Goal: Task Accomplishment & Management: Manage account settings

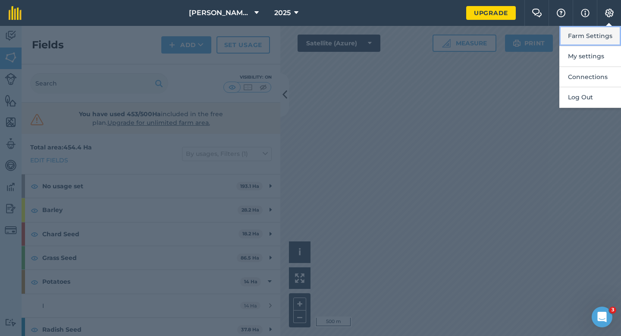
click at [611, 31] on button "Farm Settings" at bounding box center [590, 36] width 62 height 20
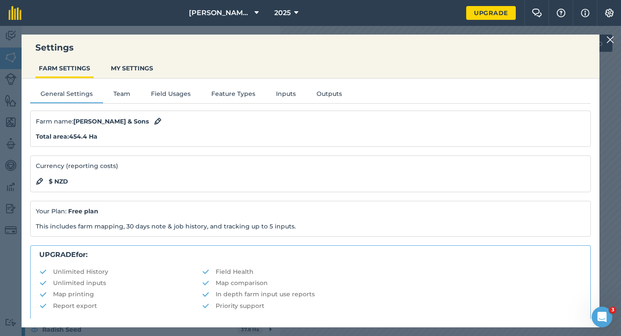
scroll to position [166, 0]
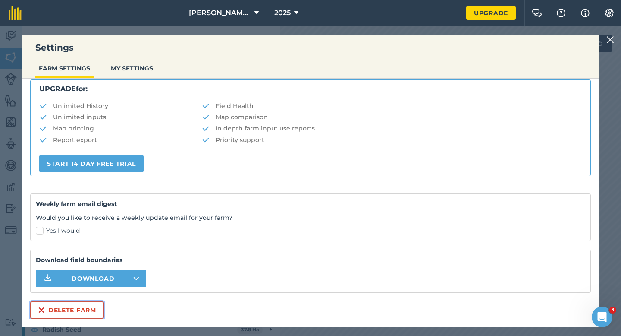
click at [82, 317] on button "Delete farm" at bounding box center [67, 309] width 74 height 17
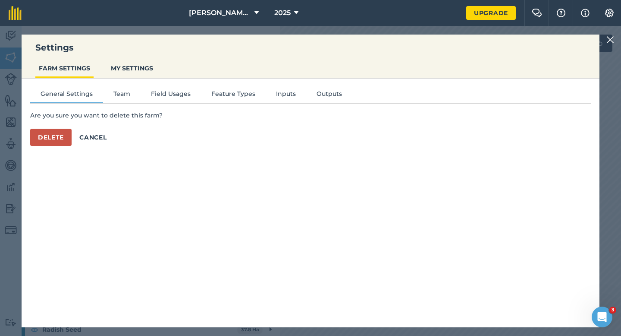
scroll to position [0, 0]
click at [57, 140] on button "Delete" at bounding box center [50, 137] width 41 height 17
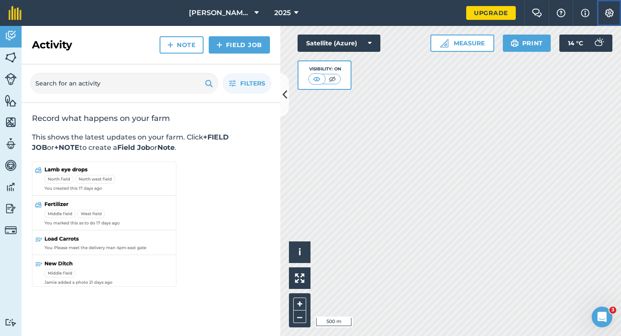
click at [616, 16] on button "Settings" at bounding box center [609, 13] width 24 height 26
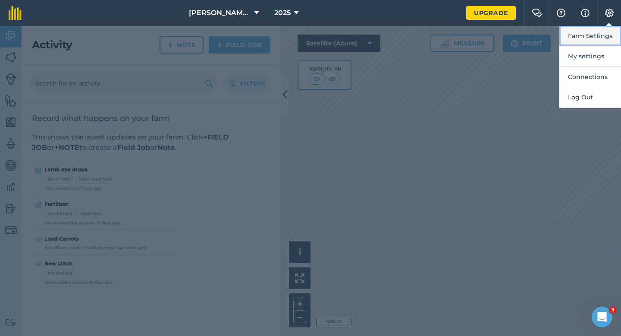
click at [616, 41] on button "Farm Settings" at bounding box center [590, 36] width 62 height 20
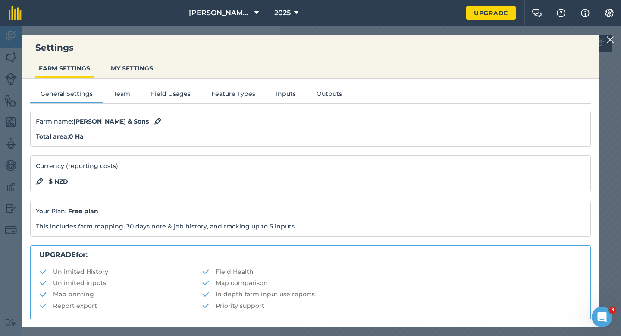
scroll to position [166, 0]
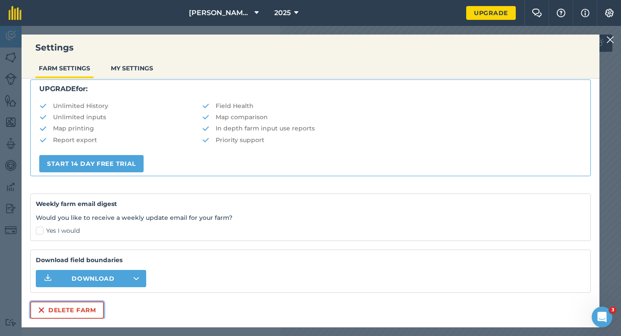
click at [72, 314] on button "Delete farm" at bounding box center [67, 309] width 74 height 17
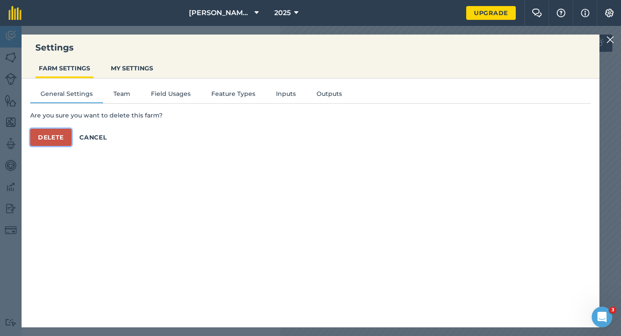
click at [66, 141] on button "Delete" at bounding box center [50, 137] width 41 height 17
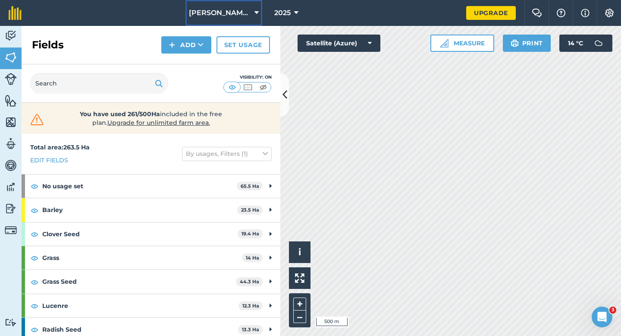
click at [197, 18] on button "[PERSON_NAME] & Sons Farming LTD" at bounding box center [223, 13] width 77 height 26
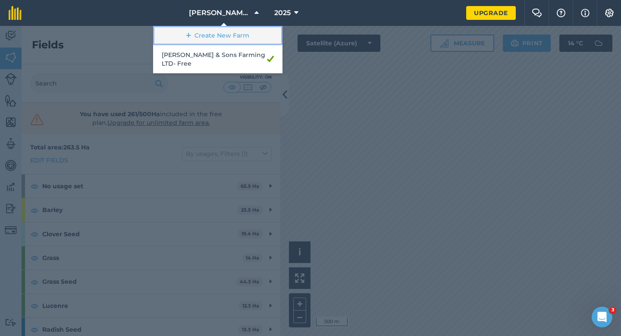
click at [199, 32] on link "Create New Farm" at bounding box center [217, 35] width 129 height 19
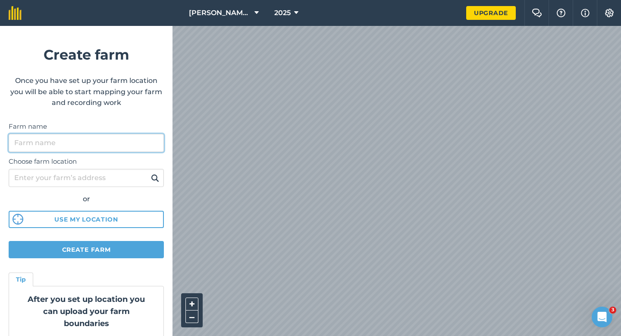
click at [118, 149] on input "Farm name" at bounding box center [86, 143] width 155 height 18
type input "[PERSON_NAME] & Sons Farming LTD"
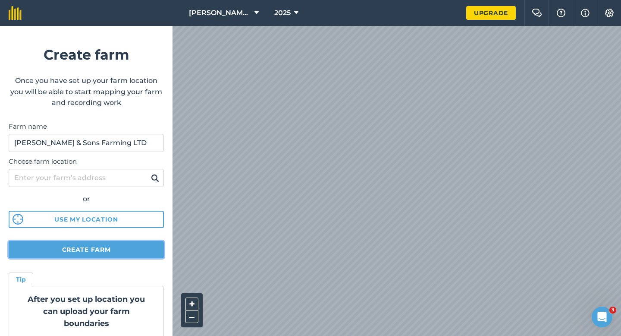
click at [98, 254] on button "Create farm" at bounding box center [86, 249] width 155 height 17
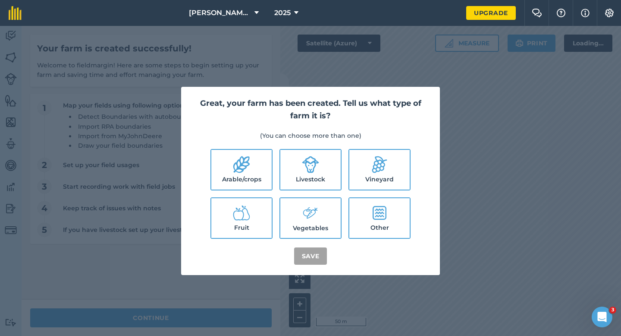
click at [245, 187] on label "Arable/crops" at bounding box center [241, 170] width 60 height 40
checkbox input "true"
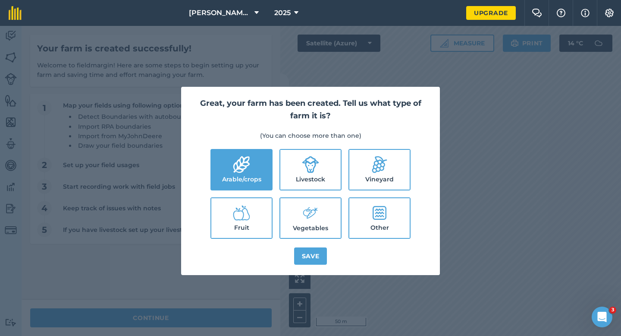
click at [307, 172] on icon at bounding box center [310, 164] width 17 height 17
checkbox input "true"
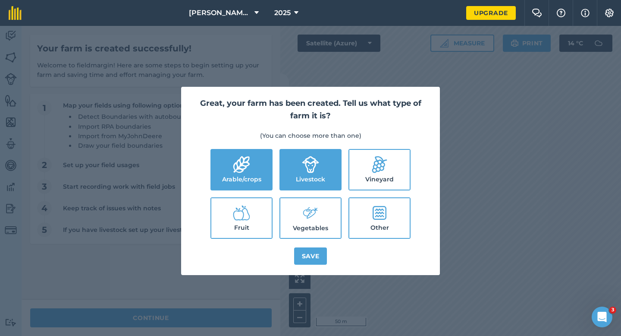
click at [307, 212] on icon at bounding box center [310, 213] width 17 height 19
checkbox input "true"
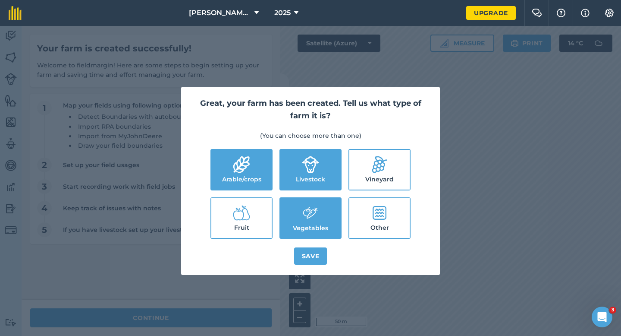
click at [315, 268] on div "Great, your farm has been created. Tell us what type of farm it is? (You can ch…" at bounding box center [310, 181] width 259 height 188
click at [315, 258] on button "Save" at bounding box center [310, 255] width 33 height 17
click at [226, 307] on div "Great, your farm has been created. Tell us what type of farm it is? (You can ch…" at bounding box center [310, 181] width 621 height 310
click at [229, 317] on div "Great, your farm has been created. Tell us what type of farm it is? (You can ch…" at bounding box center [310, 181] width 621 height 310
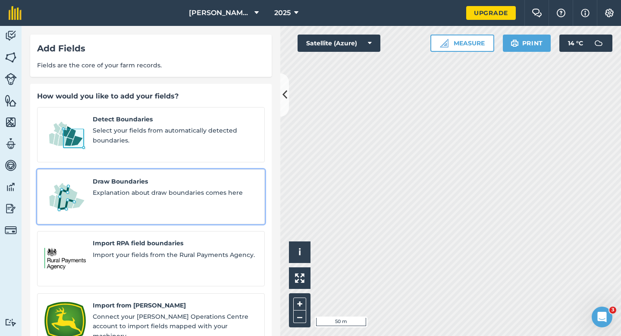
click at [174, 191] on div "Draw Boundaries Explanation about draw boundaries comes here" at bounding box center [175, 196] width 165 height 41
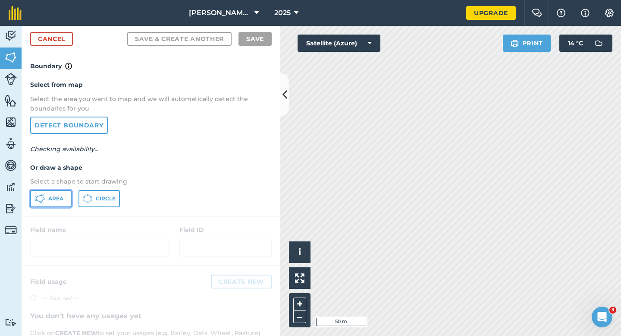
click at [55, 192] on button "Area" at bounding box center [50, 198] width 41 height 17
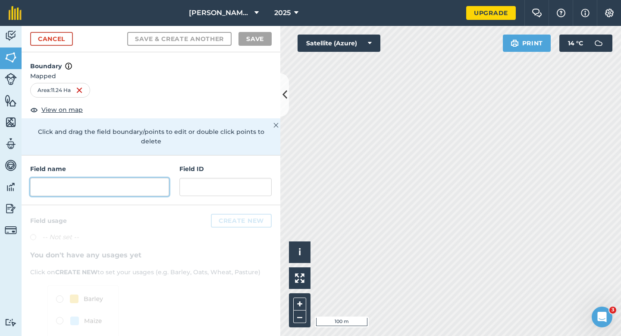
click at [135, 178] on input "text" at bounding box center [99, 187] width 139 height 18
click at [133, 178] on input "text" at bounding box center [99, 187] width 139 height 18
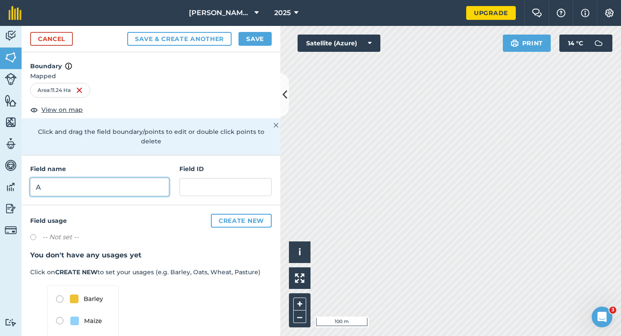
type input "A"
click at [255, 42] on button "Save" at bounding box center [255, 39] width 33 height 14
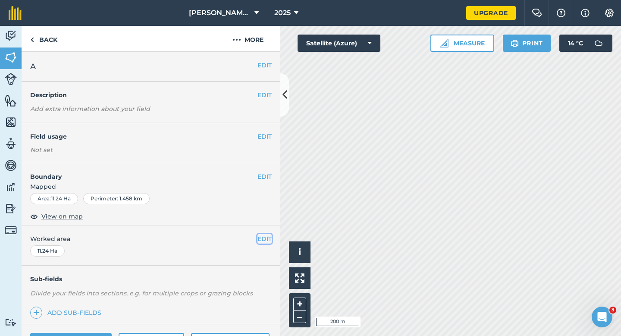
click at [264, 240] on button "EDIT" at bounding box center [264, 238] width 14 height 9
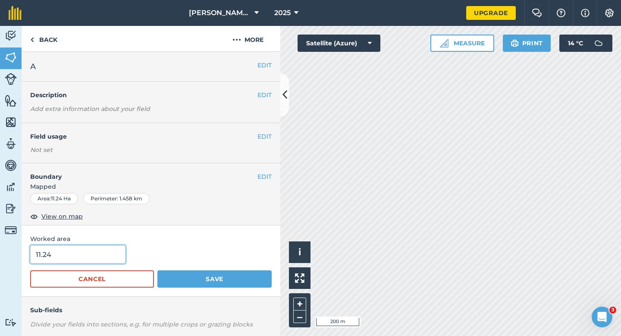
click at [107, 249] on input "11.24" at bounding box center [77, 254] width 95 height 18
click at [108, 251] on input "11.24" at bounding box center [77, 254] width 95 height 18
type input "11.2"
click at [157, 270] on button "Save" at bounding box center [214, 278] width 114 height 17
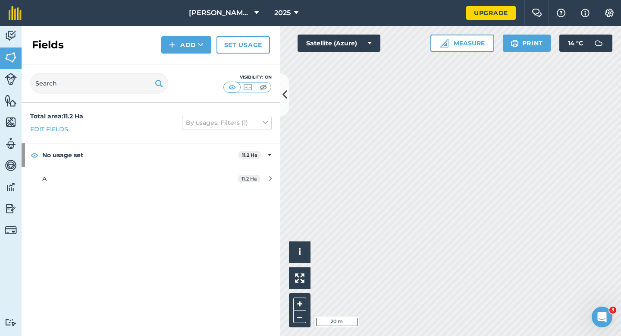
click at [204, 60] on div "Fields Add Set usage" at bounding box center [151, 45] width 259 height 38
click at [198, 50] on button "Add" at bounding box center [186, 44] width 50 height 17
click at [199, 60] on link "Draw" at bounding box center [186, 64] width 47 height 19
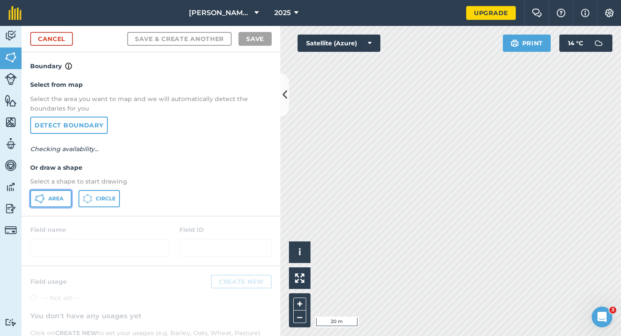
click at [54, 197] on span "Area" at bounding box center [55, 198] width 15 height 7
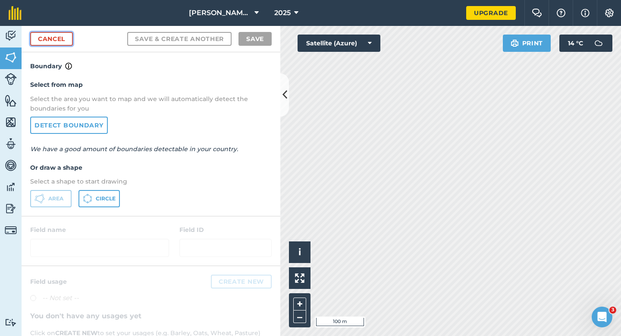
click at [44, 38] on link "Cancel" at bounding box center [51, 39] width 43 height 14
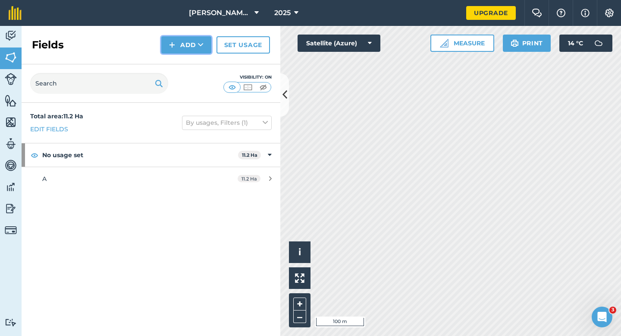
click at [172, 42] on img at bounding box center [172, 45] width 6 height 10
click at [181, 68] on link "Draw" at bounding box center [186, 64] width 47 height 19
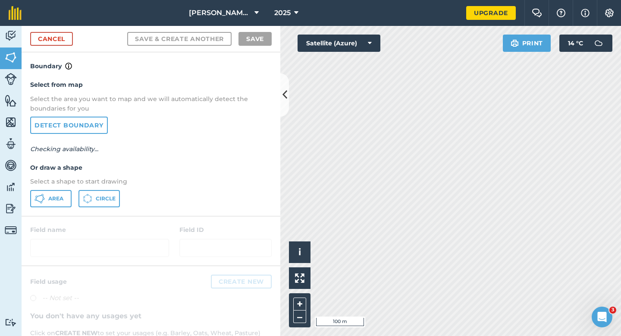
click at [46, 210] on div "Select from map Select the area you want to map and we will automatically detec…" at bounding box center [151, 143] width 259 height 144
click at [49, 205] on button "Area" at bounding box center [50, 198] width 41 height 17
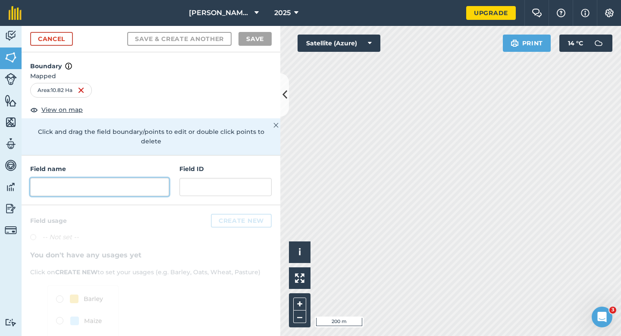
click at [91, 178] on input "text" at bounding box center [99, 187] width 139 height 18
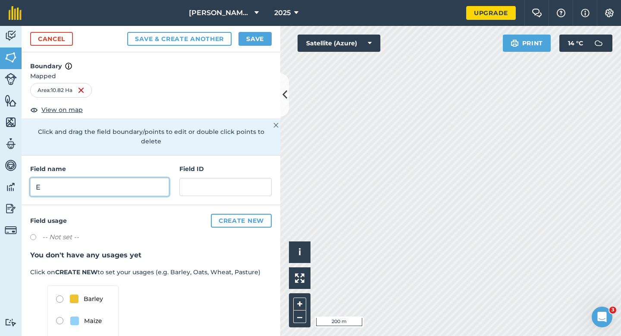
type input "E"
click at [239, 40] on button "Save" at bounding box center [255, 39] width 33 height 14
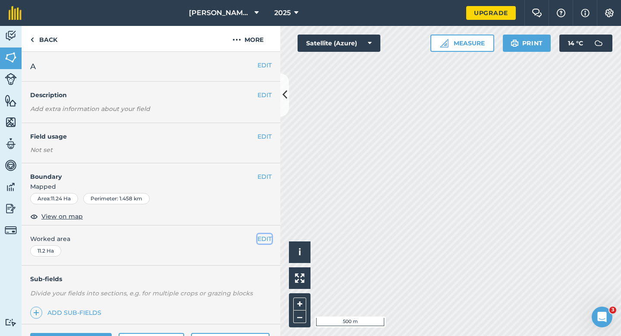
click at [263, 243] on button "EDIT" at bounding box center [264, 238] width 14 height 9
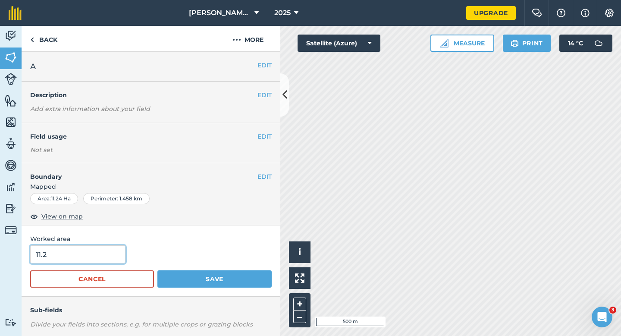
click at [64, 252] on input "11.2" at bounding box center [77, 254] width 95 height 18
type input "11"
click at [157, 270] on button "Save" at bounding box center [214, 278] width 114 height 17
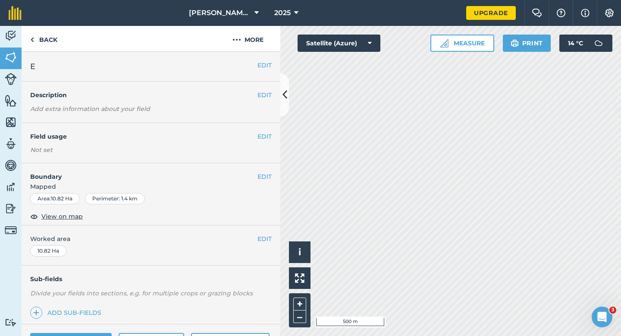
click at [268, 232] on div "EDIT Worked area 10.82 Ha" at bounding box center [151, 245] width 259 height 40
click at [268, 235] on button "EDIT" at bounding box center [264, 238] width 14 height 9
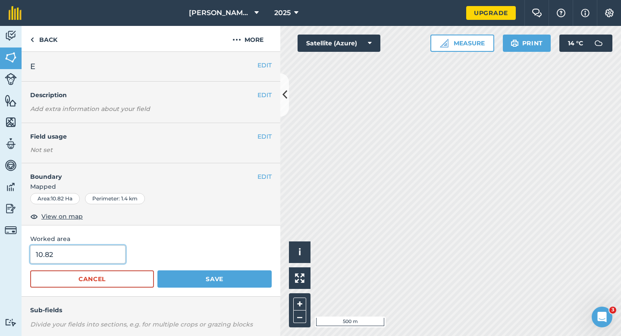
click at [32, 260] on input "10.82" at bounding box center [77, 254] width 95 height 18
type input "11"
click at [157, 270] on button "Save" at bounding box center [214, 278] width 114 height 17
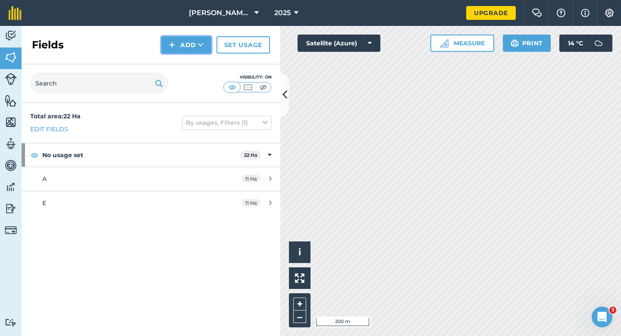
click at [180, 45] on button "Add" at bounding box center [186, 44] width 50 height 17
click at [182, 62] on link "Draw" at bounding box center [186, 64] width 47 height 19
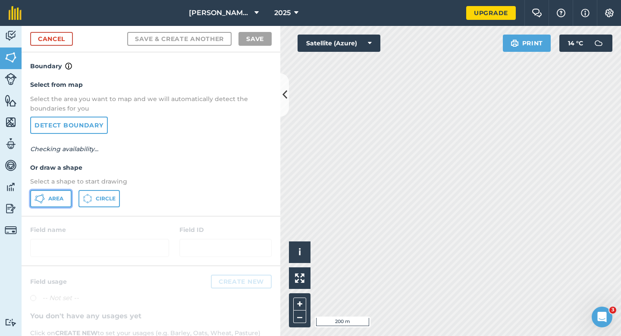
click at [36, 199] on icon at bounding box center [40, 198] width 10 height 10
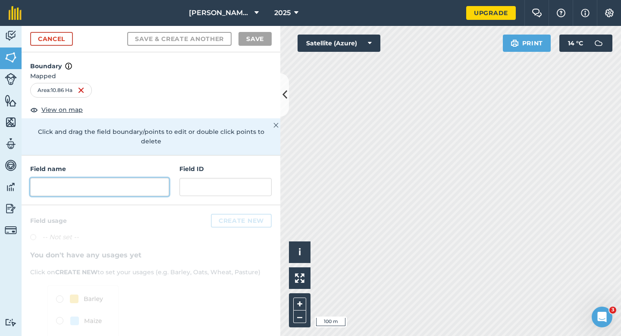
click at [148, 180] on input "text" at bounding box center [99, 187] width 139 height 18
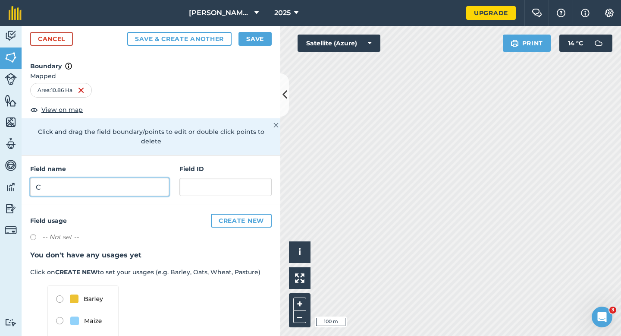
type input "C"
click at [248, 44] on button "Save" at bounding box center [255, 39] width 33 height 14
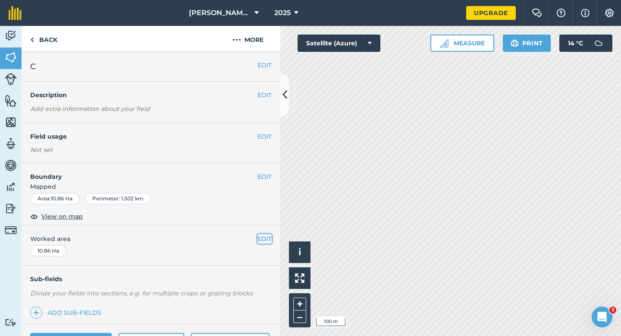
click at [258, 242] on button "EDIT" at bounding box center [264, 238] width 14 height 9
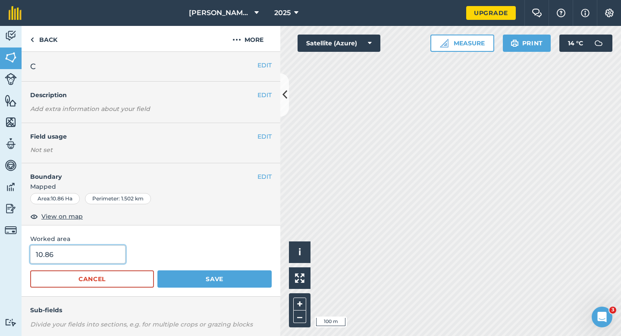
click at [114, 253] on input "10.86" at bounding box center [77, 254] width 95 height 18
type input "11"
click at [157, 270] on button "Save" at bounding box center [214, 278] width 114 height 17
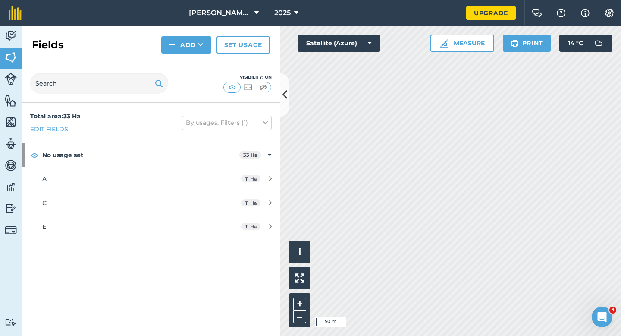
click at [176, 35] on div "Fields Add Set usage" at bounding box center [151, 45] width 259 height 38
click at [179, 63] on div "Fields Add Set usage" at bounding box center [151, 45] width 259 height 38
click at [179, 50] on button "Add" at bounding box center [186, 44] width 50 height 17
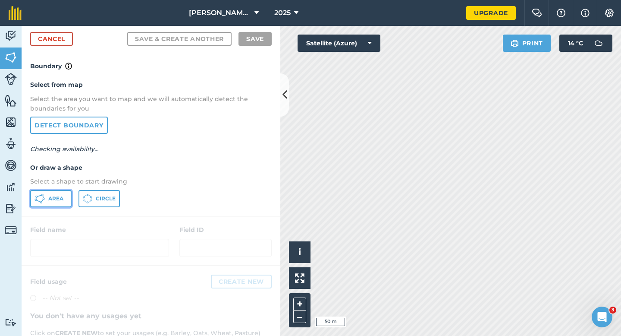
click at [62, 192] on button "Area" at bounding box center [50, 198] width 41 height 17
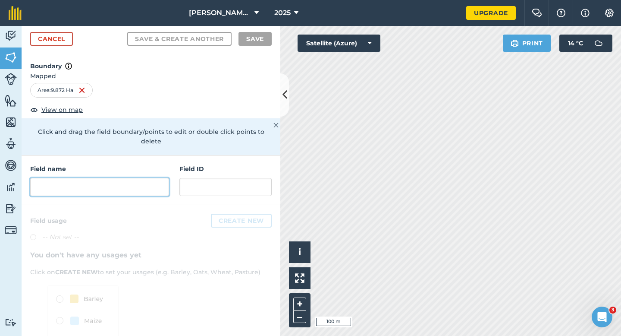
click at [161, 182] on input "text" at bounding box center [99, 187] width 139 height 18
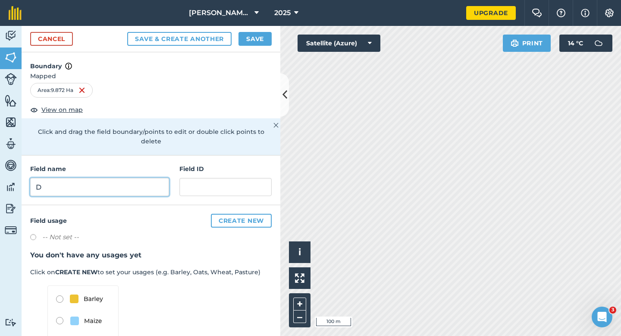
type input "D"
click at [258, 42] on button "Save" at bounding box center [255, 39] width 33 height 14
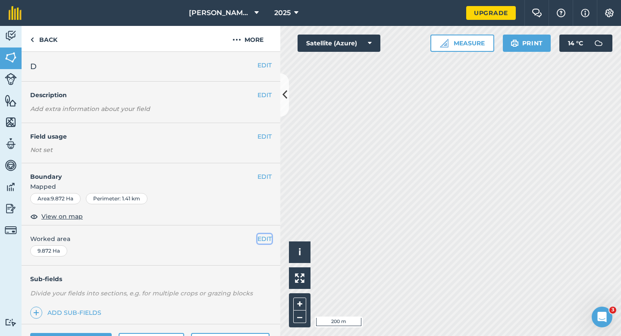
click at [271, 242] on button "EDIT" at bounding box center [264, 238] width 14 height 9
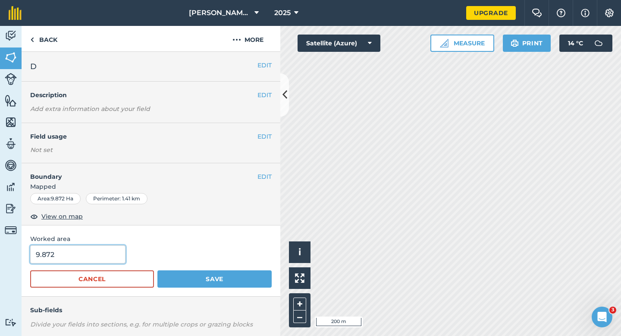
click at [107, 257] on input "9.872" at bounding box center [77, 254] width 95 height 18
type input "10"
click at [157, 270] on button "Save" at bounding box center [214, 278] width 114 height 17
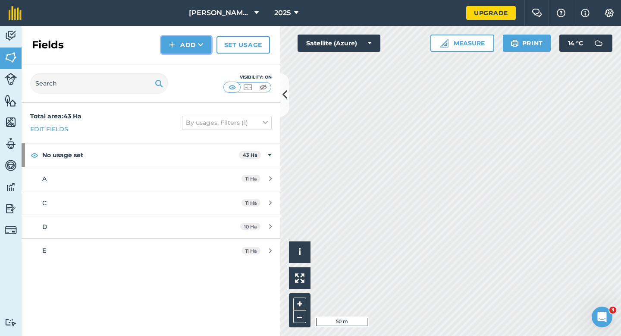
click at [163, 41] on button "Add" at bounding box center [186, 44] width 50 height 17
click at [172, 60] on link "Draw" at bounding box center [186, 64] width 47 height 19
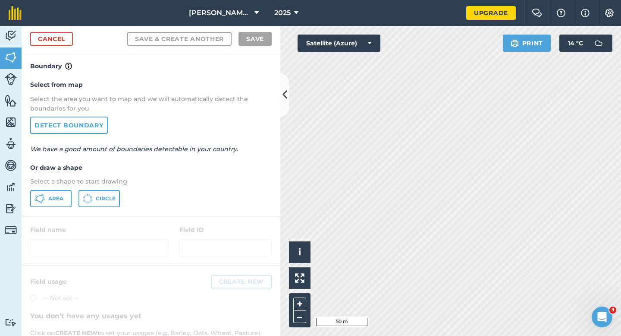
click at [80, 184] on p "Select a shape to start drawing" at bounding box center [151, 180] width 242 height 9
click at [69, 187] on div "Select from map Select the area you want to map and we will automatically detec…" at bounding box center [151, 143] width 259 height 144
click at [69, 189] on div "Select from map Select the area you want to map and we will automatically detec…" at bounding box center [151, 143] width 259 height 144
click at [34, 202] on button "Area" at bounding box center [50, 198] width 41 height 17
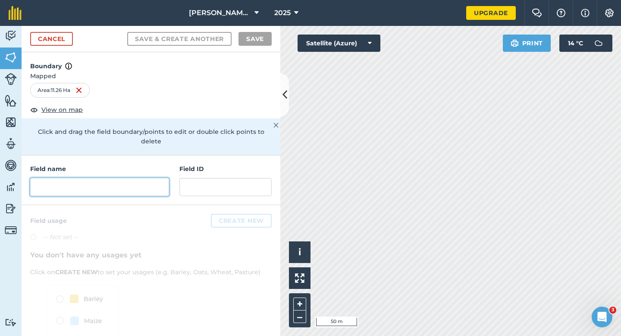
click at [126, 178] on input "text" at bounding box center [99, 187] width 139 height 18
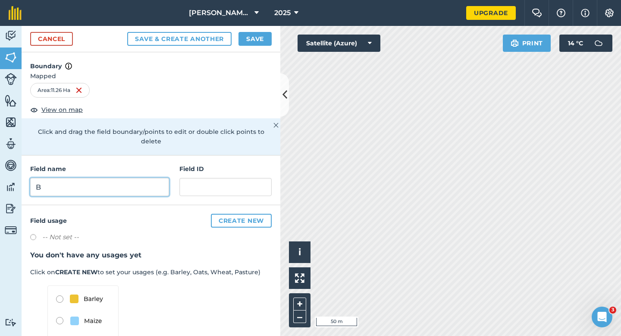
type input "B"
click at [255, 35] on button "Save" at bounding box center [255, 39] width 33 height 14
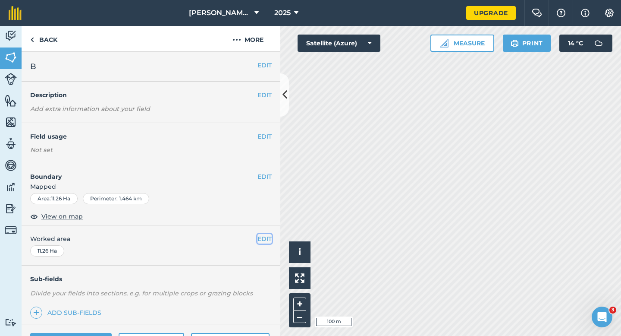
click at [264, 240] on button "EDIT" at bounding box center [264, 238] width 14 height 9
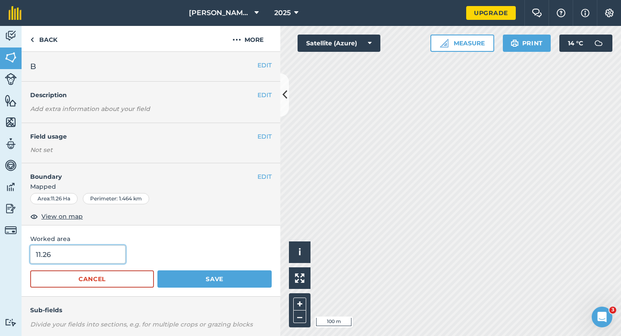
click at [113, 261] on input "11.26" at bounding box center [77, 254] width 95 height 18
type input "11"
click at [157, 270] on button "Save" at bounding box center [214, 278] width 114 height 17
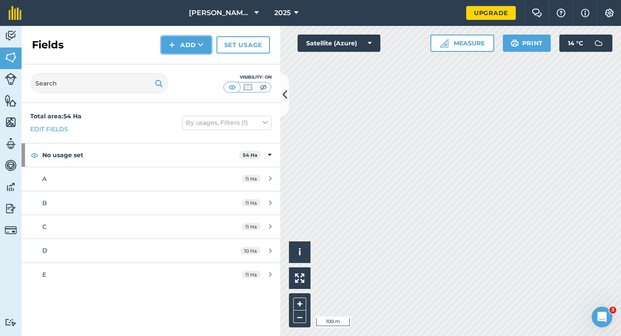
click at [192, 51] on button "Add" at bounding box center [186, 44] width 50 height 17
click at [192, 58] on link "Draw" at bounding box center [186, 64] width 47 height 19
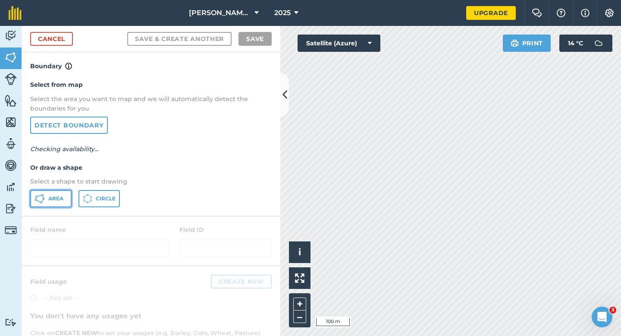
click at [58, 195] on span "Area" at bounding box center [55, 198] width 15 height 7
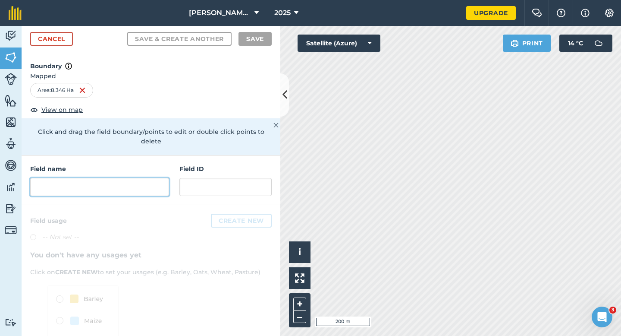
click at [86, 183] on input "text" at bounding box center [99, 187] width 139 height 18
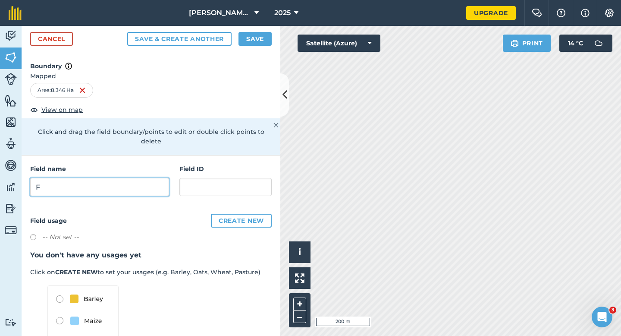
type input "F"
click at [254, 35] on button "Save" at bounding box center [255, 39] width 33 height 14
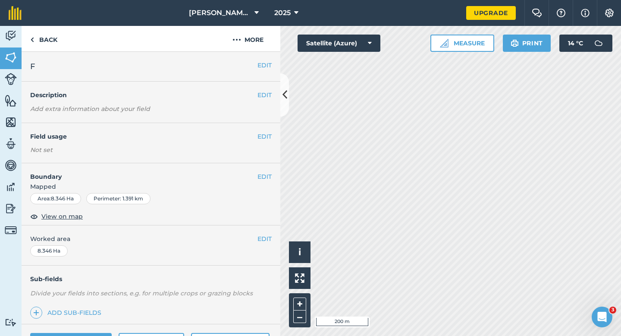
click at [268, 232] on div "EDIT Worked area 8.346 Ha" at bounding box center [151, 245] width 259 height 40
click at [263, 235] on button "EDIT" at bounding box center [264, 238] width 14 height 9
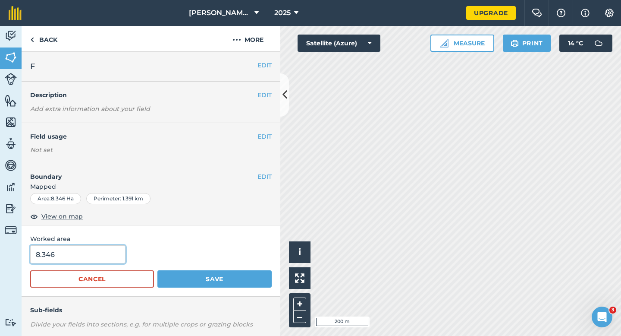
click at [88, 258] on input "8.346" at bounding box center [77, 254] width 95 height 18
type input "8.4"
click at [157, 270] on button "Save" at bounding box center [214, 278] width 114 height 17
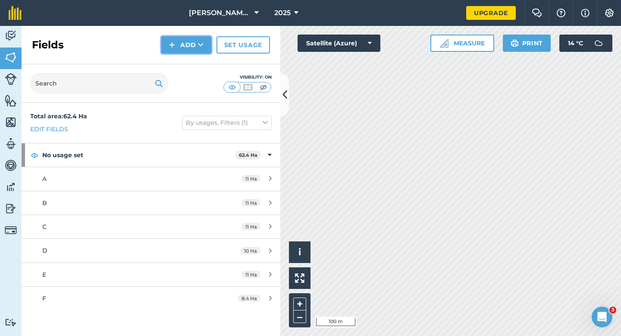
click at [200, 46] on icon at bounding box center [201, 45] width 6 height 9
click at [200, 60] on link "Draw" at bounding box center [186, 64] width 47 height 19
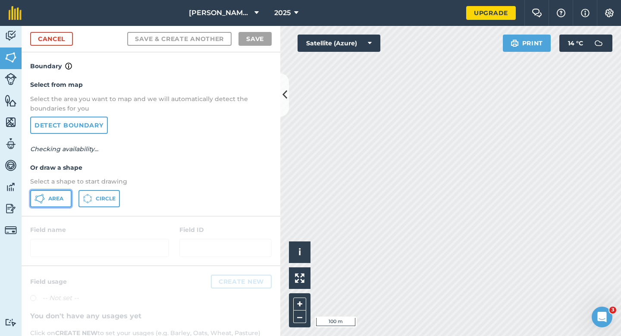
click at [57, 203] on button "Area" at bounding box center [50, 198] width 41 height 17
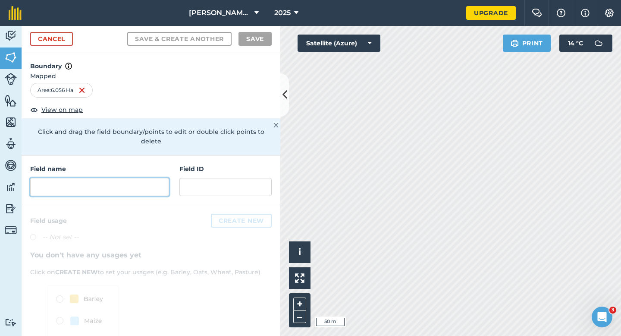
click at [165, 181] on input "text" at bounding box center [99, 187] width 139 height 18
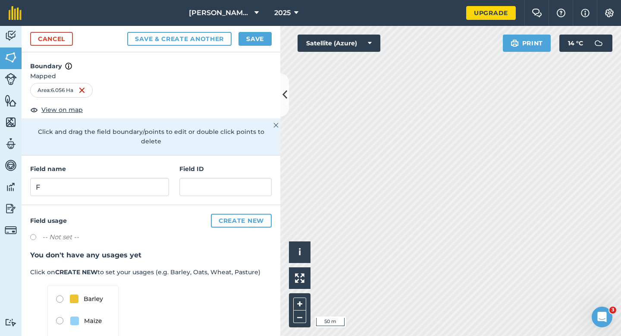
click at [256, 45] on div "Cancel Save & Create Another Save" at bounding box center [151, 39] width 259 height 26
click at [145, 178] on input "F" at bounding box center [99, 187] width 139 height 18
click at [148, 178] on input "g" at bounding box center [99, 187] width 139 height 18
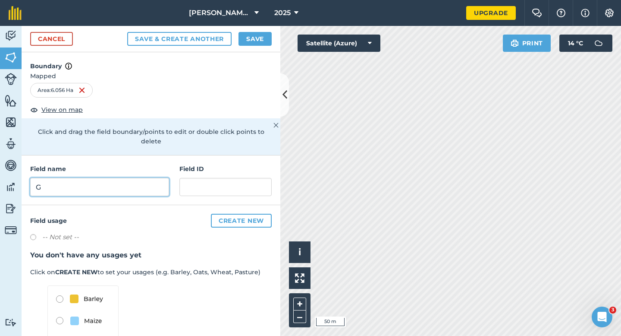
type input "G"
click at [260, 37] on button "Save" at bounding box center [255, 39] width 33 height 14
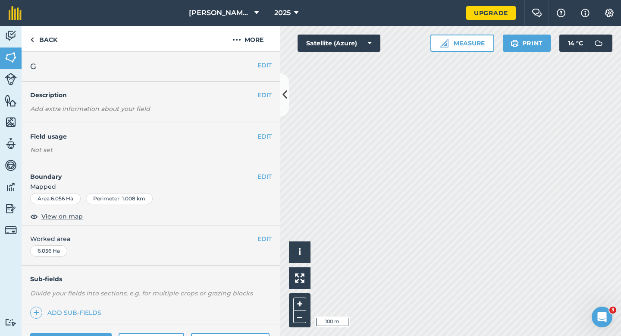
click at [272, 237] on div "EDIT Worked area 6.056 Ha" at bounding box center [151, 245] width 259 height 40
click at [270, 237] on button "EDIT" at bounding box center [264, 238] width 14 height 9
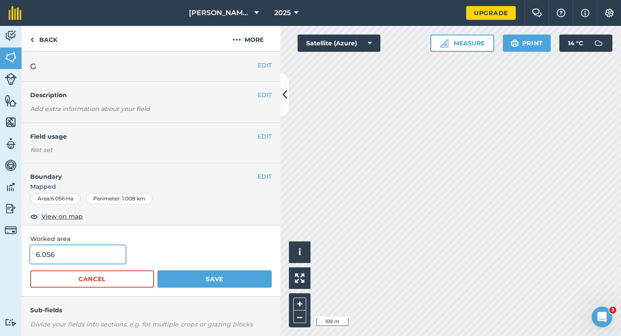
click at [65, 257] on input "6.056" at bounding box center [77, 254] width 95 height 18
type input "6"
click at [157, 270] on button "Save" at bounding box center [214, 278] width 114 height 17
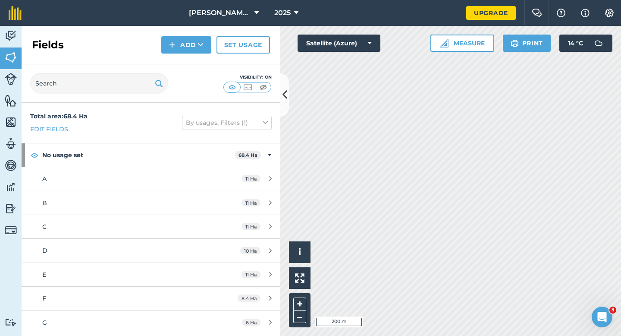
click at [164, 26] on div "Fields Add Set usage" at bounding box center [151, 45] width 259 height 38
click at [181, 49] on button "Add" at bounding box center [186, 44] width 50 height 17
click at [181, 67] on link "Draw" at bounding box center [186, 64] width 47 height 19
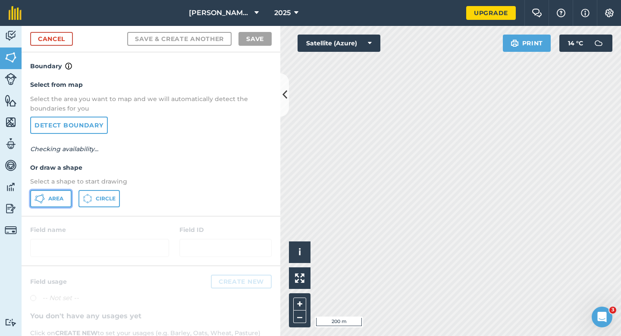
click at [54, 191] on button "Area" at bounding box center [50, 198] width 41 height 17
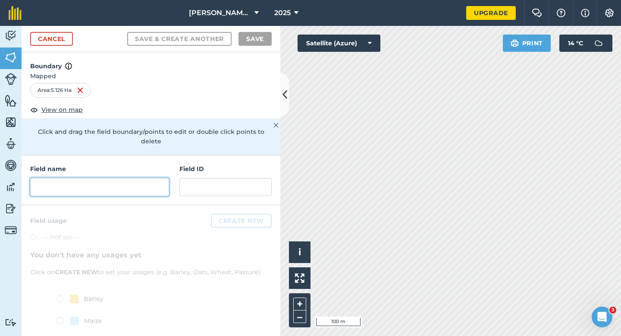
click at [131, 178] on input "text" at bounding box center [99, 187] width 139 height 18
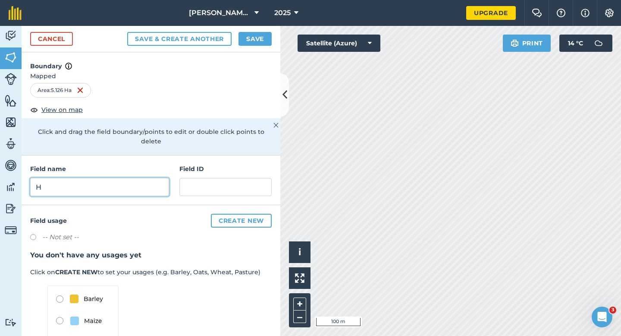
type input "H"
click at [251, 49] on div "Cancel Save & Create Another Save" at bounding box center [151, 39] width 259 height 26
click at [251, 37] on button "Save" at bounding box center [255, 39] width 33 height 14
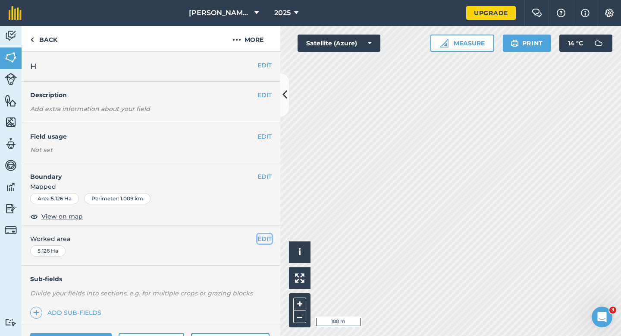
click at [264, 241] on button "EDIT" at bounding box center [264, 238] width 14 height 9
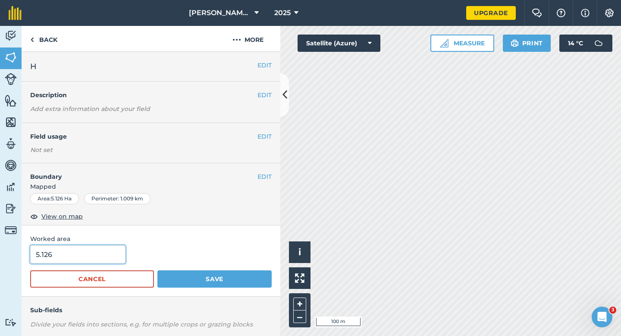
click at [121, 250] on input "5.126" at bounding box center [77, 254] width 95 height 18
type input "5"
click at [157, 270] on button "Save" at bounding box center [214, 278] width 114 height 17
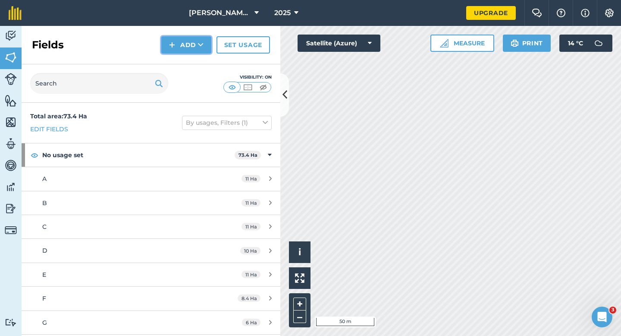
click at [192, 41] on button "Add" at bounding box center [186, 44] width 50 height 17
click at [192, 63] on link "Draw" at bounding box center [186, 64] width 47 height 19
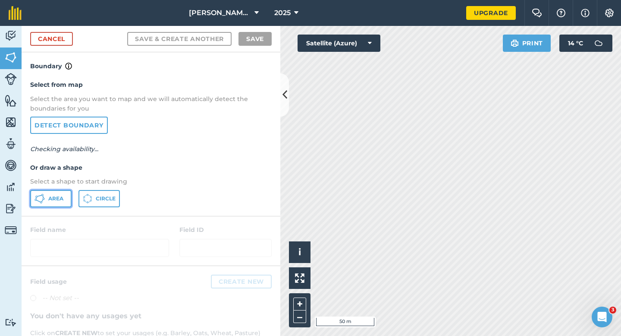
click at [50, 199] on span "Area" at bounding box center [55, 198] width 15 height 7
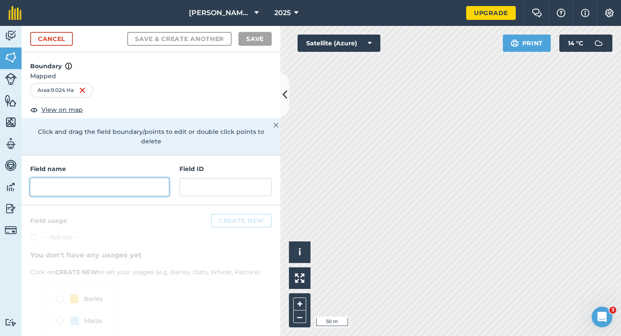
click at [152, 183] on input "text" at bounding box center [99, 187] width 139 height 18
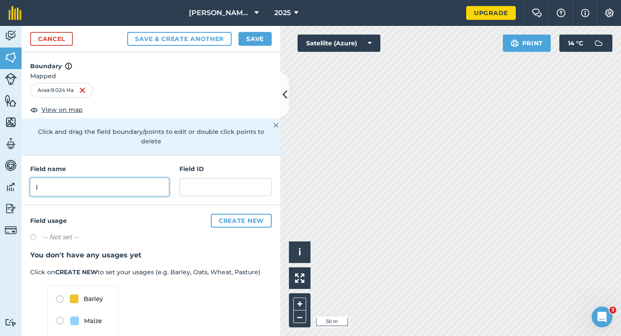
type input "I"
click at [258, 40] on button "Save" at bounding box center [255, 39] width 33 height 14
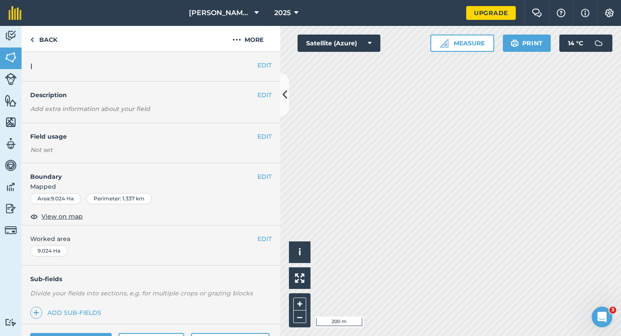
click at [270, 244] on div "EDIT Worked area 9.024 Ha" at bounding box center [151, 245] width 259 height 40
click at [269, 235] on button "EDIT" at bounding box center [264, 238] width 14 height 9
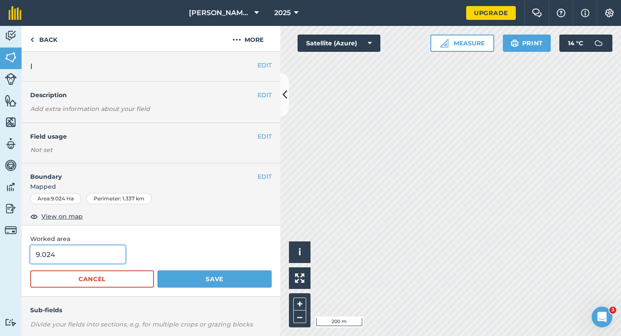
type input "9"
click at [78, 255] on input "9" at bounding box center [77, 254] width 95 height 18
click at [157, 270] on button "Save" at bounding box center [214, 278] width 114 height 17
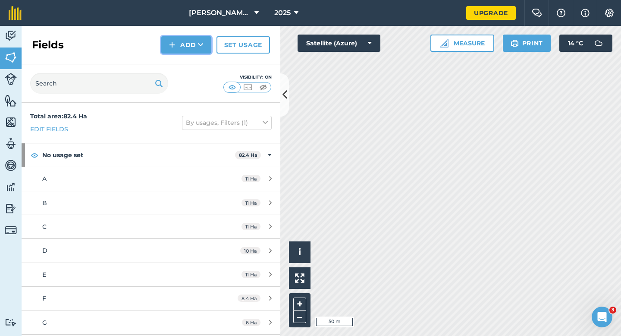
click at [195, 50] on button "Add" at bounding box center [186, 44] width 50 height 17
click at [200, 62] on link "Draw" at bounding box center [186, 64] width 47 height 19
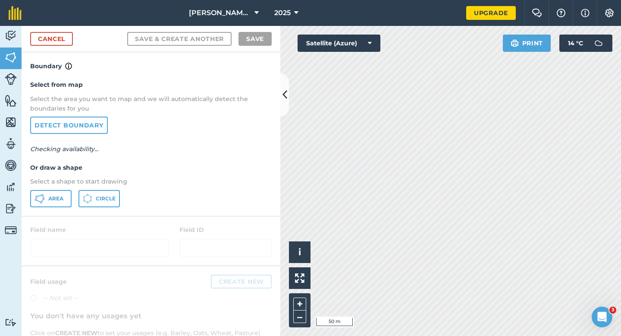
click at [56, 214] on div "Select from map Select the area you want to map and we will automatically detec…" at bounding box center [151, 143] width 259 height 144
click at [58, 202] on button "Area" at bounding box center [50, 198] width 41 height 17
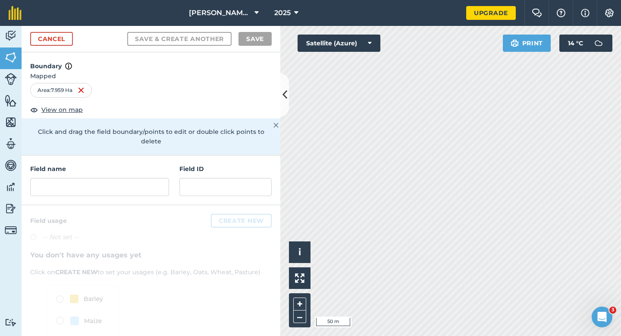
click at [85, 187] on div "Field name Field ID" at bounding box center [151, 180] width 259 height 50
click at [86, 184] on input "text" at bounding box center [99, 187] width 139 height 18
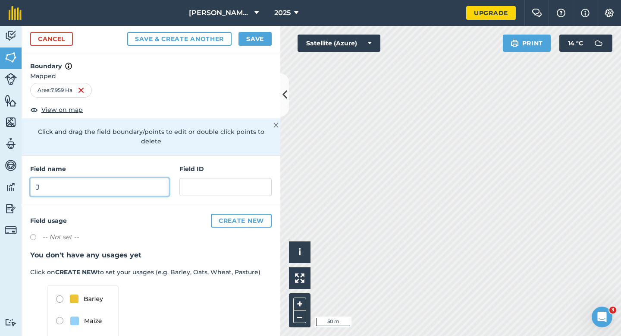
type input "J"
click at [250, 39] on button "Save" at bounding box center [255, 39] width 33 height 14
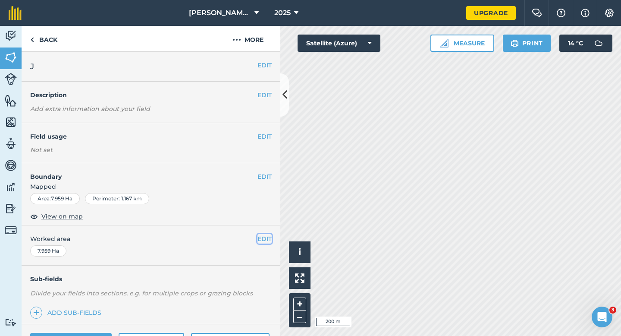
click at [264, 243] on button "EDIT" at bounding box center [264, 238] width 14 height 9
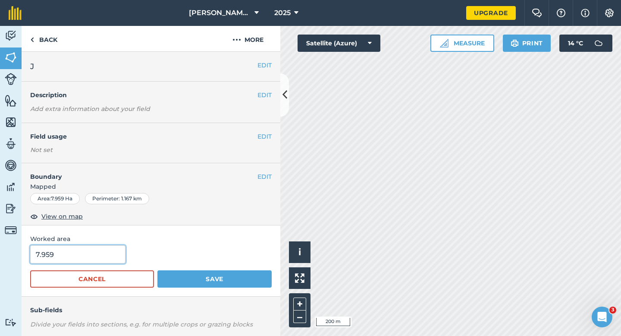
click at [110, 258] on input "7.959" at bounding box center [77, 254] width 95 height 18
type input "8"
click at [157, 270] on button "Save" at bounding box center [214, 278] width 114 height 17
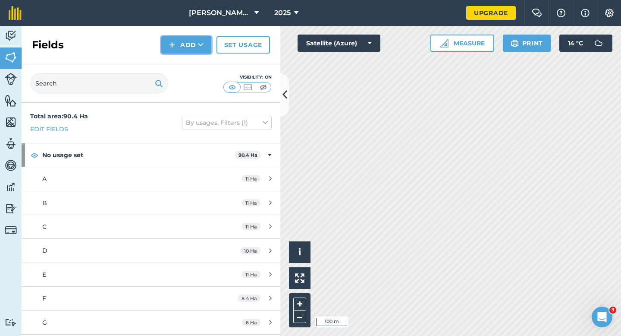
click at [182, 44] on button "Add" at bounding box center [186, 44] width 50 height 17
click at [182, 61] on link "Draw" at bounding box center [186, 64] width 47 height 19
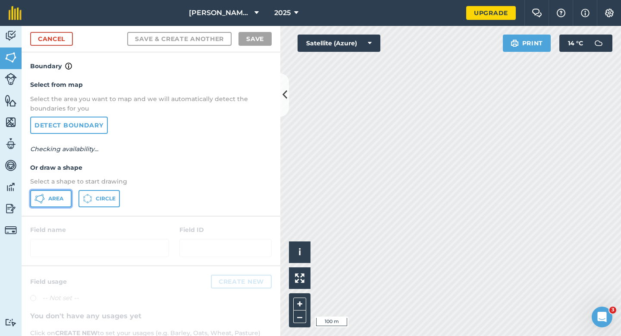
click at [64, 197] on button "Area" at bounding box center [50, 198] width 41 height 17
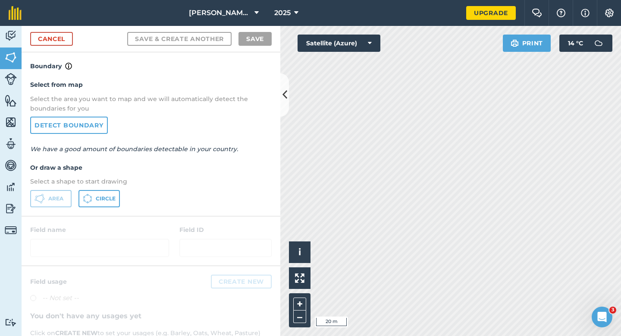
click at [519, 41] on div "Click to start drawing i © 2025 TomTom, Microsoft 20 m + – Satellite (Azure) Pr…" at bounding box center [450, 181] width 341 height 310
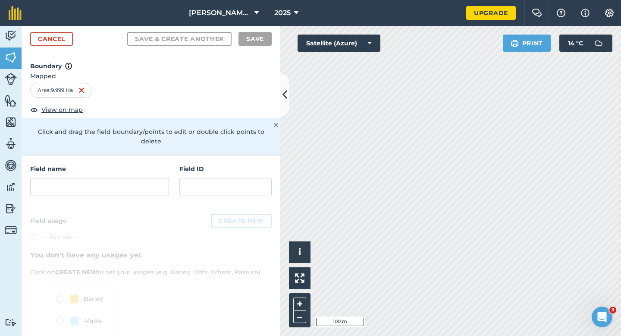
click at [146, 165] on div "Field name" at bounding box center [99, 180] width 139 height 32
click at [146, 178] on input "text" at bounding box center [99, 187] width 139 height 18
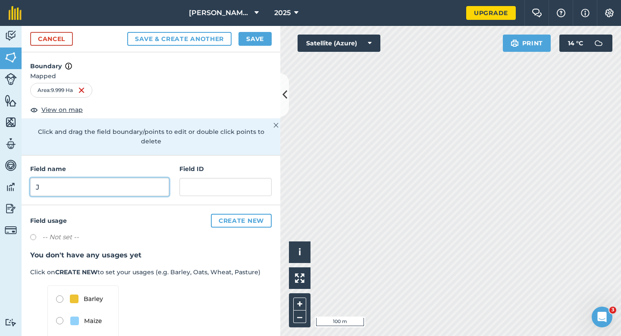
type input "J"
click at [255, 32] on button "Save" at bounding box center [255, 39] width 33 height 14
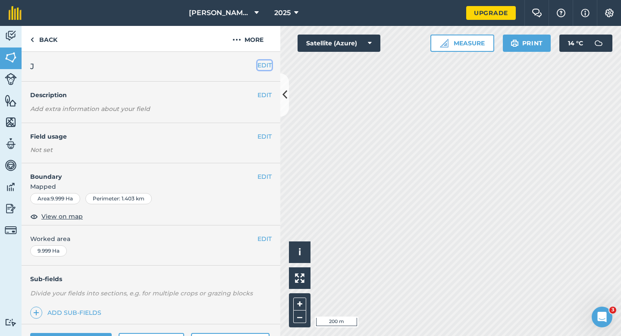
click at [265, 64] on button "EDIT" at bounding box center [264, 64] width 14 height 9
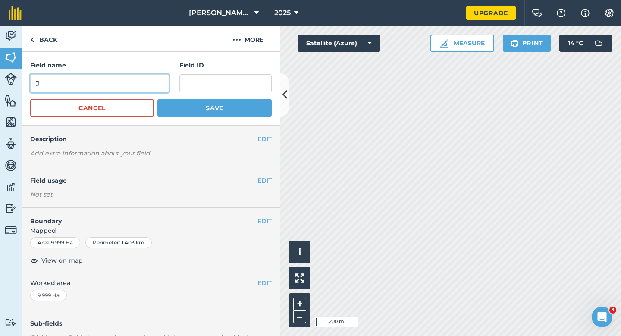
click at [161, 84] on input "J" at bounding box center [99, 83] width 139 height 18
type input "K"
click at [157, 99] on button "Save" at bounding box center [214, 107] width 114 height 17
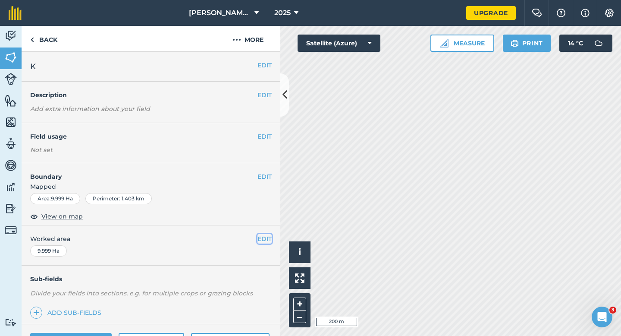
click at [266, 236] on button "EDIT" at bounding box center [264, 238] width 14 height 9
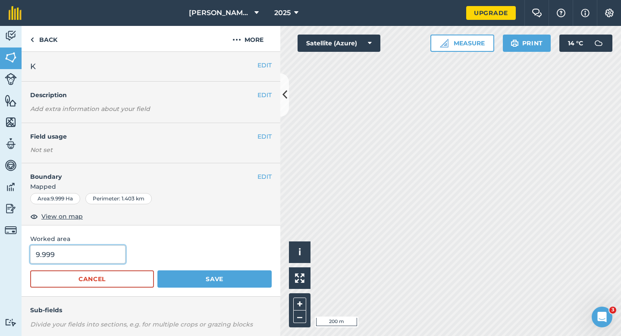
click at [118, 245] on div "Worked area 9.999 Cancel Save" at bounding box center [151, 260] width 259 height 71
type input "10"
click at [157, 270] on button "Save" at bounding box center [214, 278] width 114 height 17
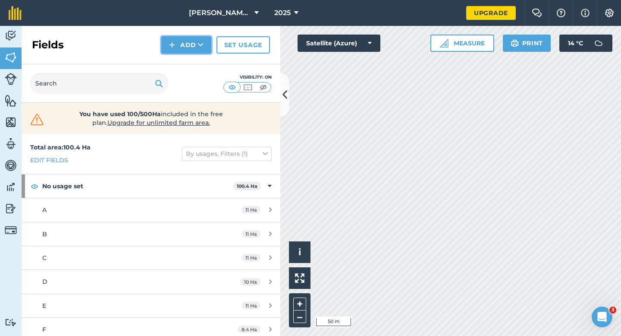
click at [183, 46] on button "Add" at bounding box center [186, 44] width 50 height 17
click at [182, 59] on link "Draw" at bounding box center [186, 64] width 47 height 19
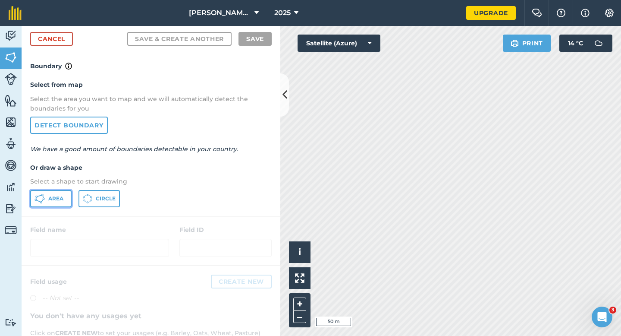
click at [60, 190] on button "Area" at bounding box center [50, 198] width 41 height 17
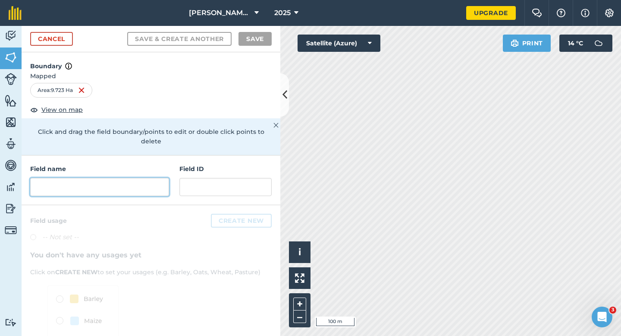
click at [143, 178] on input "text" at bounding box center [99, 187] width 139 height 18
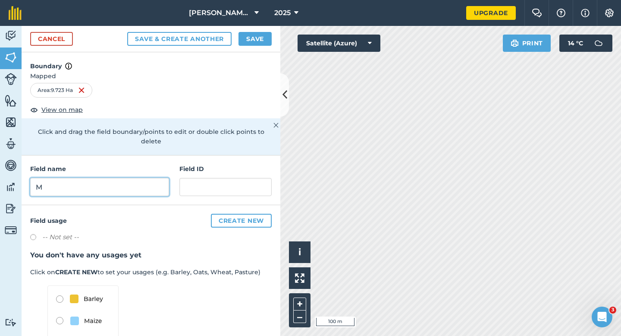
type input "M"
click at [261, 42] on button "Save" at bounding box center [255, 39] width 33 height 14
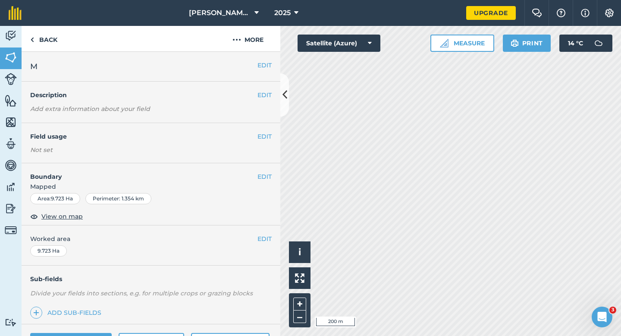
click at [259, 246] on div "EDIT Worked area 9.723 Ha" at bounding box center [151, 245] width 259 height 40
click at [259, 242] on button "EDIT" at bounding box center [264, 238] width 14 height 9
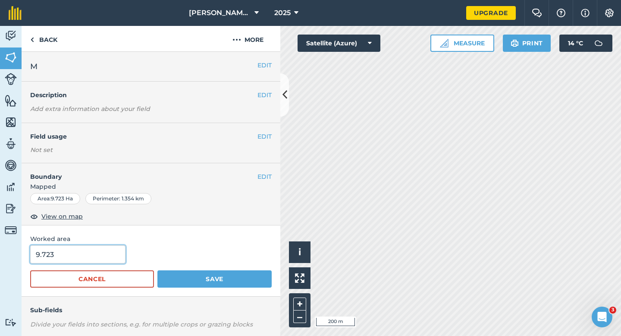
click at [91, 254] on input "9.723" at bounding box center [77, 254] width 95 height 18
type input "10"
click at [157, 270] on button "Save" at bounding box center [214, 278] width 114 height 17
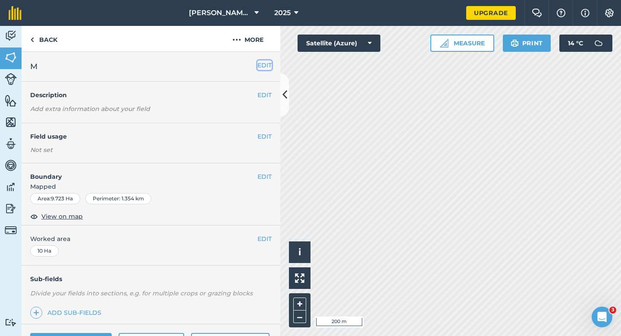
click at [263, 67] on button "EDIT" at bounding box center [264, 64] width 14 height 9
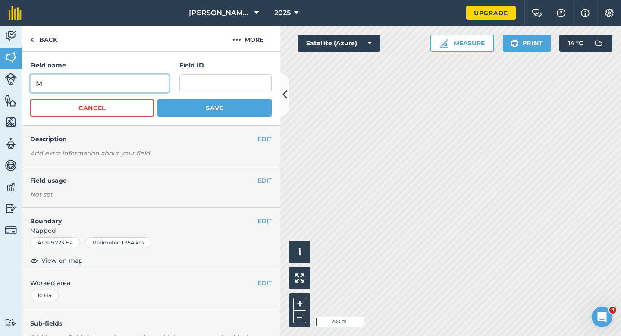
click at [135, 82] on input "M" at bounding box center [99, 83] width 139 height 18
click at [135, 82] on input "L" at bounding box center [99, 83] width 139 height 18
type input "L"
click at [157, 99] on button "Save" at bounding box center [214, 107] width 114 height 17
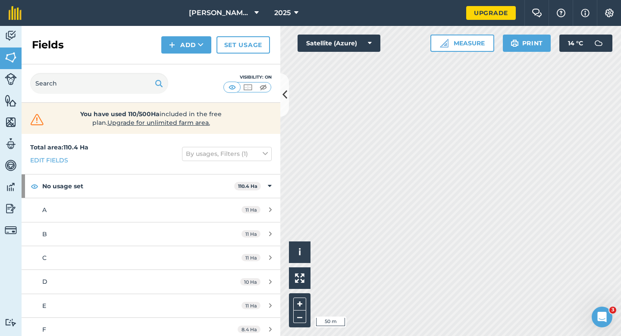
click at [189, 32] on div "Fields Add Set usage" at bounding box center [151, 45] width 259 height 38
click at [189, 44] on button "Add" at bounding box center [186, 44] width 50 height 17
click at [185, 60] on link "Draw" at bounding box center [186, 64] width 47 height 19
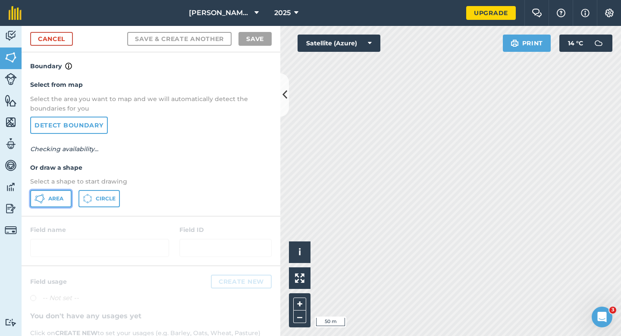
click at [47, 197] on button "Area" at bounding box center [50, 198] width 41 height 17
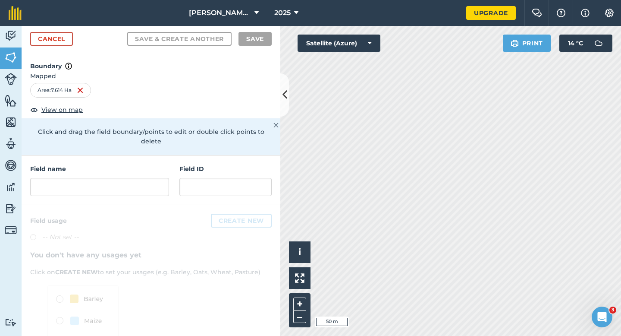
click at [157, 192] on div "Field name Field ID" at bounding box center [151, 180] width 259 height 50
click at [122, 182] on input "text" at bounding box center [99, 187] width 139 height 18
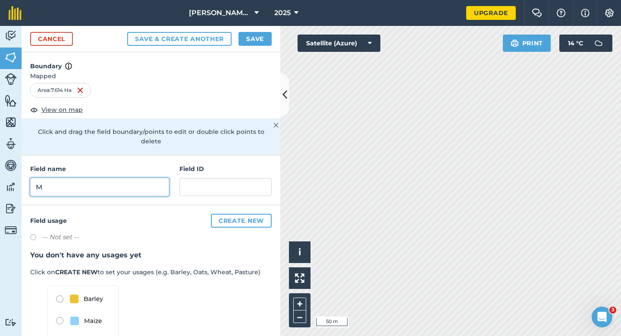
type input "M"
click at [267, 44] on button "Save" at bounding box center [255, 39] width 33 height 14
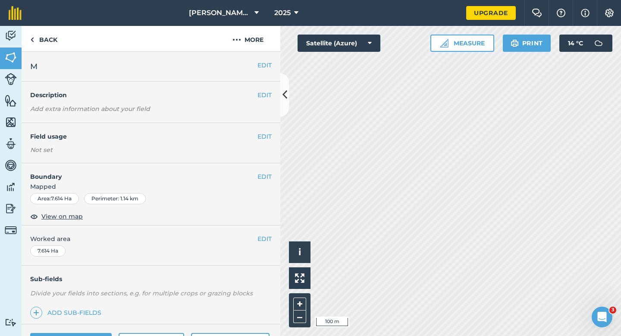
click at [257, 228] on div "EDIT Worked area 7.614 Ha" at bounding box center [151, 245] width 259 height 40
click at [266, 232] on div "EDIT Worked area 7.614 Ha" at bounding box center [151, 245] width 259 height 40
click at [257, 236] on button "EDIT" at bounding box center [264, 238] width 14 height 9
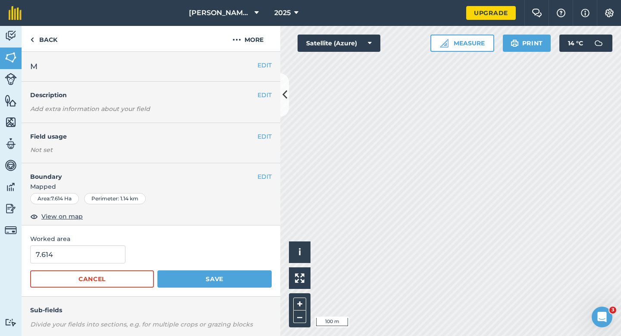
click at [82, 245] on div "Worked area 7.614 Cancel Save" at bounding box center [151, 260] width 259 height 71
click at [82, 254] on input "7.614" at bounding box center [77, 254] width 95 height 18
type input "7.7"
click at [157, 270] on button "Save" at bounding box center [214, 278] width 114 height 17
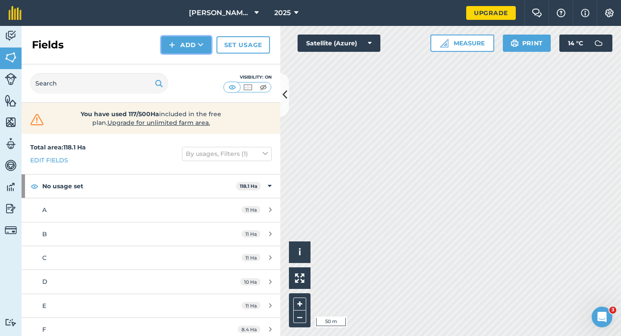
click at [198, 51] on button "Add" at bounding box center [186, 44] width 50 height 17
click at [198, 62] on link "Draw" at bounding box center [186, 64] width 47 height 19
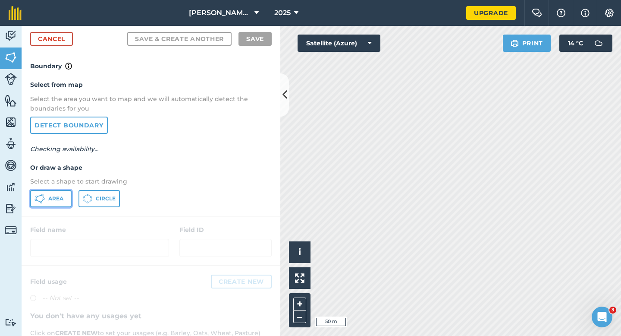
click at [62, 199] on span "Area" at bounding box center [55, 198] width 15 height 7
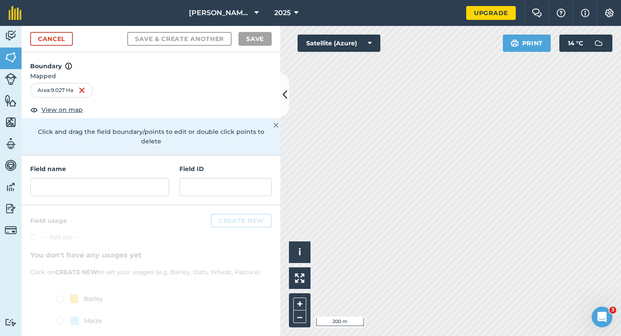
click at [158, 189] on div "Field name Field ID" at bounding box center [151, 180] width 259 height 50
click at [156, 179] on input "text" at bounding box center [99, 187] width 139 height 18
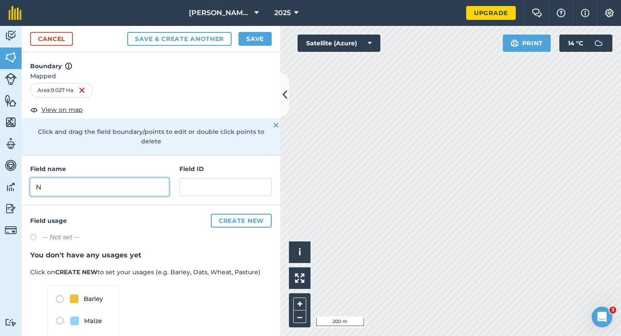
type input "N"
click at [253, 38] on button "Save" at bounding box center [255, 39] width 33 height 14
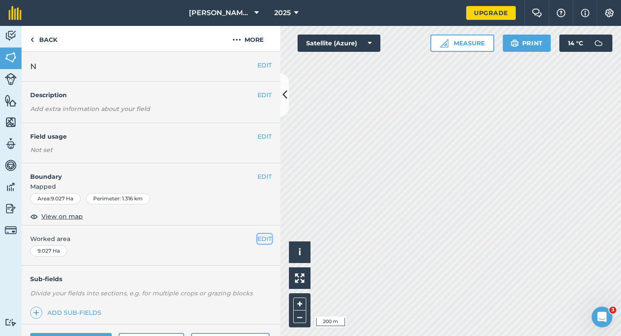
click at [261, 243] on button "EDIT" at bounding box center [264, 238] width 14 height 9
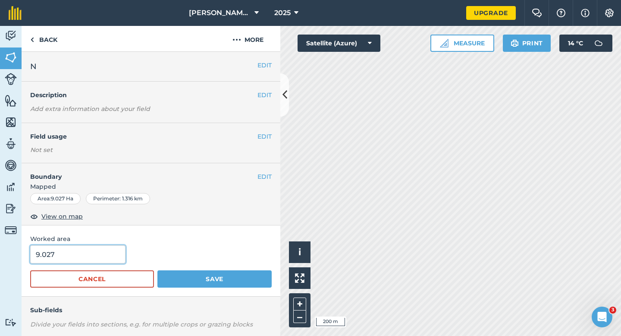
type input "9"
click at [109, 256] on input "9" at bounding box center [77, 254] width 95 height 18
click at [157, 270] on button "Save" at bounding box center [214, 278] width 114 height 17
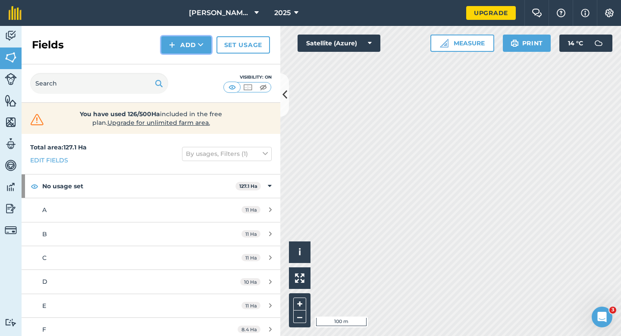
click at [191, 50] on button "Add" at bounding box center [186, 44] width 50 height 17
click at [194, 64] on link "Draw" at bounding box center [186, 64] width 47 height 19
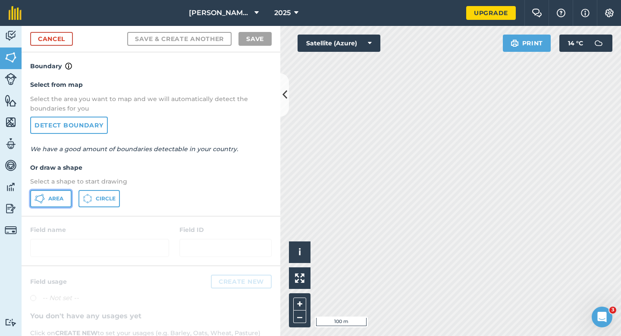
click at [68, 199] on button "Area" at bounding box center [50, 198] width 41 height 17
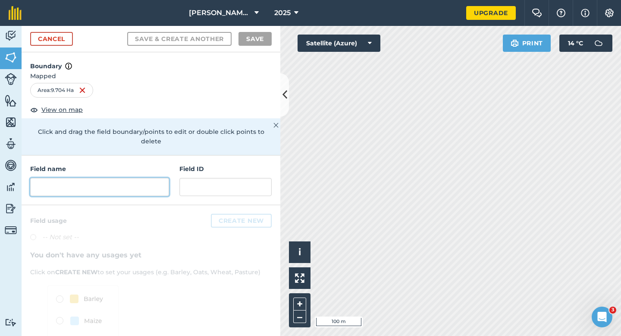
click at [123, 178] on input "text" at bounding box center [99, 187] width 139 height 18
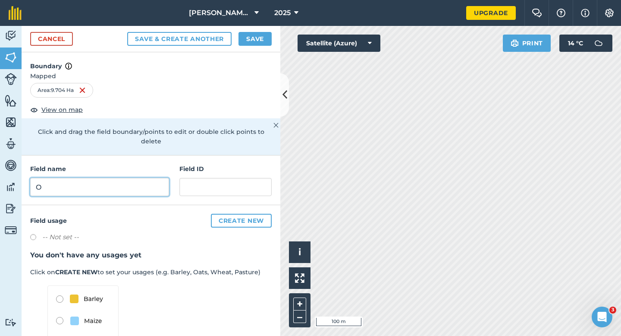
type input "O"
click at [245, 39] on button "Save" at bounding box center [255, 39] width 33 height 14
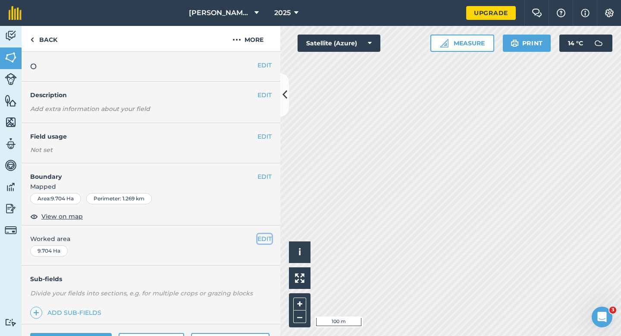
click at [262, 235] on button "EDIT" at bounding box center [264, 238] width 14 height 9
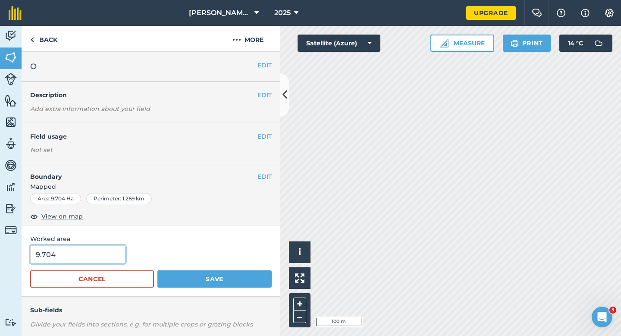
click at [75, 256] on input "9.704" at bounding box center [77, 254] width 95 height 18
type input "9.7"
click at [157, 270] on button "Save" at bounding box center [214, 278] width 114 height 17
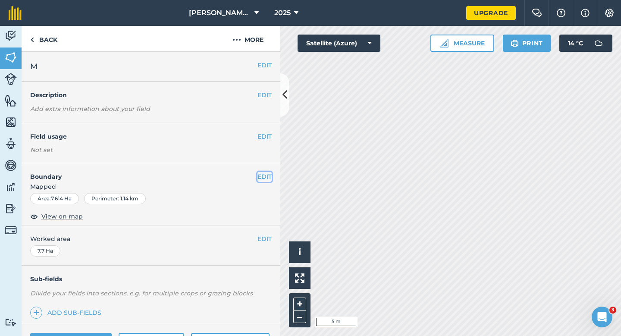
click at [270, 174] on button "EDIT" at bounding box center [264, 176] width 14 height 9
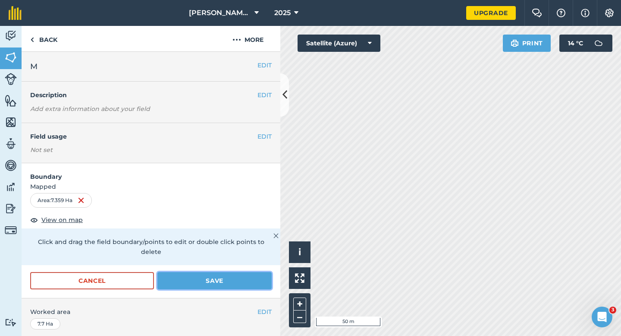
click at [242, 276] on button "Save" at bounding box center [214, 280] width 114 height 17
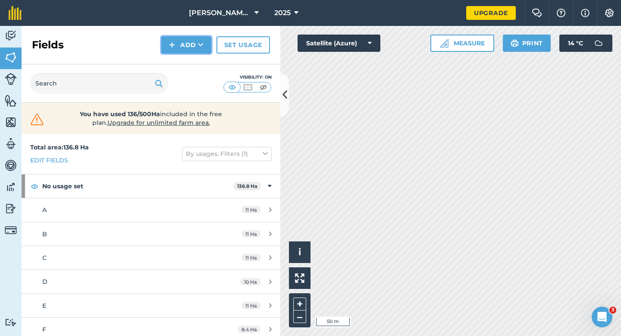
click at [192, 47] on button "Add" at bounding box center [186, 44] width 50 height 17
click at [192, 63] on link "Draw" at bounding box center [186, 64] width 47 height 19
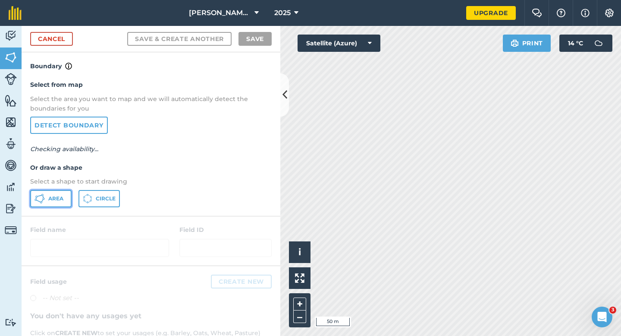
click at [52, 196] on span "Area" at bounding box center [55, 198] width 15 height 7
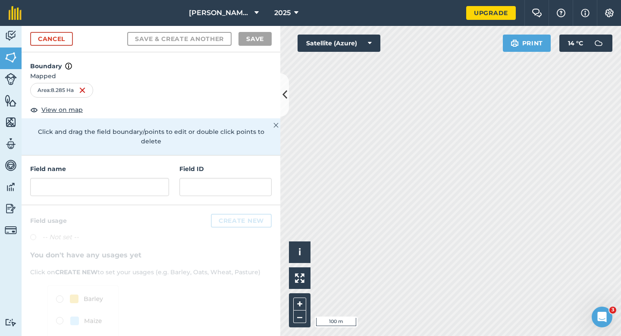
click at [137, 193] on div "Field name Field ID" at bounding box center [151, 180] width 259 height 50
click at [139, 185] on input "text" at bounding box center [99, 187] width 139 height 18
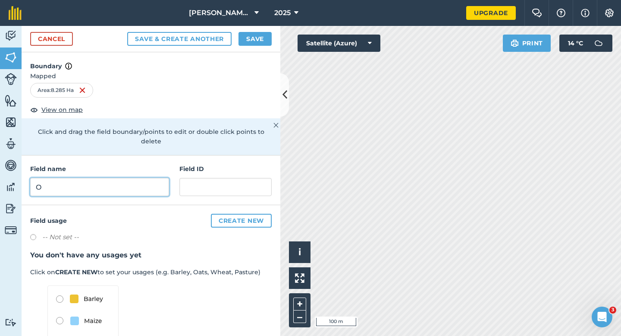
type input "O"
click at [323, 132] on div "Activity Fields Livestock Features Maps Team Vehicles Data Reporting Billing Tu…" at bounding box center [310, 181] width 621 height 310
click at [123, 183] on input "O" at bounding box center [99, 187] width 139 height 18
type input "P"
click at [243, 39] on button "Save" at bounding box center [255, 39] width 33 height 14
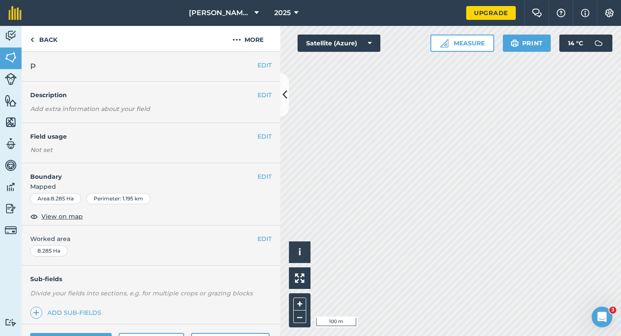
click at [264, 243] on div "EDIT Worked area 8.285 Ha" at bounding box center [151, 245] width 259 height 40
click at [264, 239] on button "EDIT" at bounding box center [264, 238] width 14 height 9
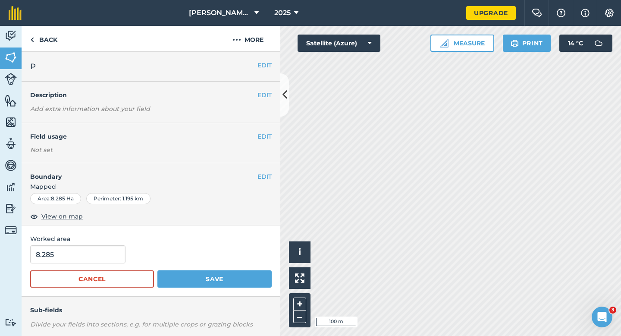
click at [95, 267] on form "8.285 Cancel Save" at bounding box center [151, 266] width 242 height 42
click at [97, 254] on input "8.285" at bounding box center [77, 254] width 95 height 18
type input "8.3"
click at [157, 270] on button "Save" at bounding box center [214, 278] width 114 height 17
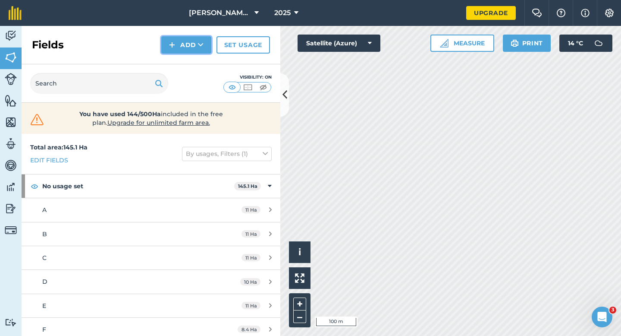
click at [185, 44] on button "Add" at bounding box center [186, 44] width 50 height 17
click at [185, 63] on link "Draw" at bounding box center [186, 64] width 47 height 19
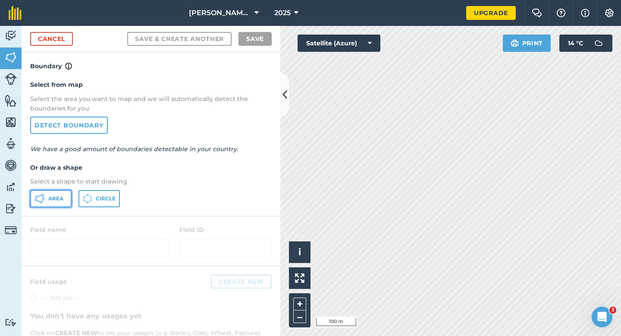
click at [53, 195] on span "Area" at bounding box center [55, 198] width 15 height 7
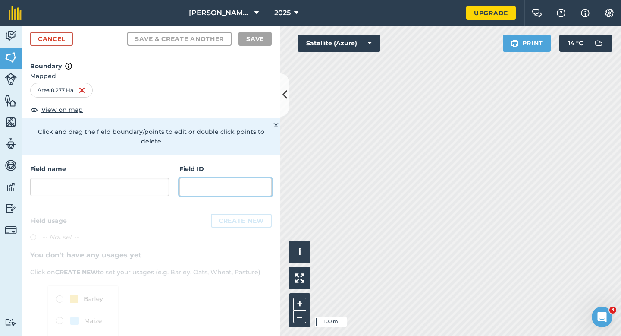
click at [188, 178] on input "text" at bounding box center [225, 187] width 92 height 18
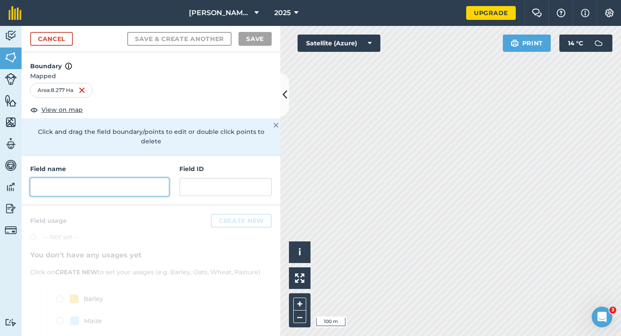
click at [160, 178] on input "text" at bounding box center [99, 187] width 139 height 18
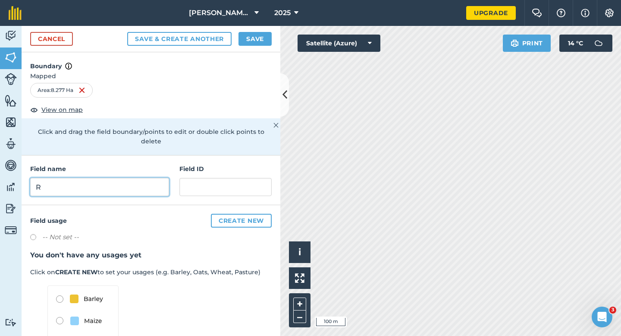
type input "R"
click at [247, 34] on button "Save" at bounding box center [255, 39] width 33 height 14
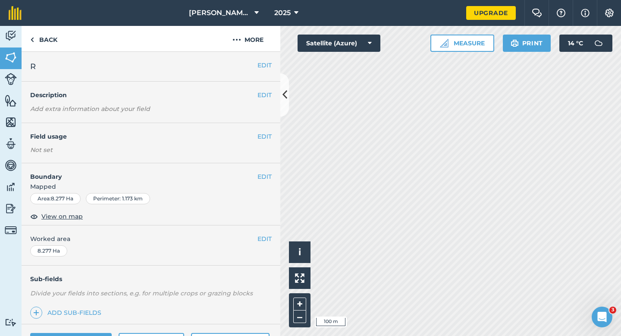
click at [262, 245] on div "EDIT Worked area 8.277 Ha" at bounding box center [151, 245] width 259 height 40
click at [262, 241] on button "EDIT" at bounding box center [264, 238] width 14 height 9
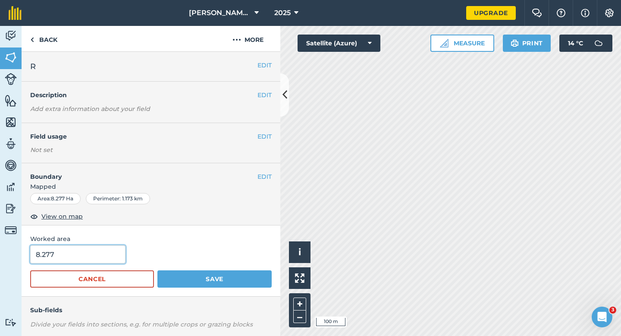
click at [88, 259] on input "8.277" at bounding box center [77, 254] width 95 height 18
type input "8.3"
click at [157, 270] on button "Save" at bounding box center [214, 278] width 114 height 17
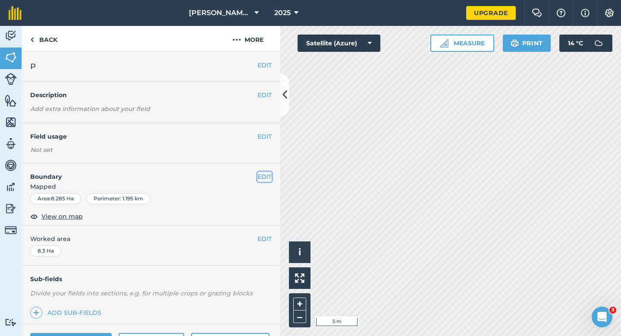
click at [267, 174] on button "EDIT" at bounding box center [264, 176] width 14 height 9
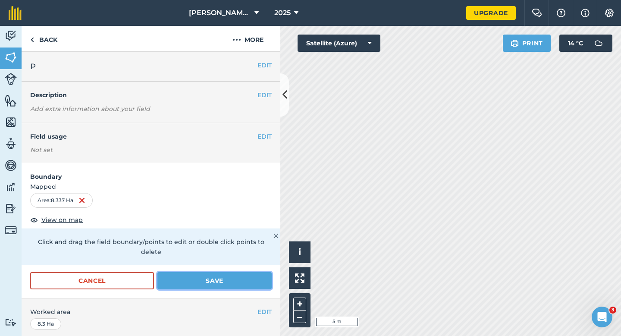
click at [231, 272] on button "Save" at bounding box center [214, 280] width 114 height 17
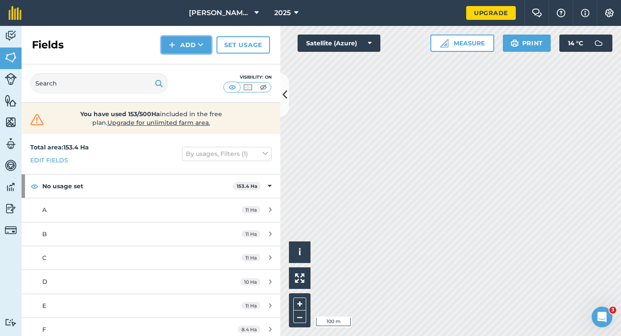
click at [173, 50] on img at bounding box center [172, 45] width 6 height 10
click at [178, 60] on link "Draw" at bounding box center [186, 64] width 47 height 19
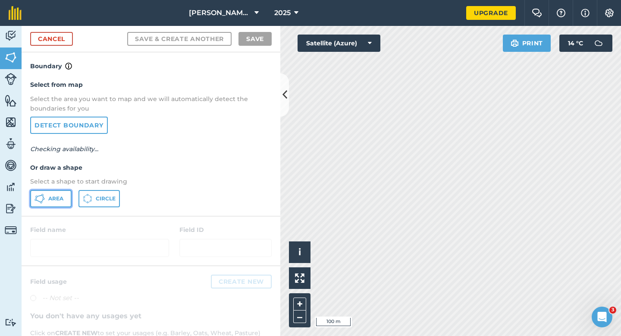
click at [45, 204] on button "Area" at bounding box center [50, 198] width 41 height 17
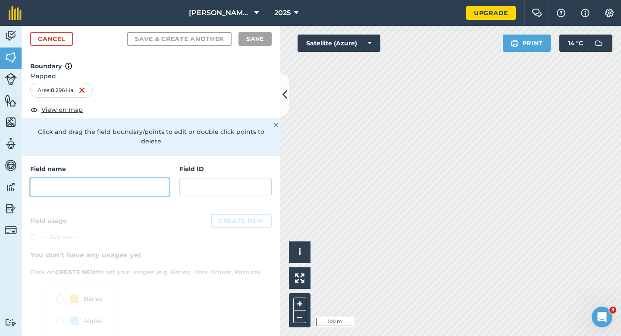
click at [150, 178] on input "text" at bounding box center [99, 187] width 139 height 18
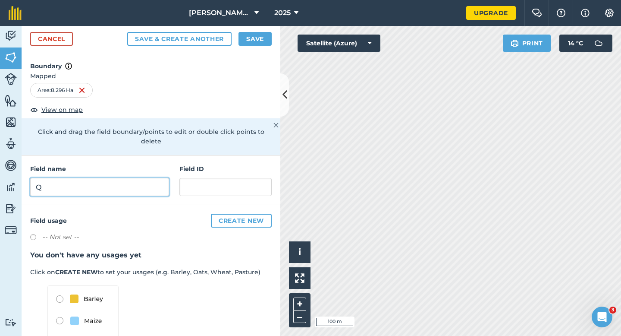
type input "Q"
click at [262, 26] on div "Cancel Save & Create Another Save" at bounding box center [151, 39] width 259 height 26
click at [262, 35] on button "Save" at bounding box center [255, 39] width 33 height 14
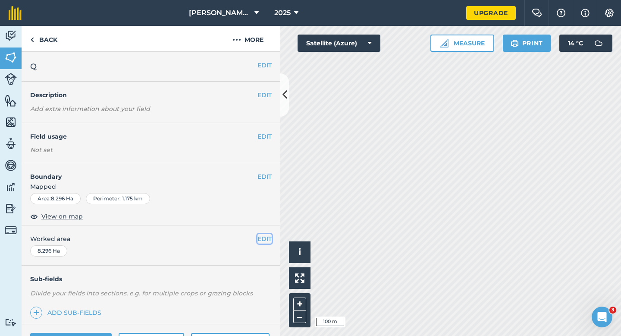
click at [262, 239] on button "EDIT" at bounding box center [264, 238] width 14 height 9
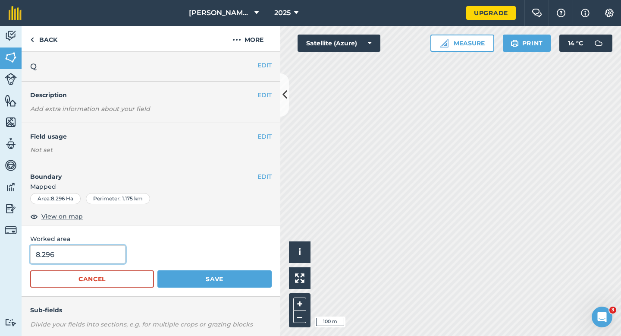
click at [112, 248] on input "8.296" at bounding box center [77, 254] width 95 height 18
click at [111, 255] on input "8.296" at bounding box center [77, 254] width 95 height 18
type input "8.3"
click at [157, 270] on button "Save" at bounding box center [214, 278] width 114 height 17
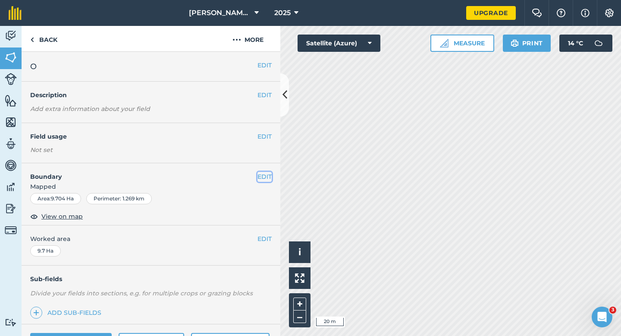
click at [266, 175] on button "EDIT" at bounding box center [264, 176] width 14 height 9
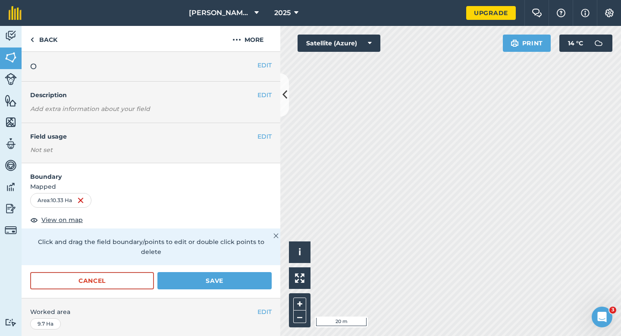
click at [273, 148] on div "Activity Fields Livestock Features Maps Team Vehicles Data Reporting Billing Tu…" at bounding box center [310, 181] width 621 height 310
click at [216, 272] on button "Save" at bounding box center [214, 280] width 114 height 17
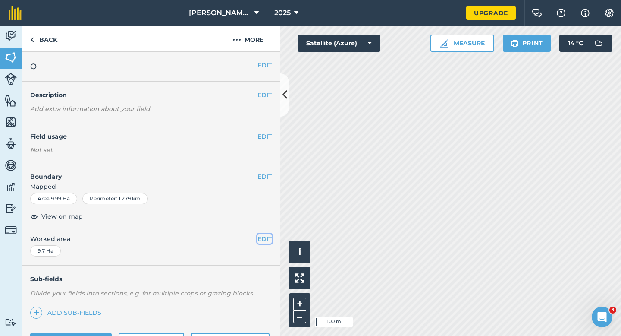
click at [266, 237] on button "EDIT" at bounding box center [264, 238] width 14 height 9
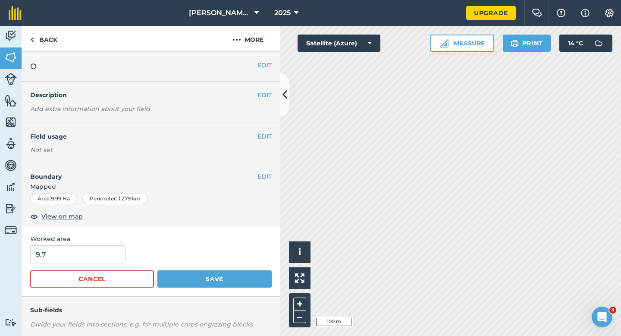
click at [85, 266] on form "9.7 Cancel Save" at bounding box center [151, 266] width 242 height 42
click at [86, 254] on input "9.7" at bounding box center [77, 254] width 95 height 18
type input "10"
click at [157, 270] on button "Save" at bounding box center [214, 278] width 114 height 17
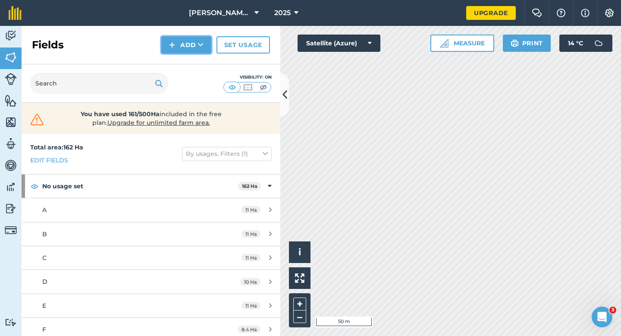
click at [161, 36] on button "Add" at bounding box center [186, 44] width 50 height 17
click at [177, 41] on button "Add" at bounding box center [186, 44] width 50 height 17
click at [182, 73] on div "Visibility: On" at bounding box center [151, 83] width 259 height 38
click at [182, 39] on button "Add" at bounding box center [186, 44] width 50 height 17
click at [182, 57] on link "Draw" at bounding box center [186, 64] width 47 height 19
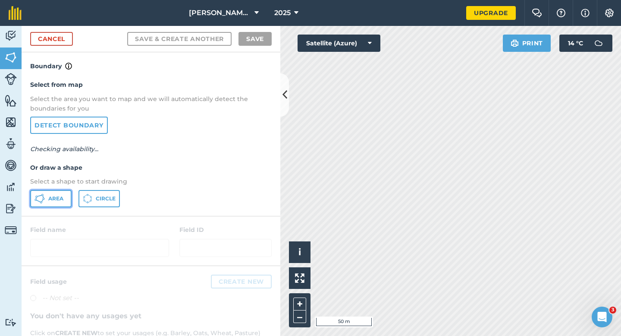
click at [55, 195] on span "Area" at bounding box center [55, 198] width 15 height 7
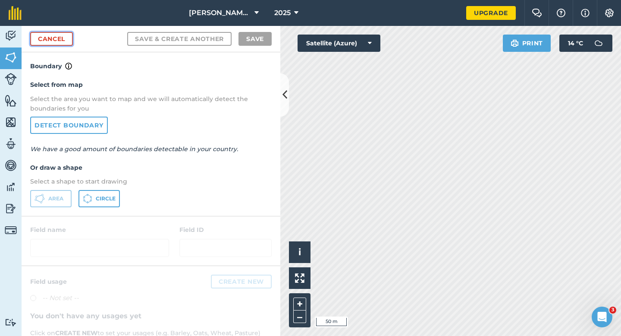
click at [66, 43] on link "Cancel" at bounding box center [51, 39] width 43 height 14
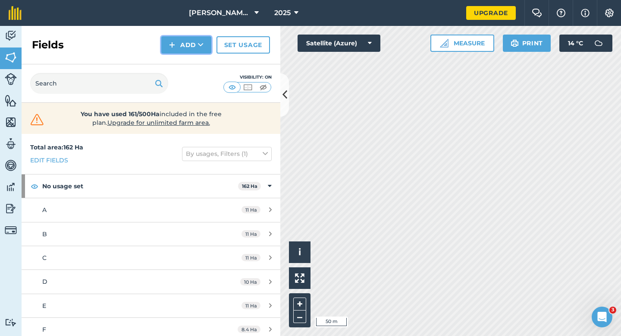
click at [182, 41] on button "Add" at bounding box center [186, 44] width 50 height 17
click at [185, 63] on link "Draw" at bounding box center [186, 64] width 47 height 19
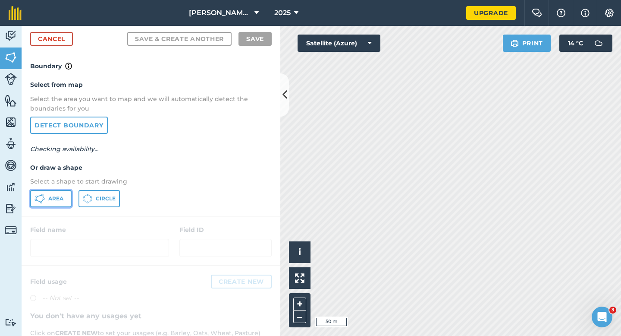
click at [62, 191] on button "Area" at bounding box center [50, 198] width 41 height 17
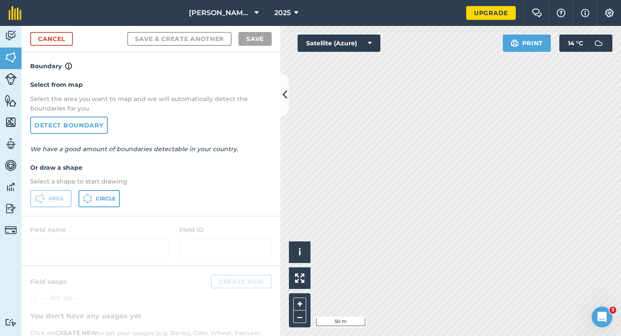
click at [467, 0] on html "[PERSON_NAME] & Sons Farming LTD 2025 Upgrade Farm Chat Help Info Settings Map …" at bounding box center [310, 168] width 621 height 336
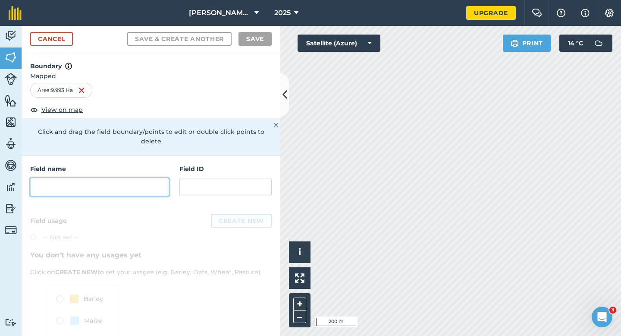
click at [126, 178] on input "text" at bounding box center [99, 187] width 139 height 18
click at [122, 179] on input "text" at bounding box center [99, 187] width 139 height 18
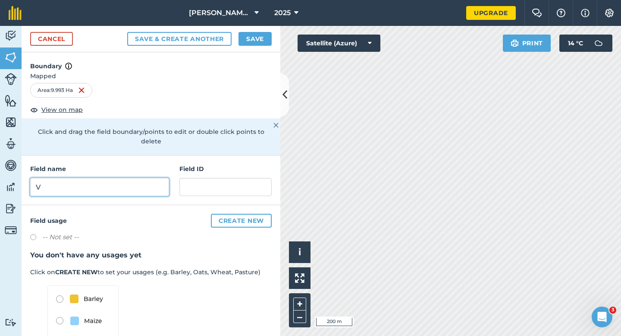
type input "V"
click at [252, 39] on button "Save" at bounding box center [255, 39] width 33 height 14
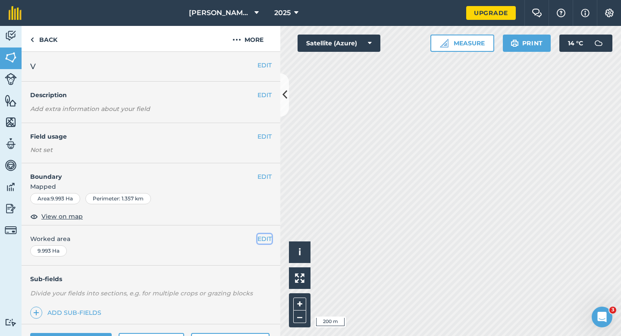
click at [262, 234] on button "EDIT" at bounding box center [264, 238] width 14 height 9
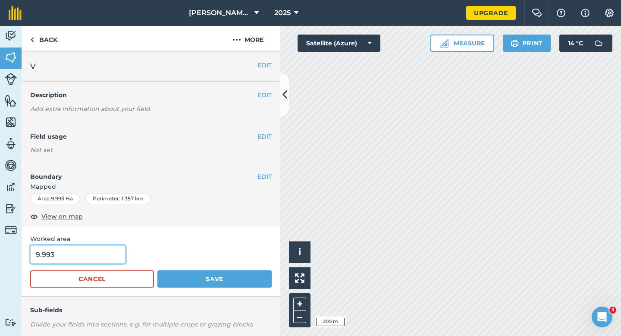
click at [55, 258] on input "9.993" at bounding box center [77, 254] width 95 height 18
type input "10"
click at [157, 270] on button "Save" at bounding box center [214, 278] width 114 height 17
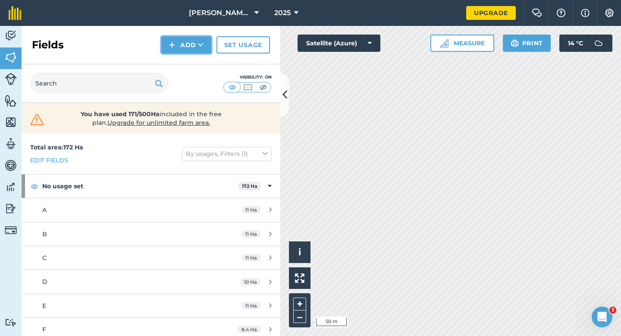
click at [176, 47] on button "Add" at bounding box center [186, 44] width 50 height 17
click at [176, 70] on link "Draw" at bounding box center [186, 64] width 47 height 19
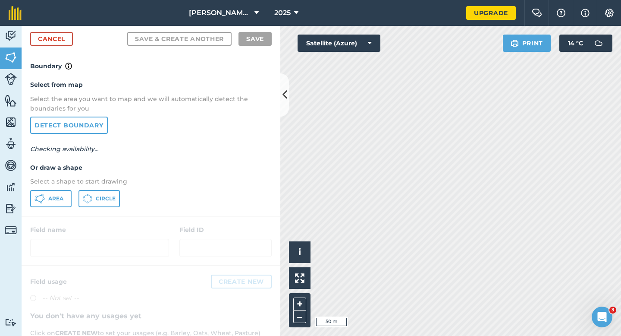
click at [57, 189] on div "Select from map Select the area you want to map and we will automatically detec…" at bounding box center [151, 143] width 259 height 144
click at [65, 188] on div "Select from map Select the area you want to map and we will automatically detec…" at bounding box center [151, 143] width 259 height 144
click at [54, 197] on span "Area" at bounding box center [55, 198] width 15 height 7
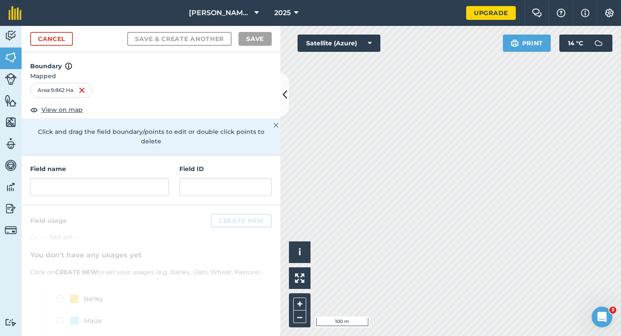
click at [136, 205] on div at bounding box center [151, 298] width 259 height 187
click at [136, 164] on div "Field name" at bounding box center [99, 180] width 139 height 32
click at [136, 166] on div "Field name" at bounding box center [99, 180] width 139 height 32
type input "U"
click at [136, 178] on input "U" at bounding box center [99, 187] width 139 height 18
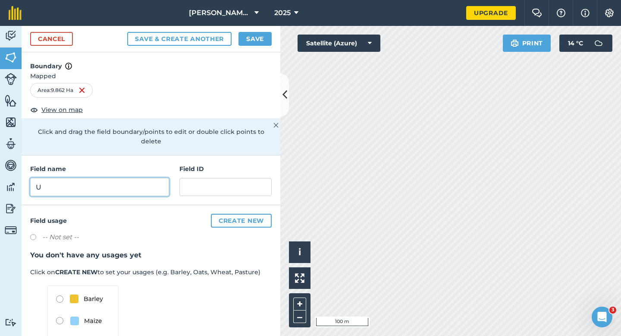
type input "U"
click at [268, 35] on button "Save" at bounding box center [255, 39] width 33 height 14
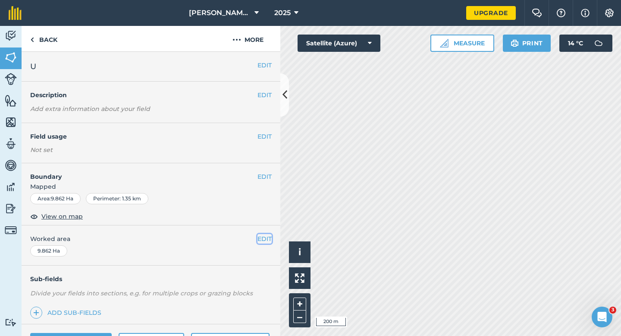
click at [267, 242] on button "EDIT" at bounding box center [264, 238] width 14 height 9
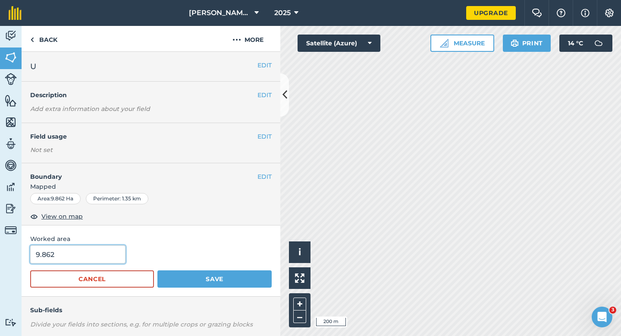
click at [113, 260] on input "9.862" at bounding box center [77, 254] width 95 height 18
type input "10"
click at [157, 270] on button "Save" at bounding box center [214, 278] width 114 height 17
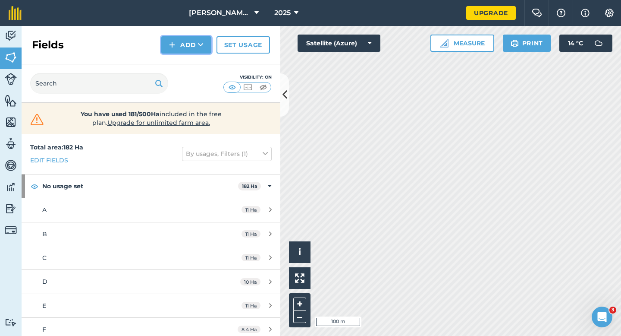
click at [186, 43] on button "Add" at bounding box center [186, 44] width 50 height 17
click at [186, 58] on link "Draw" at bounding box center [186, 64] width 47 height 19
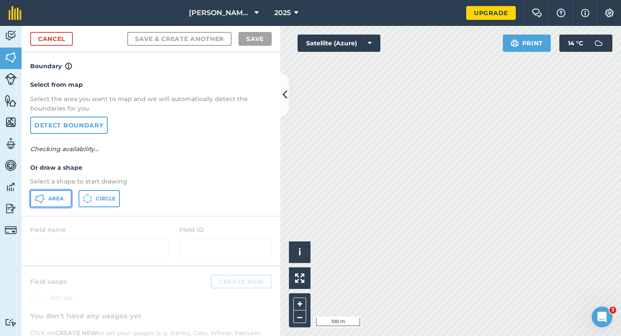
click at [53, 192] on button "Area" at bounding box center [50, 198] width 41 height 17
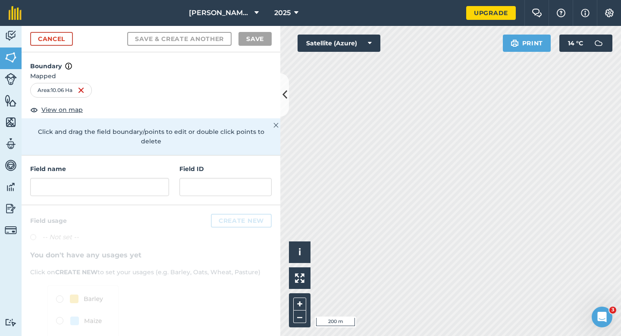
drag, startPoint x: 149, startPoint y: 196, endPoint x: 149, endPoint y: 180, distance: 16.4
click at [149, 205] on div at bounding box center [151, 298] width 259 height 187
click at [149, 180] on input "text" at bounding box center [99, 187] width 139 height 18
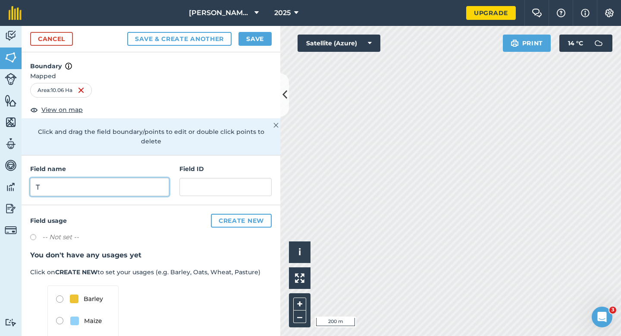
type input "T"
click at [248, 44] on button "Save" at bounding box center [255, 39] width 33 height 14
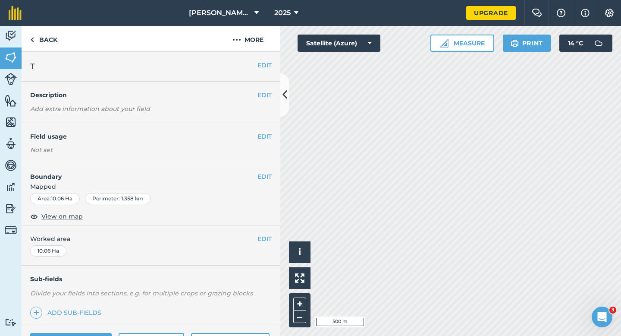
click at [276, 245] on div "EDIT Worked area 10.06 Ha" at bounding box center [151, 245] width 259 height 40
click at [268, 242] on button "EDIT" at bounding box center [264, 238] width 14 height 9
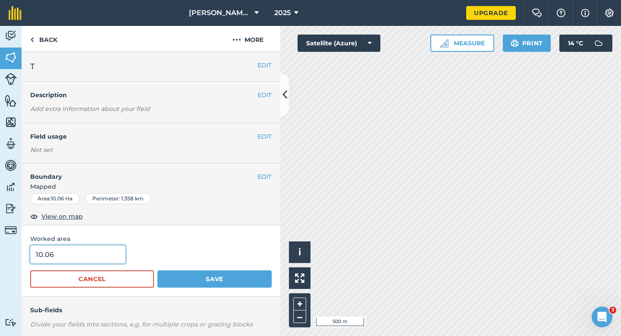
click at [112, 247] on input "10.06" at bounding box center [77, 254] width 95 height 18
type input "10"
click at [157, 270] on button "Save" at bounding box center [214, 278] width 114 height 17
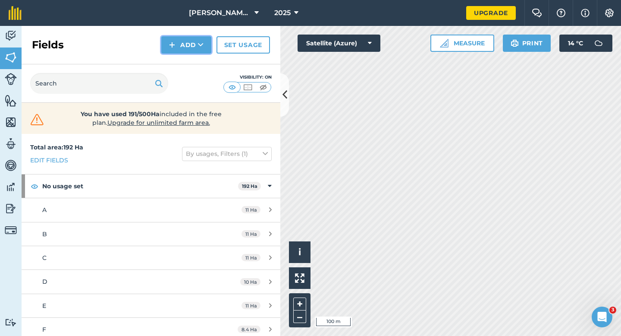
click at [188, 48] on button "Add" at bounding box center [186, 44] width 50 height 17
click at [188, 57] on link "Draw" at bounding box center [186, 64] width 47 height 19
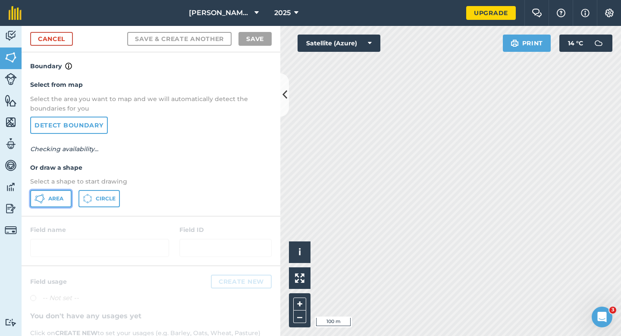
click at [44, 197] on icon at bounding box center [40, 198] width 10 height 10
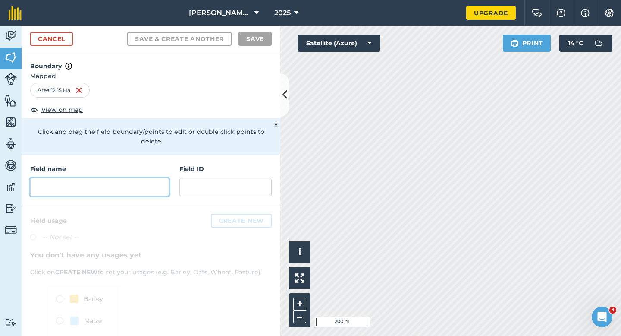
click at [159, 179] on input "text" at bounding box center [99, 187] width 139 height 18
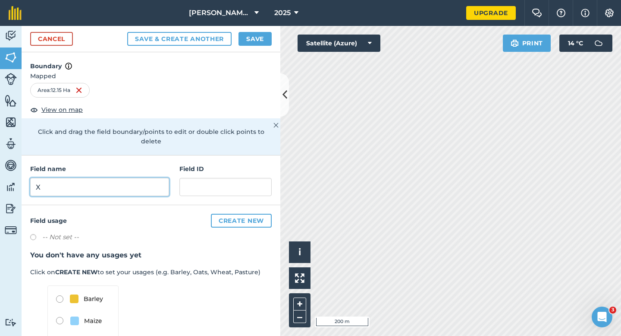
click at [159, 179] on input "X" at bounding box center [99, 187] width 139 height 18
type input "S"
click at [241, 38] on button "Save" at bounding box center [255, 39] width 33 height 14
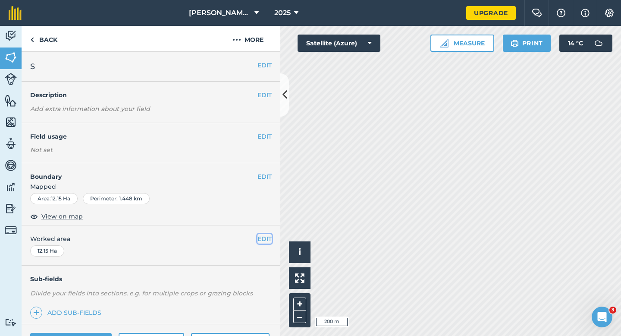
click at [265, 235] on button "EDIT" at bounding box center [264, 238] width 14 height 9
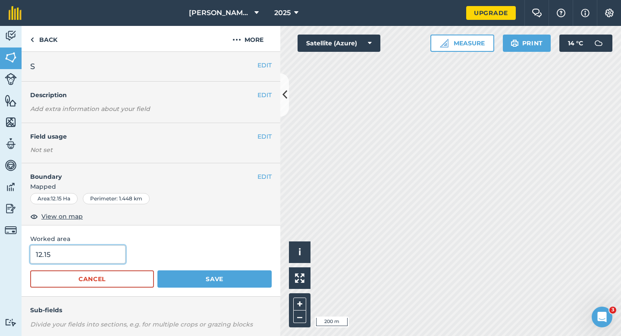
click at [95, 261] on input "12.15" at bounding box center [77, 254] width 95 height 18
type input "12"
click at [157, 270] on button "Save" at bounding box center [214, 278] width 114 height 17
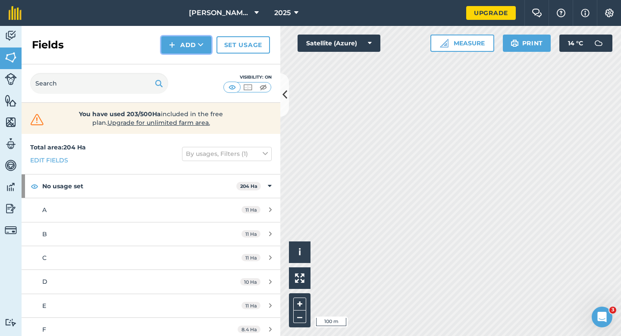
click at [182, 42] on button "Add" at bounding box center [186, 44] width 50 height 17
click at [183, 68] on link "Draw" at bounding box center [186, 64] width 47 height 19
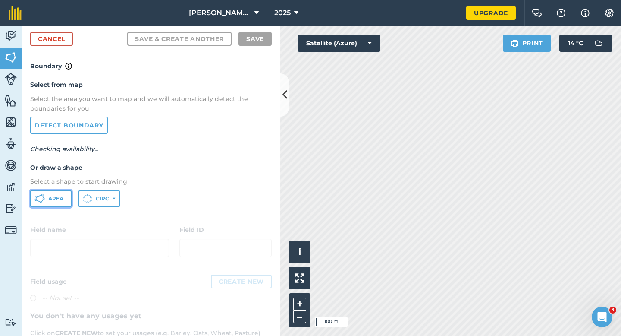
click at [63, 202] on button "Area" at bounding box center [50, 198] width 41 height 17
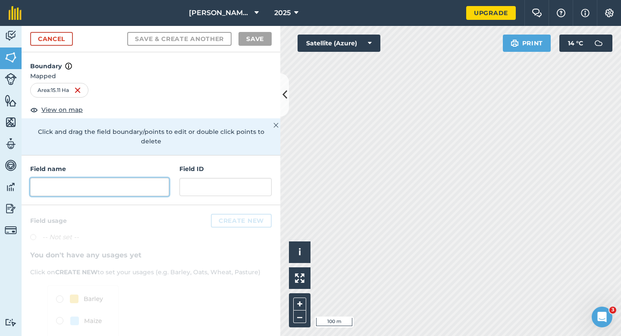
click at [148, 178] on input "text" at bounding box center [99, 187] width 139 height 18
click at [134, 178] on input "text" at bounding box center [99, 187] width 139 height 18
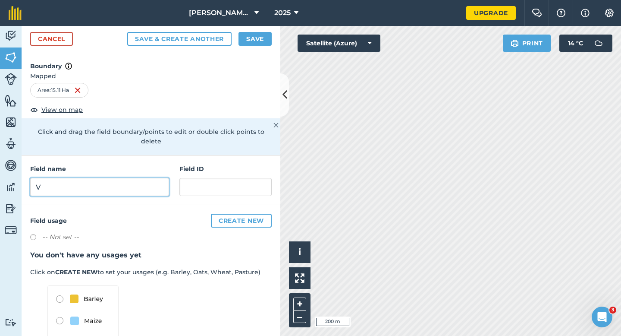
type input "V"
click at [254, 41] on button "Save" at bounding box center [255, 39] width 33 height 14
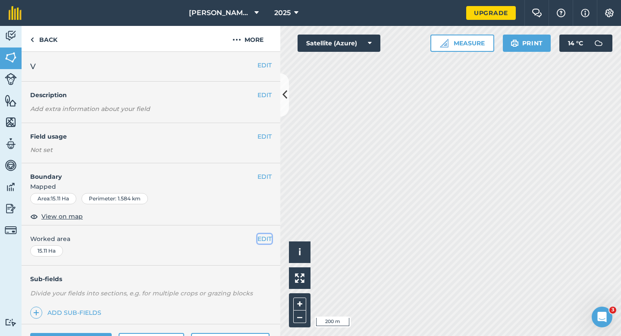
click at [270, 234] on button "EDIT" at bounding box center [264, 238] width 14 height 9
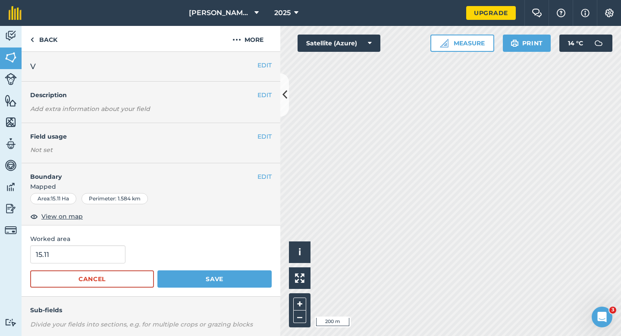
click at [146, 250] on div "15.11" at bounding box center [151, 254] width 242 height 18
click at [129, 250] on div "15.11" at bounding box center [151, 254] width 242 height 18
click at [107, 254] on input "15.11" at bounding box center [77, 254] width 95 height 18
type input "15"
click at [157, 270] on button "Save" at bounding box center [214, 278] width 114 height 17
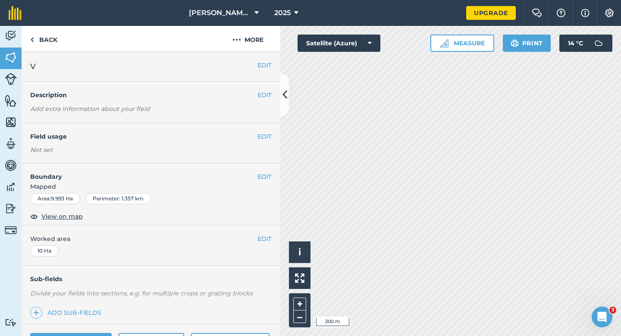
click at [260, 70] on div "EDIT V" at bounding box center [151, 67] width 259 height 30
click at [249, 68] on h2 "V" at bounding box center [143, 66] width 227 height 12
click at [261, 68] on button "EDIT" at bounding box center [264, 64] width 14 height 9
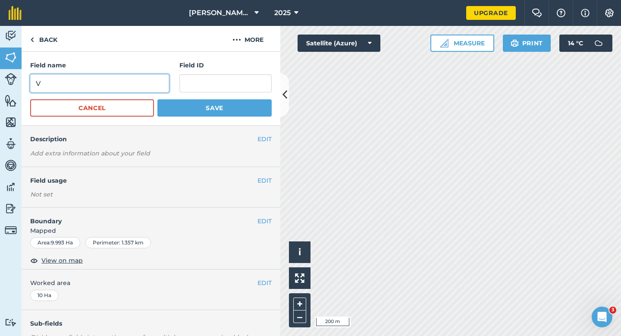
click at [73, 89] on input "V" at bounding box center [99, 83] width 139 height 18
type input "Z"
click at [157, 99] on button "Save" at bounding box center [214, 107] width 114 height 17
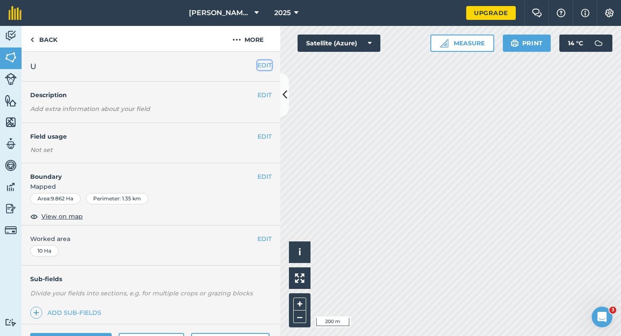
click at [267, 66] on button "EDIT" at bounding box center [264, 64] width 14 height 9
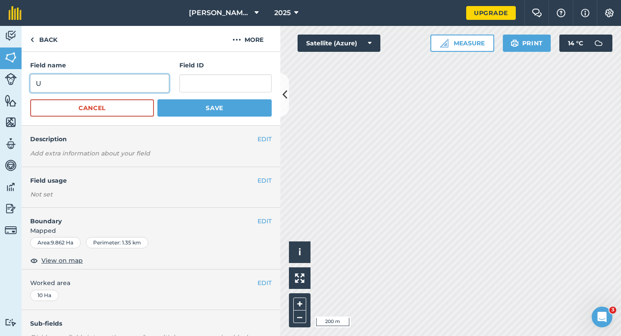
click at [144, 76] on input "U" at bounding box center [99, 83] width 139 height 18
type input "Y"
click at [157, 99] on button "Save" at bounding box center [214, 107] width 114 height 17
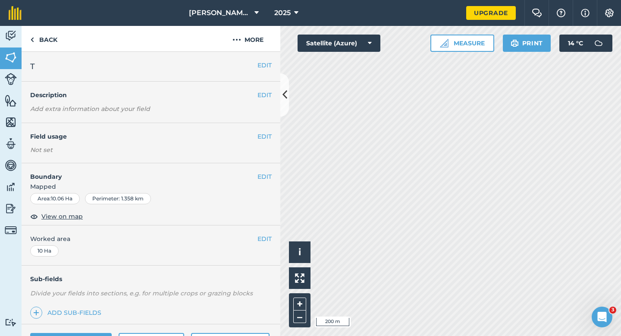
click at [256, 66] on h2 "T" at bounding box center [143, 66] width 227 height 12
click at [262, 66] on button "EDIT" at bounding box center [264, 64] width 14 height 9
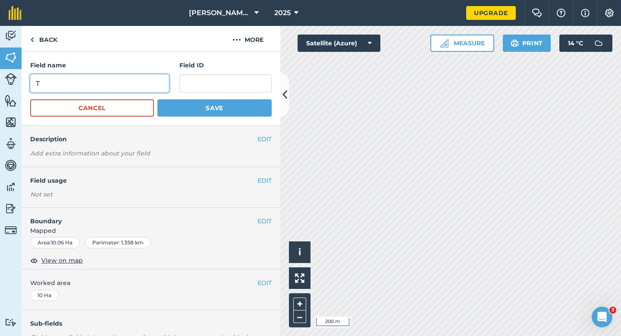
click at [166, 76] on input "T" at bounding box center [99, 83] width 139 height 18
type input "X"
click at [157, 99] on button "Save" at bounding box center [214, 107] width 114 height 17
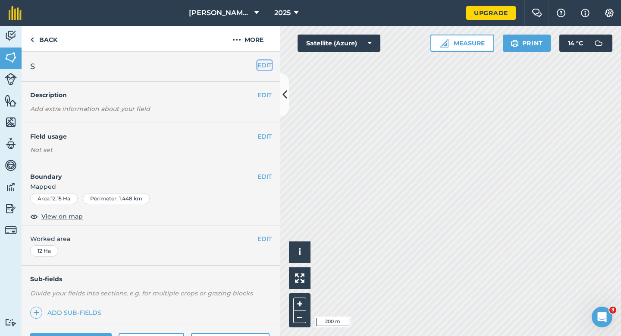
click at [263, 65] on button "EDIT" at bounding box center [264, 64] width 14 height 9
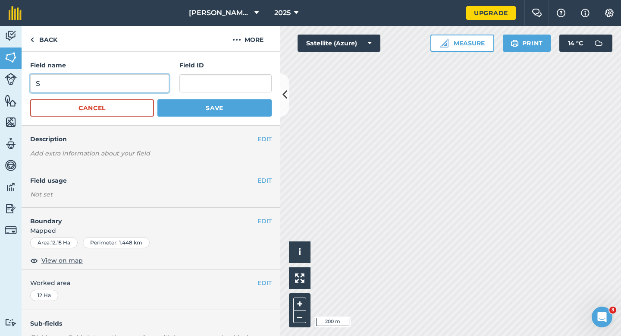
click at [160, 82] on input "S" at bounding box center [99, 83] width 139 height 18
type input "W"
click at [157, 99] on button "Save" at bounding box center [214, 107] width 114 height 17
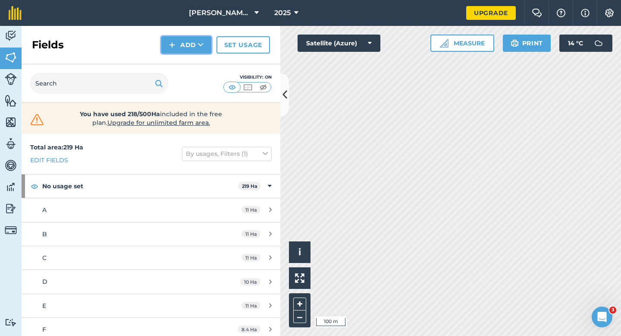
click at [197, 45] on button "Add" at bounding box center [186, 44] width 50 height 17
click at [197, 59] on link "Draw" at bounding box center [186, 64] width 47 height 19
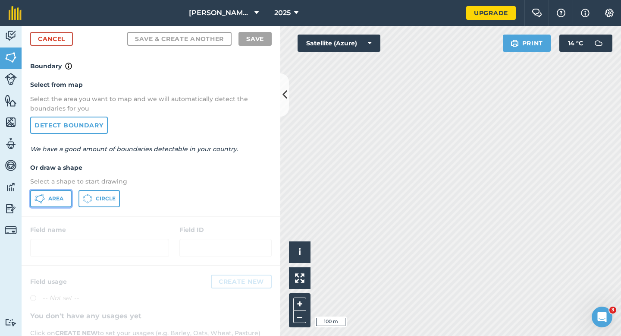
click at [62, 197] on span "Area" at bounding box center [55, 198] width 15 height 7
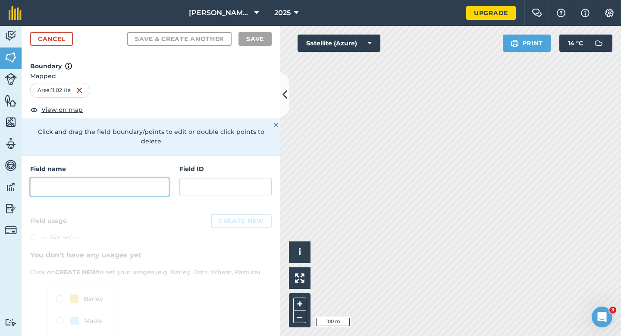
click at [134, 182] on input "text" at bounding box center [99, 187] width 139 height 18
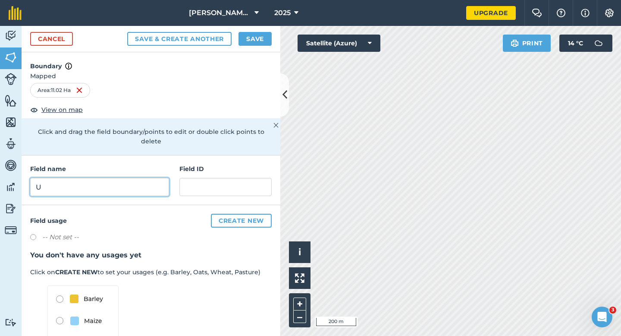
type input "U"
click at [254, 41] on button "Save" at bounding box center [255, 39] width 33 height 14
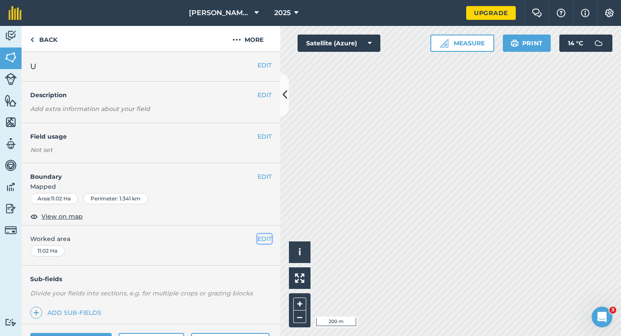
click at [270, 236] on button "EDIT" at bounding box center [264, 238] width 14 height 9
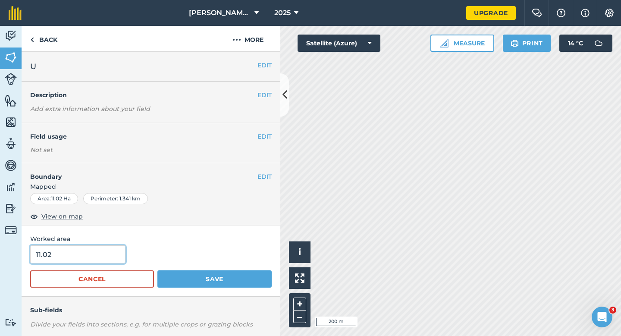
click at [97, 261] on input "11.02" at bounding box center [77, 254] width 95 height 18
type input "11"
click at [157, 270] on button "Save" at bounding box center [214, 278] width 114 height 17
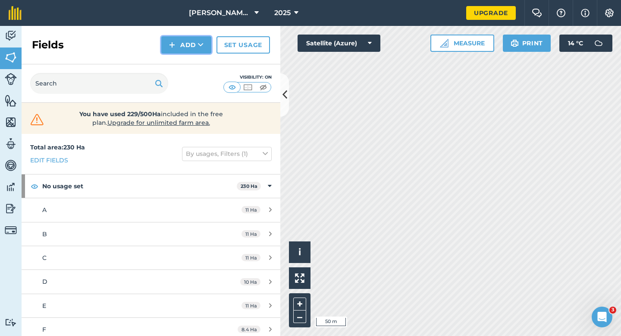
click at [183, 41] on button "Add" at bounding box center [186, 44] width 50 height 17
click at [186, 63] on link "Draw" at bounding box center [186, 64] width 47 height 19
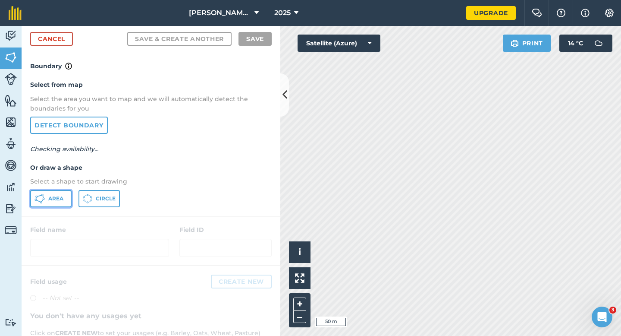
click at [56, 192] on button "Area" at bounding box center [50, 198] width 41 height 17
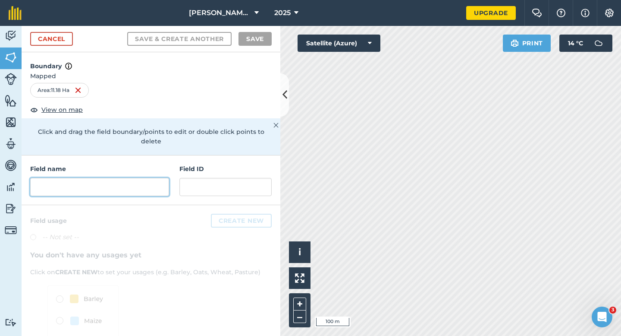
click at [140, 178] on input "text" at bounding box center [99, 187] width 139 height 18
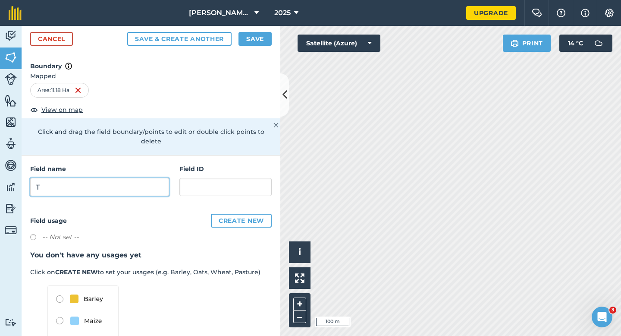
type input "T"
click at [261, 39] on button "Save" at bounding box center [255, 39] width 33 height 14
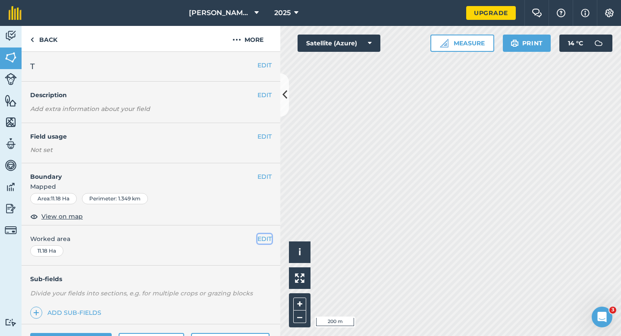
click at [265, 236] on button "EDIT" at bounding box center [264, 238] width 14 height 9
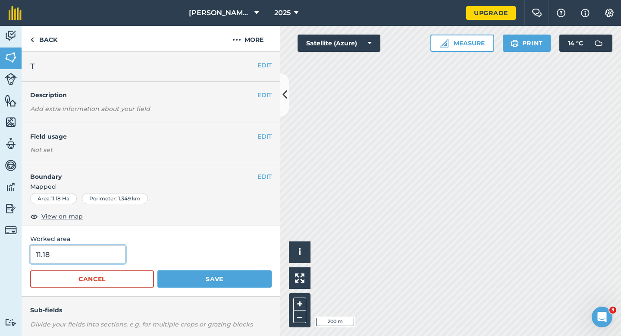
click at [106, 248] on input "11.18" at bounding box center [77, 254] width 95 height 18
type input "11"
click at [157, 270] on button "Save" at bounding box center [214, 278] width 114 height 17
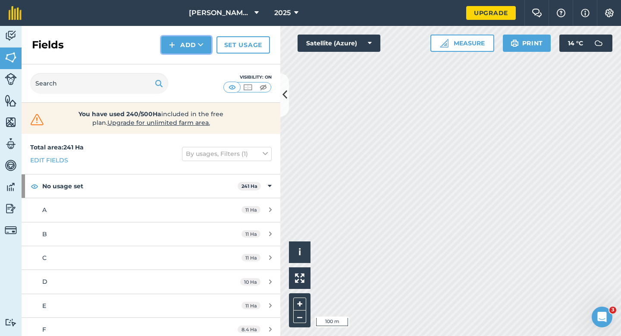
click at [183, 47] on button "Add" at bounding box center [186, 44] width 50 height 17
click at [183, 69] on link "Draw" at bounding box center [186, 64] width 47 height 19
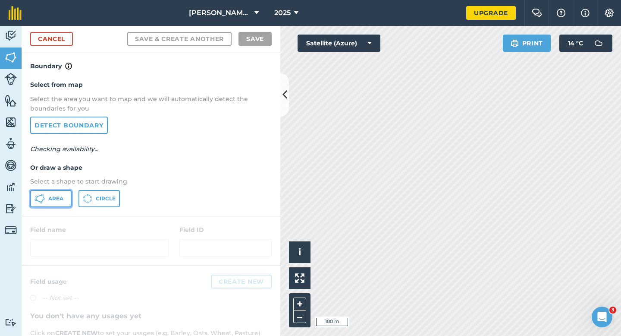
click at [39, 201] on icon at bounding box center [38, 200] width 5 height 3
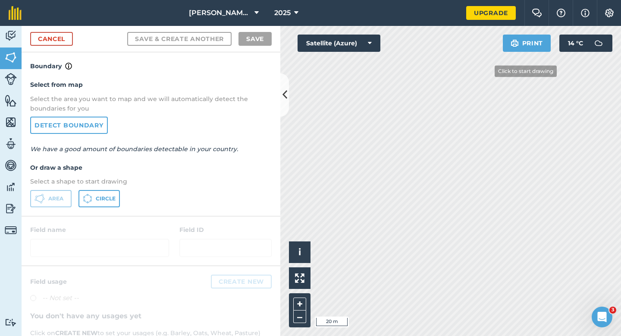
click at [603, 149] on div "Click to start drawing i © 2025 TomTom, Microsoft 20 m + –" at bounding box center [450, 181] width 341 height 310
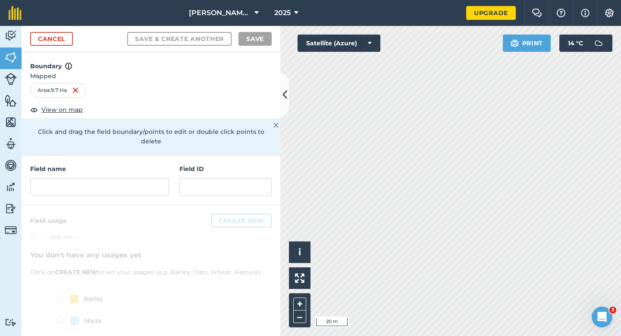
click at [134, 164] on h4 "Field name" at bounding box center [99, 168] width 139 height 9
click at [134, 178] on input "text" at bounding box center [99, 187] width 139 height 18
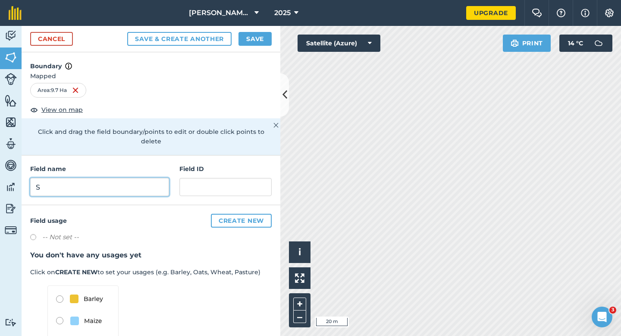
type input "S"
click at [252, 47] on div "Cancel Save & Create Another Save" at bounding box center [151, 39] width 259 height 26
click at [254, 45] on button "Save" at bounding box center [255, 39] width 33 height 14
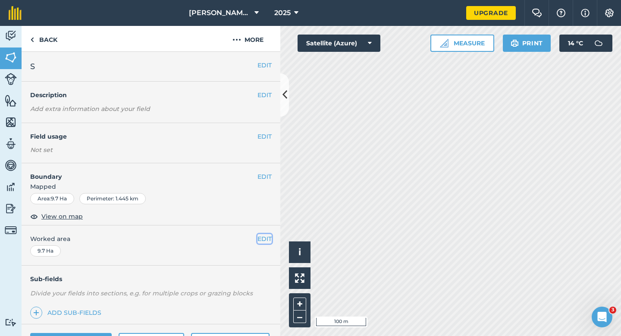
click at [271, 237] on button "EDIT" at bounding box center [264, 238] width 14 height 9
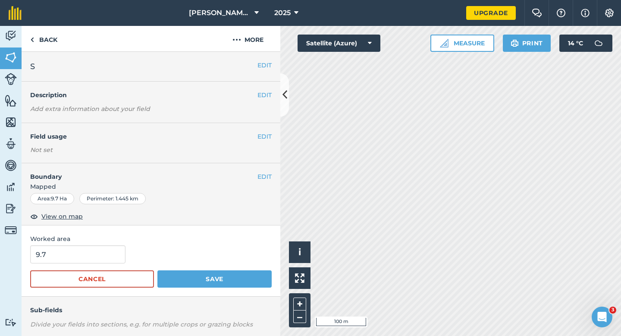
click at [122, 240] on span "Worked area" at bounding box center [151, 238] width 242 height 9
type input "10"
click at [110, 256] on input "10" at bounding box center [77, 254] width 95 height 18
click at [157, 270] on button "Save" at bounding box center [214, 278] width 114 height 17
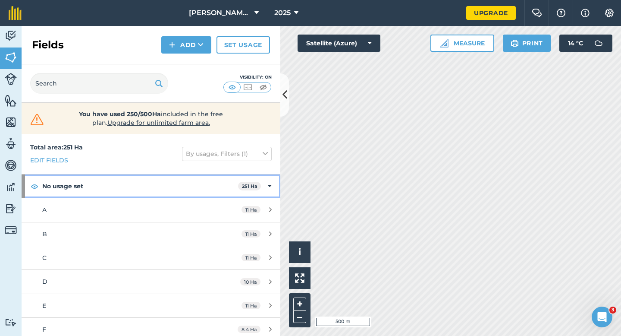
click at [263, 189] on div "No usage set 251 Ha" at bounding box center [151, 185] width 259 height 23
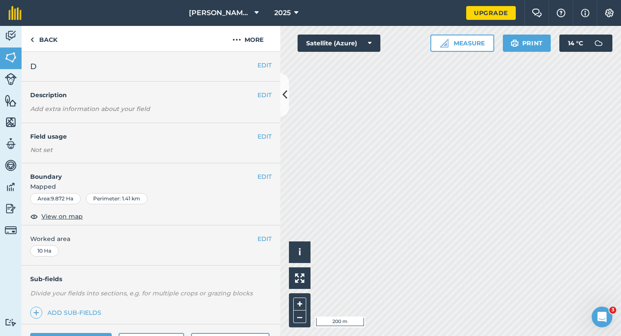
click at [268, 128] on div "EDIT Field usage Not set" at bounding box center [151, 143] width 259 height 40
click at [268, 130] on div "EDIT Field usage Not set" at bounding box center [151, 143] width 259 height 40
click at [268, 134] on button "EDIT" at bounding box center [264, 136] width 14 height 9
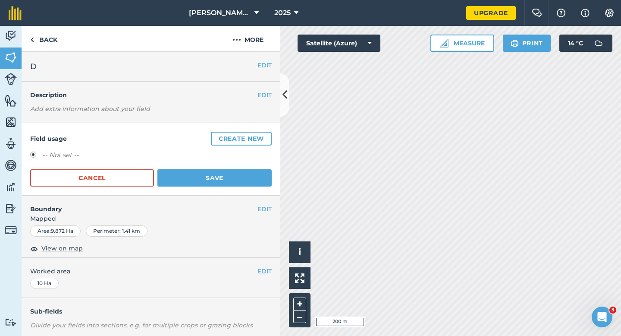
click at [268, 134] on button "Create new" at bounding box center [241, 139] width 61 height 14
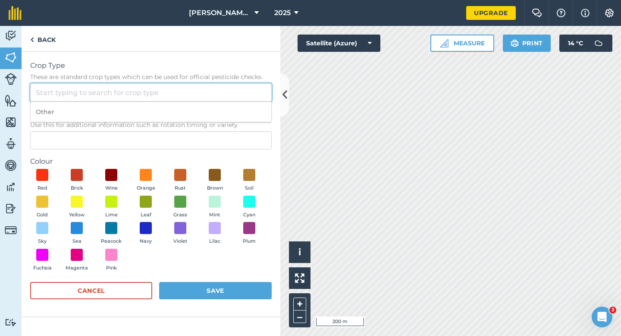
click at [256, 92] on input "Crop Type These are standard crop types which can be used for official pesticid…" at bounding box center [151, 92] width 242 height 18
click at [256, 100] on input "Crop Type These are standard crop types which can be used for official pesticid…" at bounding box center [151, 92] width 242 height 18
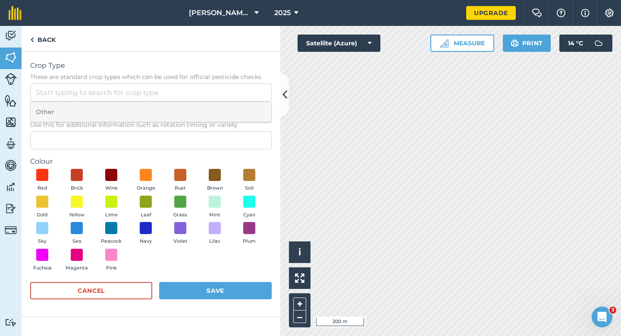
click at [256, 108] on li "Other" at bounding box center [151, 112] width 241 height 20
type input "Other"
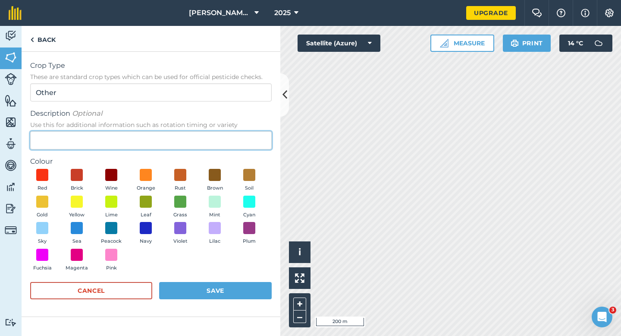
click at [248, 132] on input "Description Optional Use this for additional information such as rotation timin…" at bounding box center [151, 140] width 242 height 18
type input "Wheat"
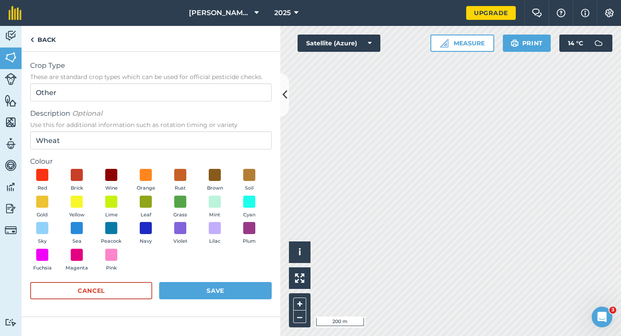
click at [22, 207] on div "Crop Type These are standard crop types which can be used for official pesticid…" at bounding box center [151, 184] width 259 height 265
click at [41, 205] on span at bounding box center [42, 201] width 13 height 13
click at [239, 293] on button "Save" at bounding box center [215, 290] width 113 height 17
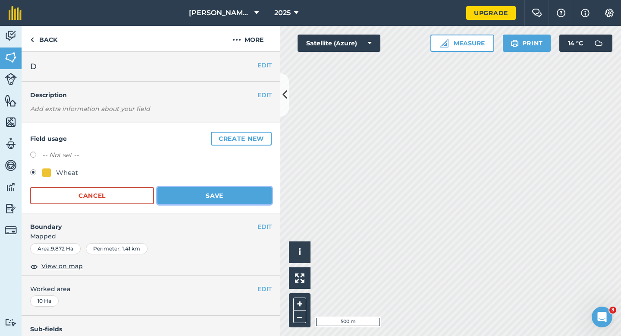
click at [250, 203] on button "Save" at bounding box center [214, 195] width 114 height 17
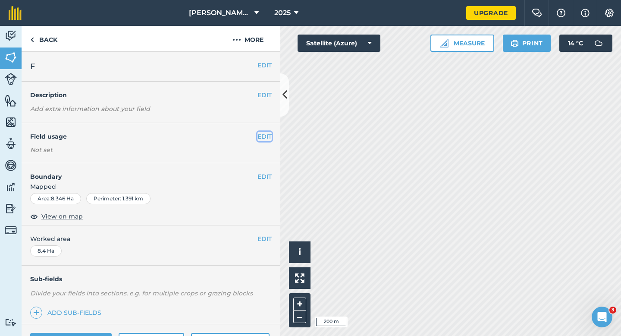
click at [261, 133] on button "EDIT" at bounding box center [264, 136] width 14 height 9
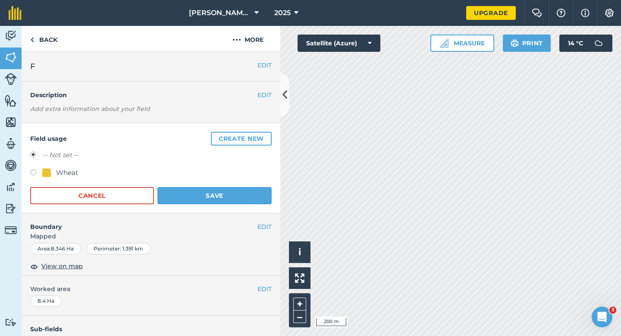
click at [54, 173] on div "Wheat" at bounding box center [60, 172] width 36 height 10
radio input "true"
radio input "false"
click at [204, 188] on button "Save" at bounding box center [214, 195] width 114 height 17
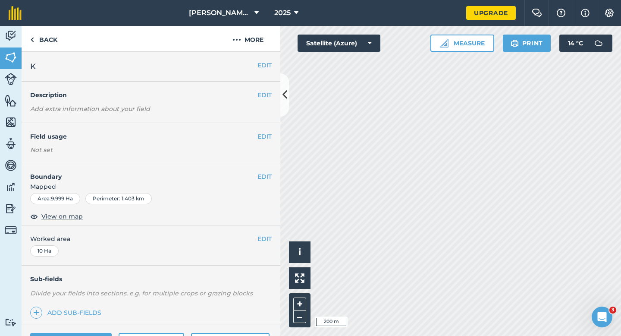
click at [266, 100] on div "EDIT Description Add extra information about your field" at bounding box center [151, 102] width 259 height 41
click at [264, 135] on button "EDIT" at bounding box center [264, 136] width 14 height 9
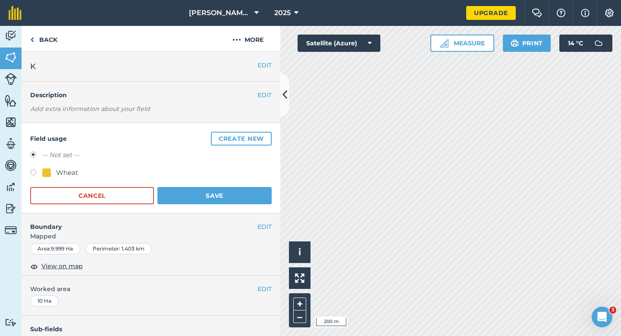
click at [55, 169] on div "Wheat" at bounding box center [60, 172] width 36 height 10
radio input "true"
radio input "false"
click at [225, 180] on form "-- Not set -- Wheat Cancel Save" at bounding box center [151, 177] width 242 height 54
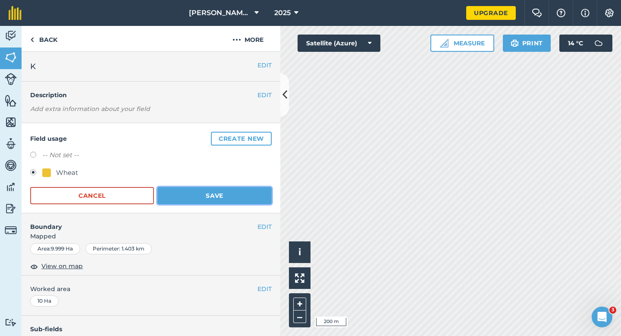
click at [225, 196] on button "Save" at bounding box center [214, 195] width 114 height 17
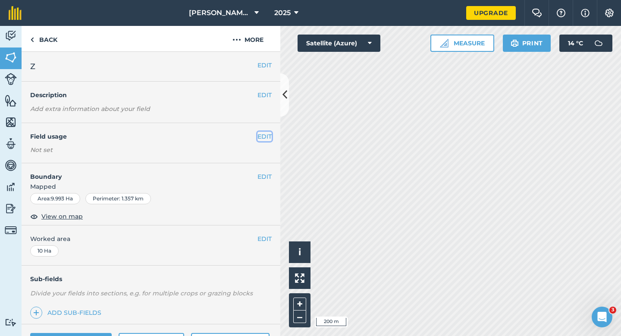
click at [261, 136] on button "EDIT" at bounding box center [264, 136] width 14 height 9
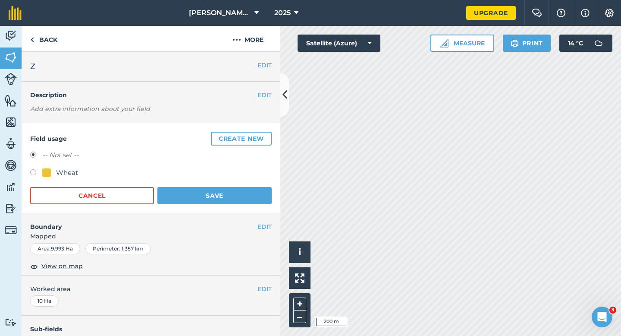
click at [47, 168] on div at bounding box center [46, 172] width 9 height 9
radio input "true"
radio input "false"
click at [223, 182] on form "-- Not set -- Wheat Cancel Save" at bounding box center [151, 177] width 242 height 54
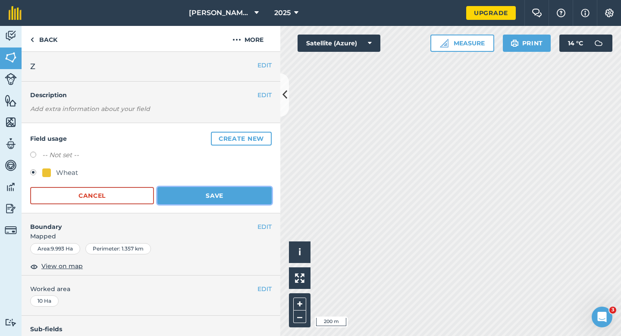
click at [223, 190] on button "Save" at bounding box center [214, 195] width 114 height 17
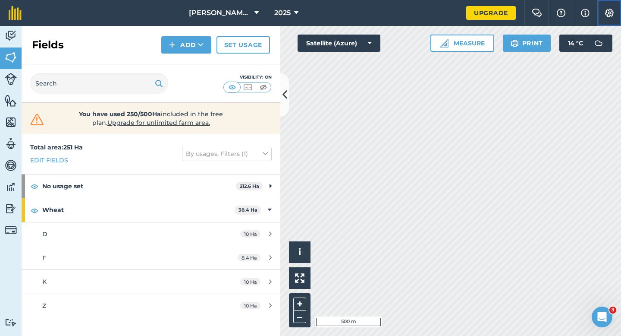
click at [606, 25] on button "Settings" at bounding box center [609, 13] width 24 height 26
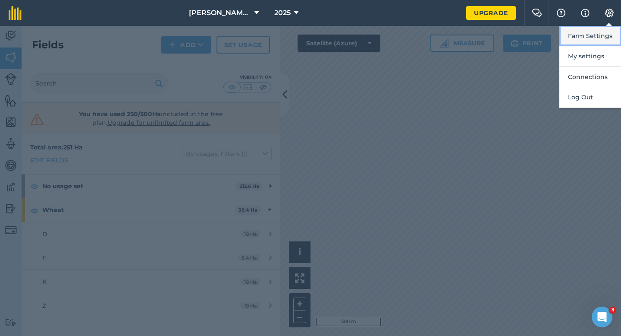
click at [603, 31] on button "Farm Settings" at bounding box center [590, 36] width 62 height 20
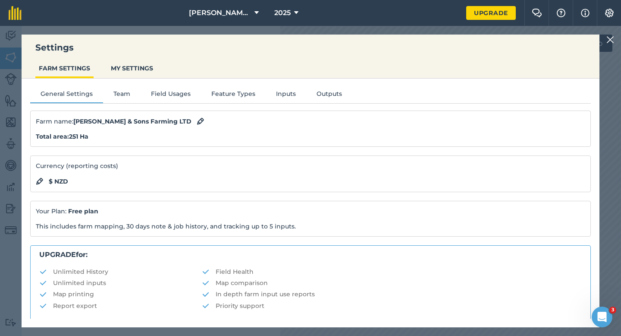
scroll to position [166, 0]
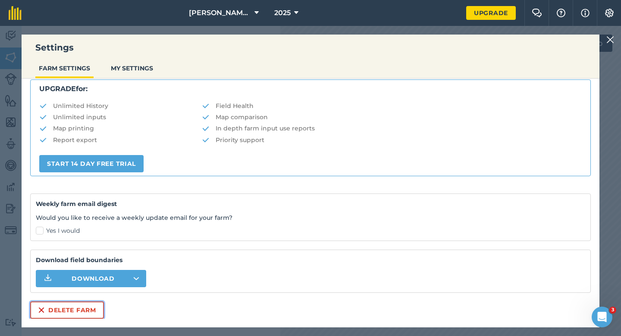
click at [91, 305] on button "Delete farm" at bounding box center [67, 309] width 74 height 17
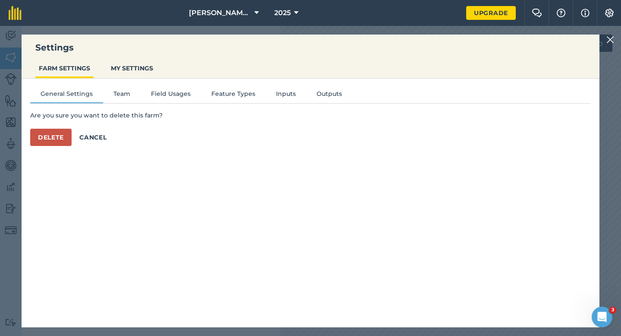
scroll to position [0, 0]
click at [62, 130] on button "Delete" at bounding box center [50, 137] width 41 height 17
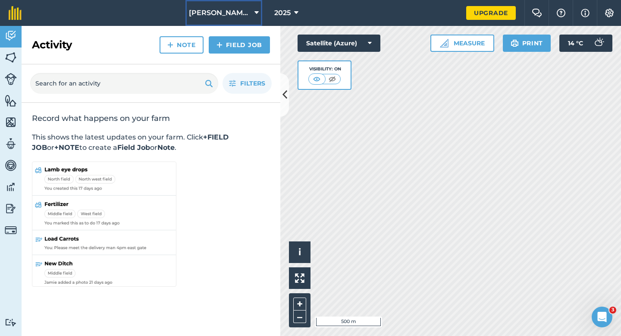
click at [251, 13] on button "[PERSON_NAME] & Sons Farming LTD" at bounding box center [223, 13] width 77 height 26
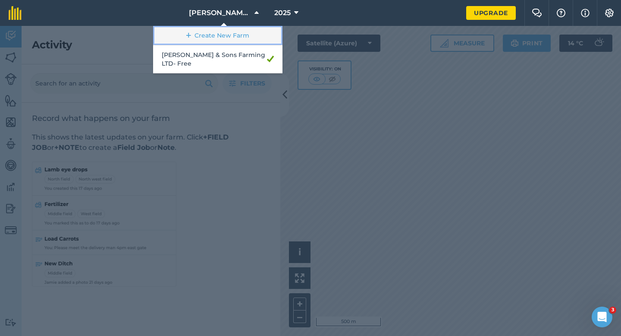
click at [249, 41] on link "Create New Farm" at bounding box center [217, 35] width 129 height 19
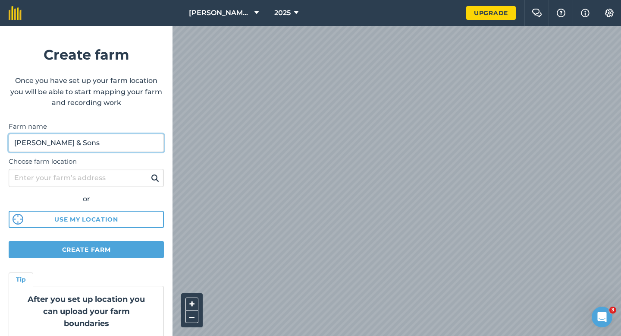
type input "[PERSON_NAME] & Sons"
drag, startPoint x: 151, startPoint y: 141, endPoint x: 511, endPoint y: 15, distance: 381.1
click at [511, 15] on div "[PERSON_NAME] & Sons Farming LTD 2025 Upgrade Farm Chat Help Info Settings Crea…" at bounding box center [310, 13] width 621 height 26
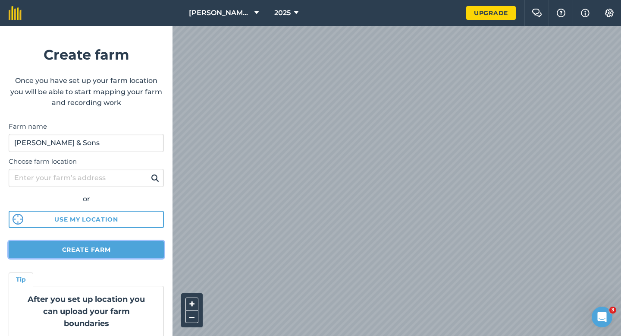
click at [134, 251] on button "Create farm" at bounding box center [86, 249] width 155 height 17
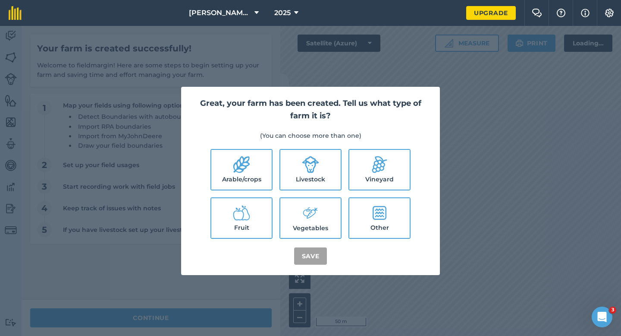
click at [237, 182] on label "Arable/crops" at bounding box center [241, 170] width 60 height 40
checkbox input "true"
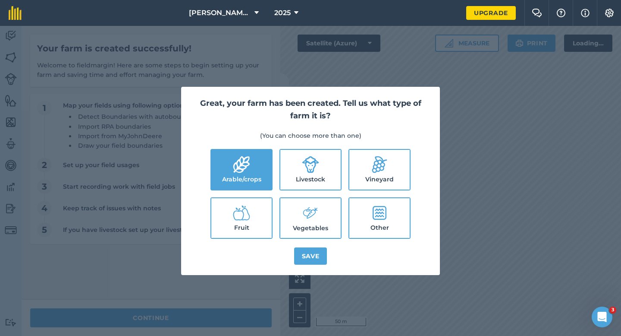
click at [302, 180] on label "Livestock" at bounding box center [310, 170] width 60 height 40
checkbox input "true"
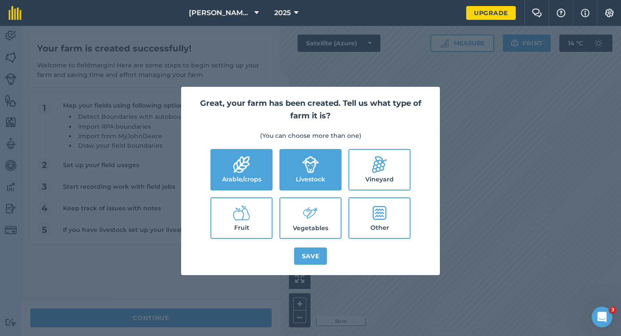
click at [309, 208] on icon at bounding box center [310, 213] width 17 height 19
checkbox input "true"
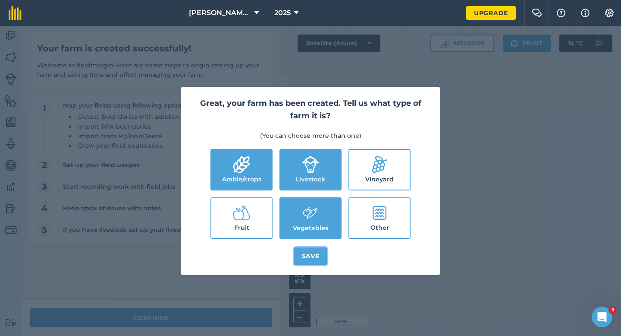
click at [309, 256] on button "Save" at bounding box center [310, 255] width 33 height 17
click at [218, 314] on div "Great, your farm has been created. Tell us what type of farm it is? (You can ch…" at bounding box center [310, 181] width 621 height 310
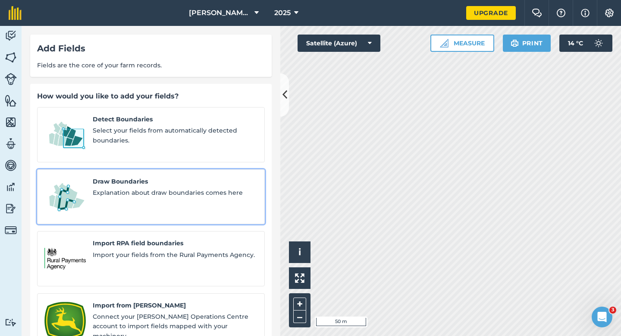
click at [142, 188] on span "Explanation about draw boundaries comes here" at bounding box center [175, 192] width 165 height 9
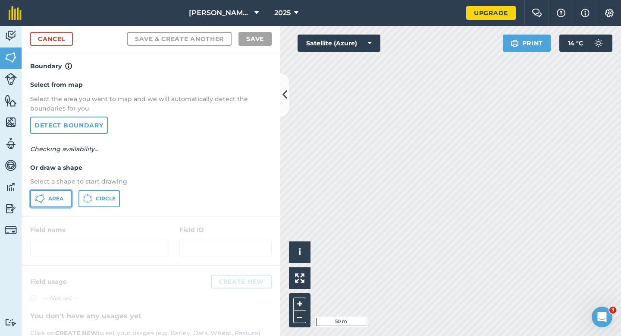
click at [69, 195] on button "Area" at bounding box center [50, 198] width 41 height 17
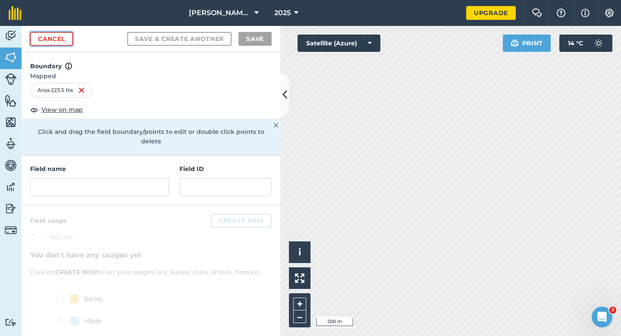
click at [72, 44] on link "Cancel" at bounding box center [51, 39] width 43 height 14
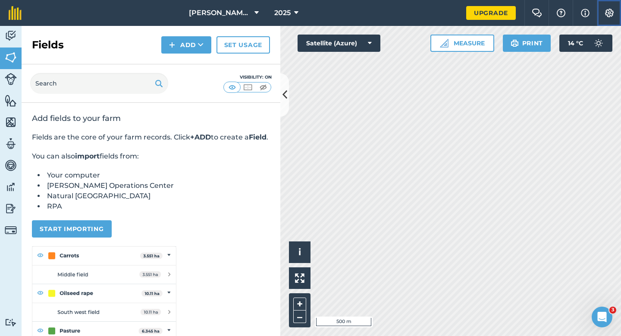
click at [619, 11] on button "Settings" at bounding box center [609, 13] width 24 height 26
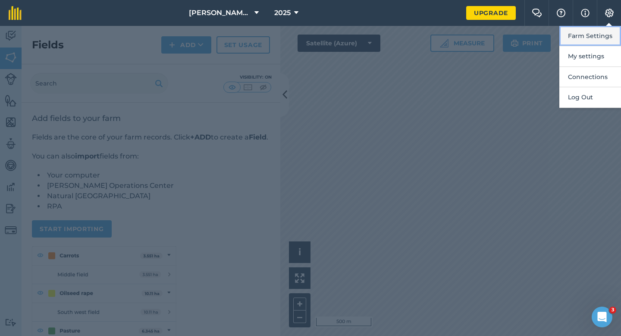
click at [611, 35] on button "Farm Settings" at bounding box center [590, 36] width 62 height 20
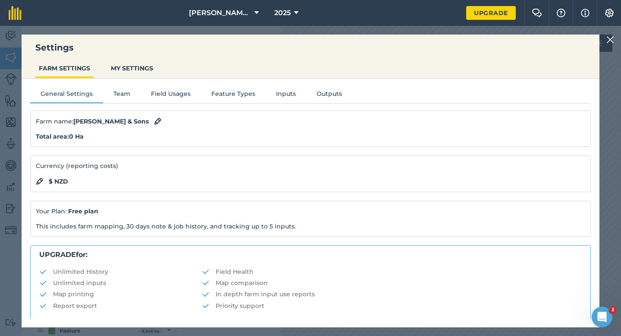
scroll to position [166, 0]
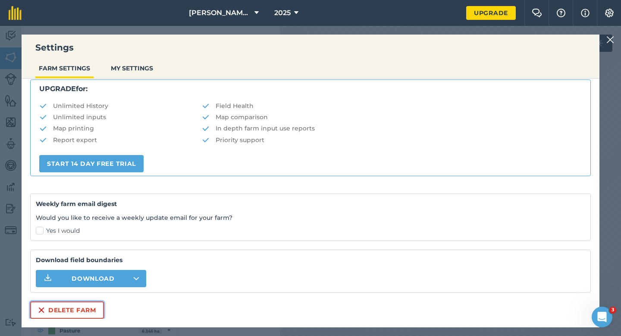
click at [85, 311] on button "Delete farm" at bounding box center [67, 309] width 74 height 17
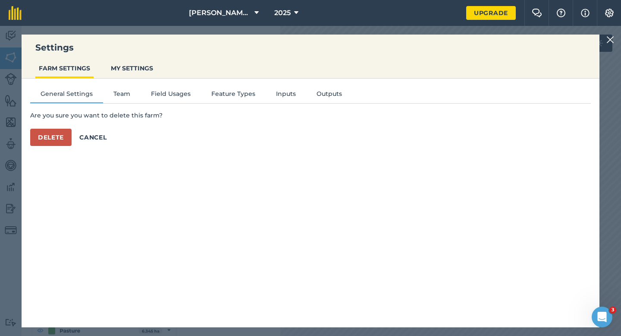
scroll to position [0, 0]
click at [56, 136] on button "Delete" at bounding box center [50, 137] width 41 height 17
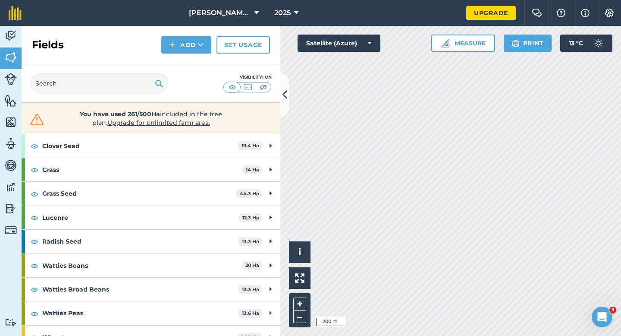
scroll to position [101, 0]
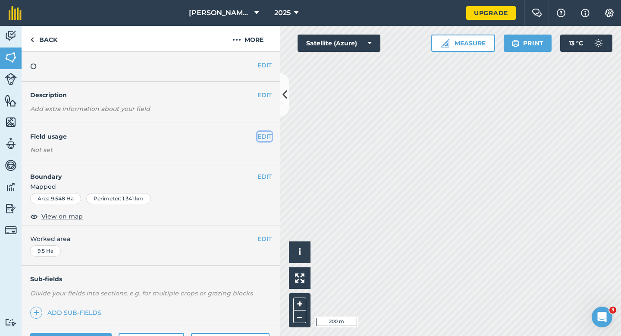
click at [261, 137] on button "EDIT" at bounding box center [264, 136] width 14 height 9
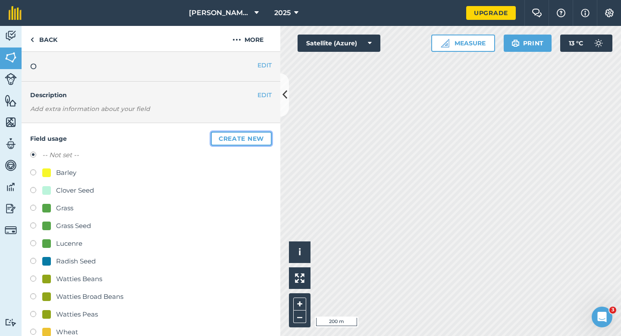
click at [228, 141] on button "Create new" at bounding box center [241, 139] width 61 height 14
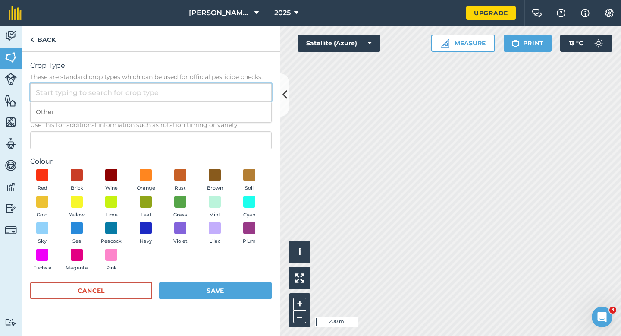
click at [210, 94] on input "Crop Type These are standard crop types which can be used for official pesticid…" at bounding box center [151, 92] width 242 height 18
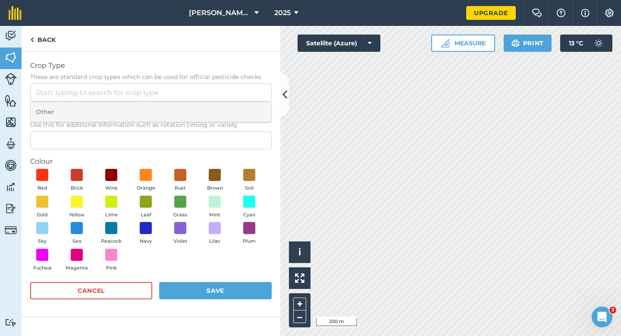
click at [210, 106] on li "Other" at bounding box center [151, 112] width 241 height 20
type input "Other"
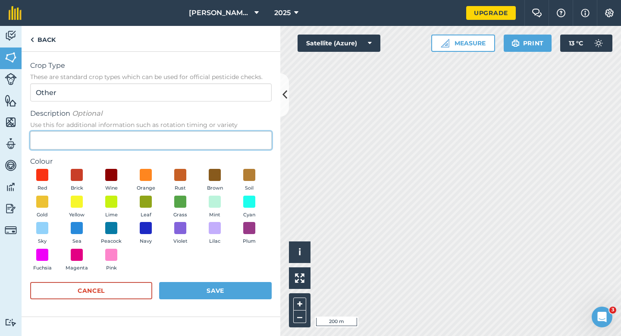
click at [210, 142] on input "Description Optional Use this for additional information such as rotation timin…" at bounding box center [151, 140] width 242 height 18
type input "Broad Bean Seed"
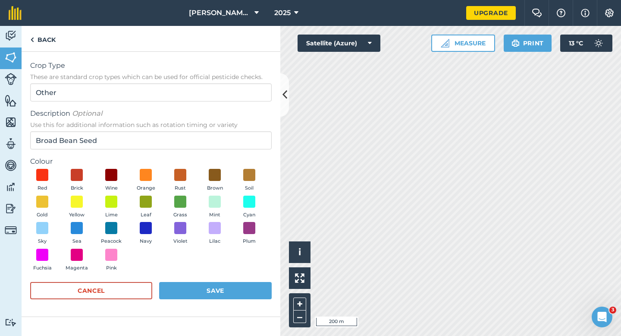
click at [158, 205] on div "Red Brick Wine Orange Rust Brown Soil Gold Yellow Lime Leaf Grass Mint Cyan Sky…" at bounding box center [151, 222] width 242 height 106
click at [144, 209] on button "Leaf" at bounding box center [146, 206] width 24 height 23
click at [199, 283] on button "Save" at bounding box center [215, 290] width 113 height 17
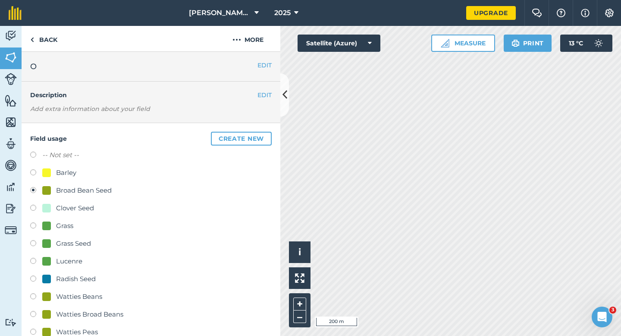
scroll to position [103, 0]
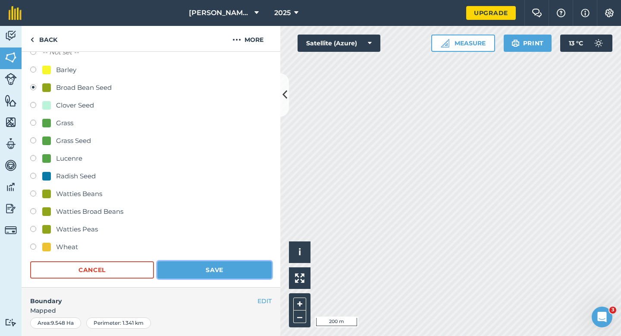
click at [227, 263] on button "Save" at bounding box center [214, 269] width 114 height 17
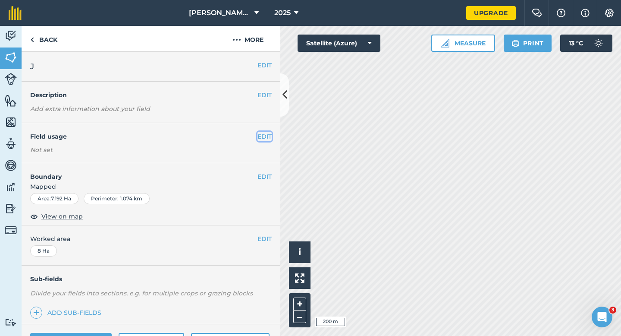
click at [265, 135] on button "EDIT" at bounding box center [264, 136] width 14 height 9
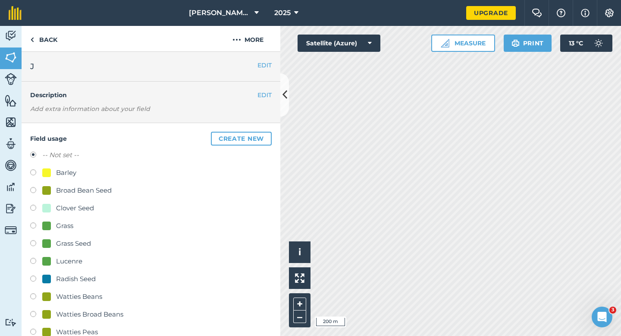
click at [67, 171] on div "Barley" at bounding box center [66, 172] width 20 height 10
radio input "true"
radio input "false"
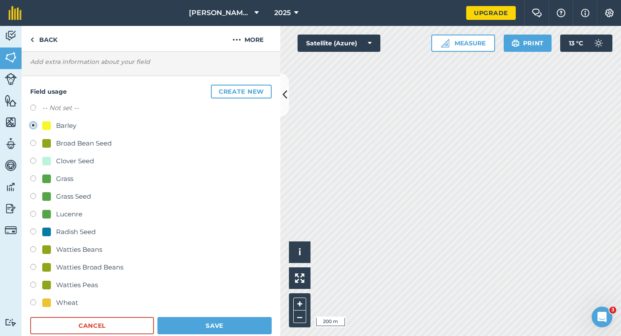
scroll to position [113, 0]
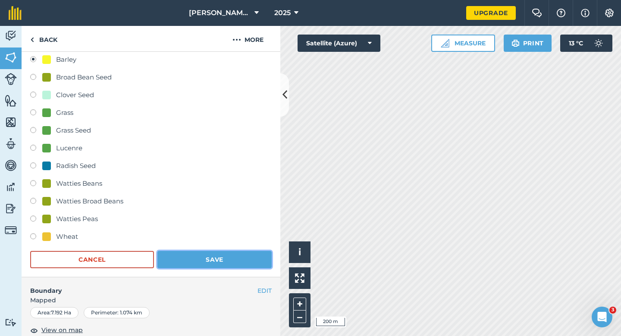
click at [214, 256] on button "Save" at bounding box center [214, 259] width 114 height 17
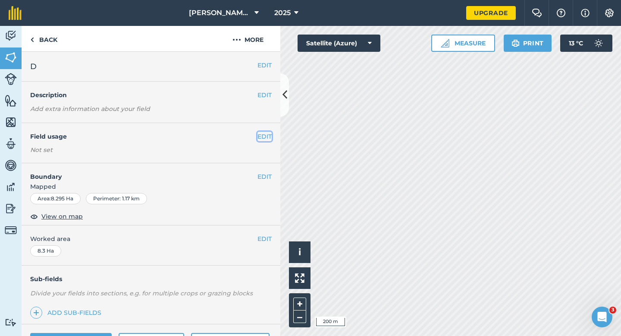
click at [259, 138] on button "EDIT" at bounding box center [264, 136] width 14 height 9
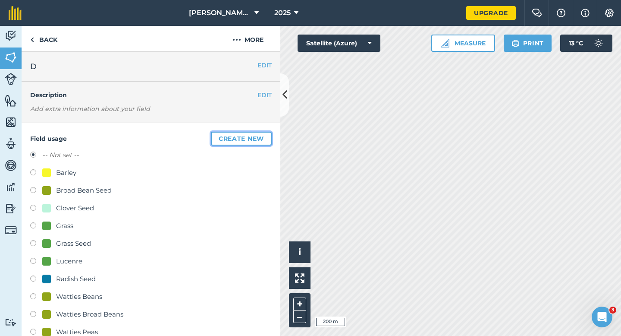
click at [259, 138] on button "Create new" at bounding box center [241, 139] width 61 height 14
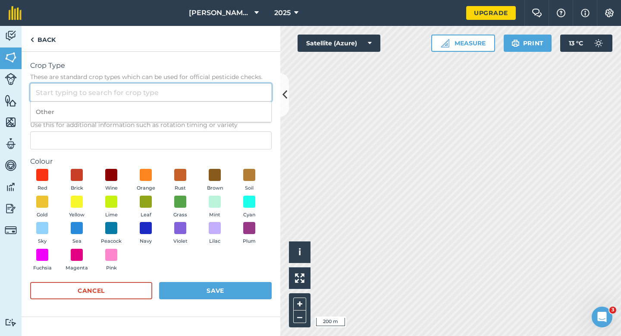
click at [234, 88] on input "Crop Type These are standard crop types which can be used for official pesticid…" at bounding box center [151, 92] width 242 height 18
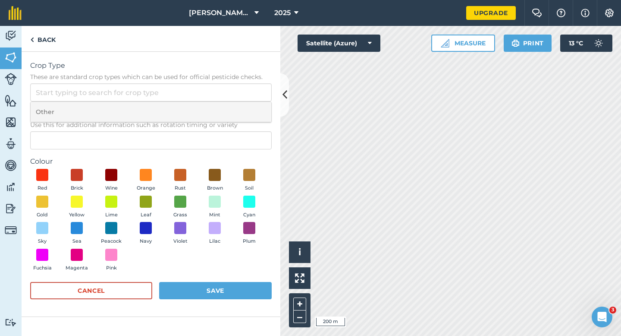
click at [235, 108] on li "Other" at bounding box center [151, 112] width 241 height 20
type input "Other"
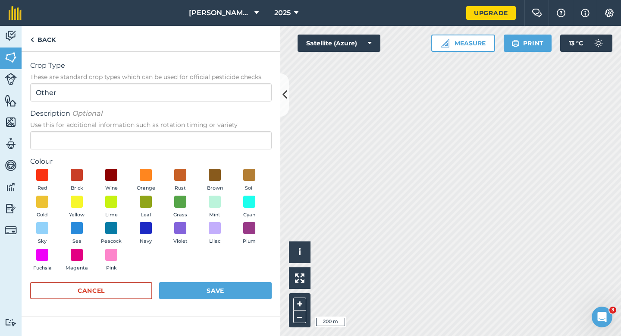
click at [229, 149] on form "Crop Type These are standard crop types which can be used for official pesticid…" at bounding box center [151, 183] width 242 height 247
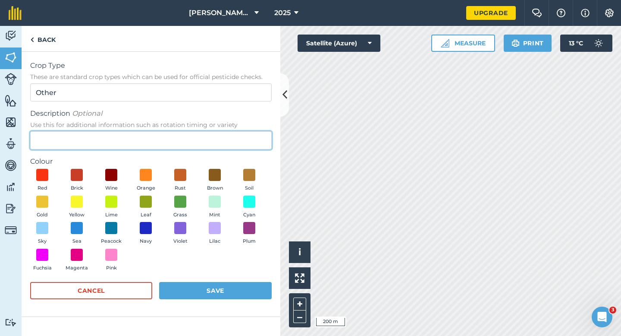
click at [229, 140] on input "Description Optional Use this for additional information such as rotation timin…" at bounding box center [151, 140] width 242 height 18
type input "Chard Seed"
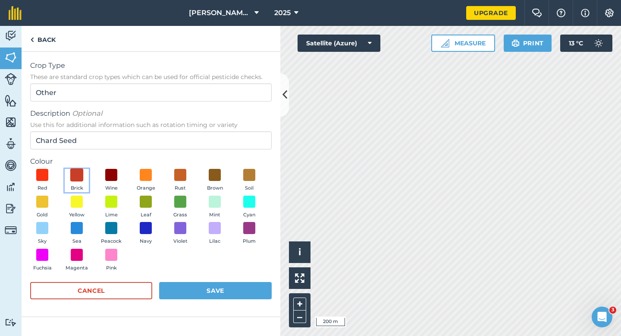
click at [79, 178] on span at bounding box center [76, 174] width 13 height 13
click at [223, 290] on button "Save" at bounding box center [215, 290] width 113 height 17
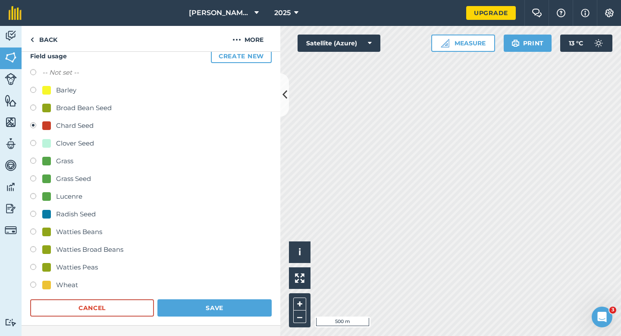
scroll to position [163, 0]
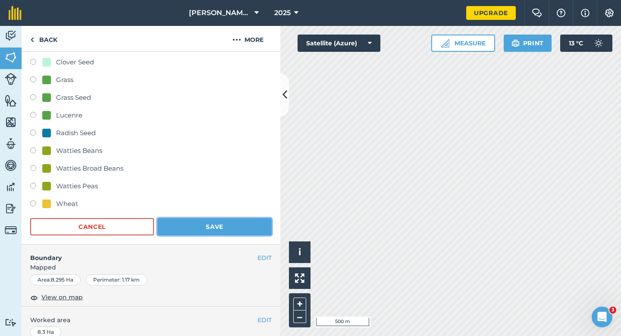
click at [234, 230] on button "Save" at bounding box center [214, 226] width 114 height 17
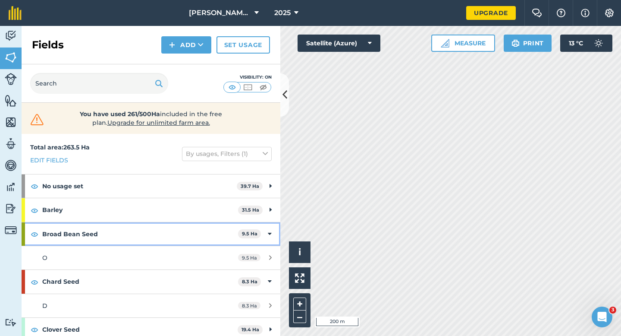
click at [270, 235] on icon at bounding box center [270, 233] width 4 height 9
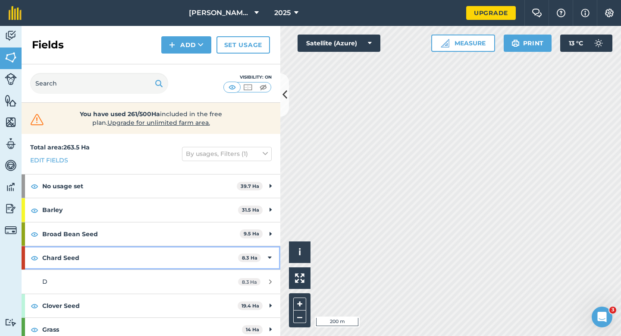
click at [264, 252] on div "Chard Seed 8.3 Ha" at bounding box center [151, 257] width 259 height 23
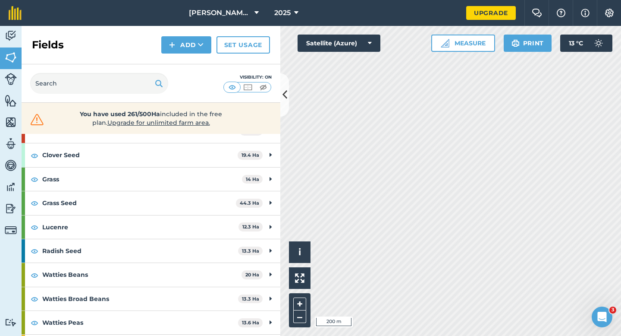
scroll to position [129, 0]
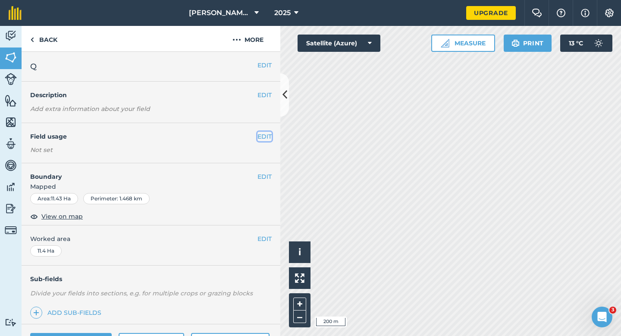
click at [269, 136] on button "EDIT" at bounding box center [264, 136] width 14 height 9
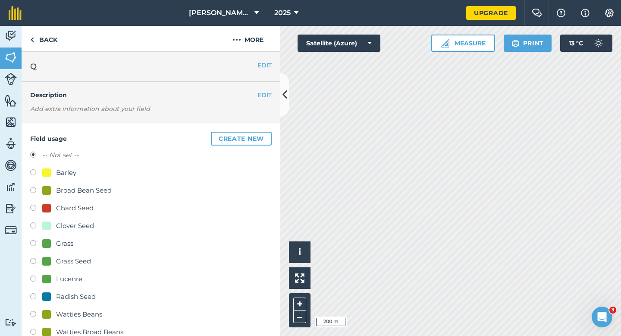
scroll to position [48, 0]
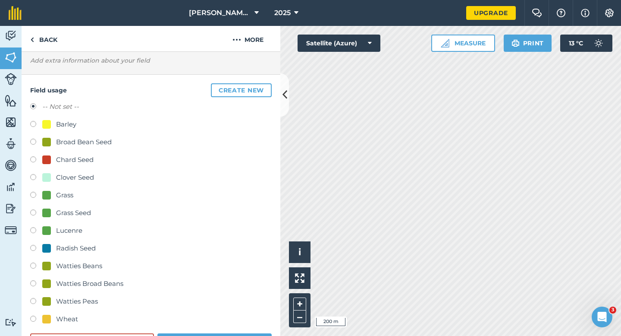
click at [74, 293] on div "-- Not set -- Barley Broad Bean Seed Chard Seed Clover Seed Grass Grass Seed Lu…" at bounding box center [151, 213] width 242 height 225
click at [74, 295] on div "-- Not set -- Barley Broad Bean Seed Chard Seed Clover Seed Grass Grass Seed Lu…" at bounding box center [151, 213] width 242 height 225
click at [74, 299] on div "Watties Peas" at bounding box center [77, 301] width 42 height 10
radio input "true"
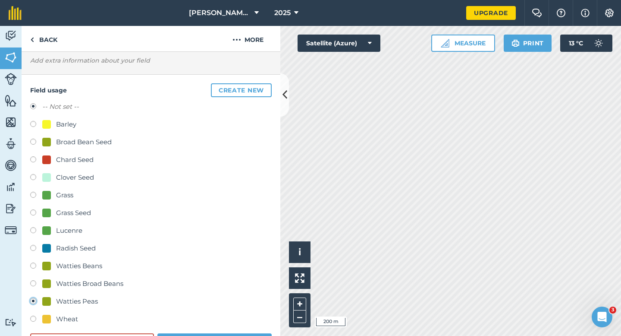
radio input "false"
click at [213, 335] on button "Save" at bounding box center [214, 341] width 114 height 17
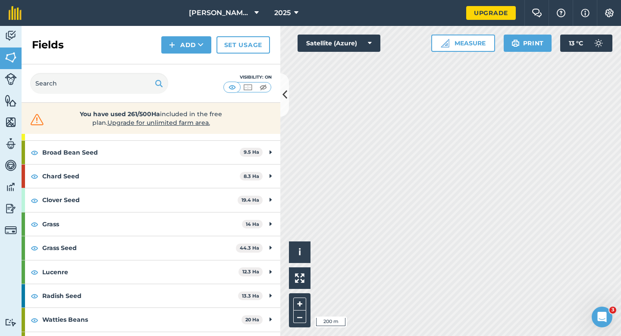
scroll to position [149, 0]
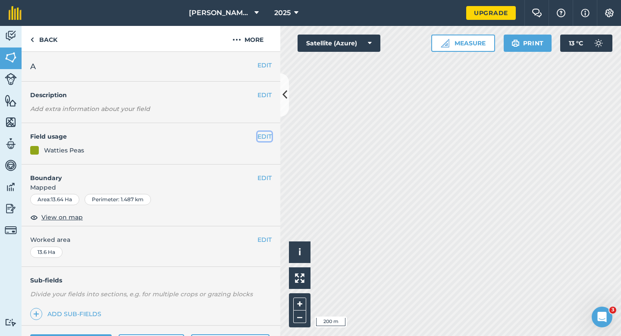
click at [267, 139] on button "EDIT" at bounding box center [264, 136] width 14 height 9
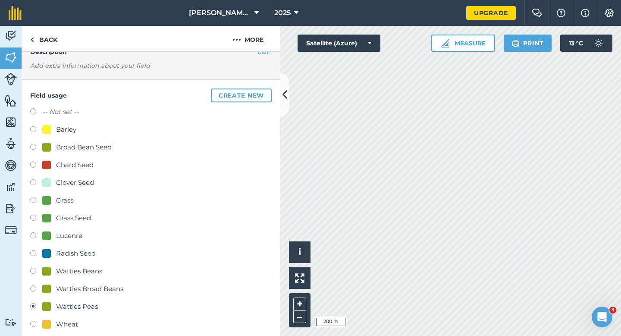
scroll to position [58, 0]
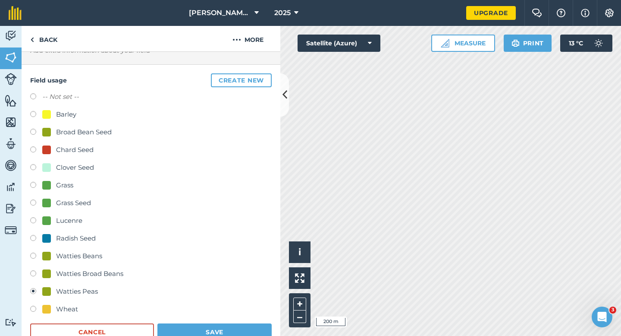
click at [71, 202] on div "Grass Seed" at bounding box center [73, 203] width 35 height 10
radio input "true"
radio input "false"
click at [211, 335] on button "Save" at bounding box center [214, 331] width 114 height 17
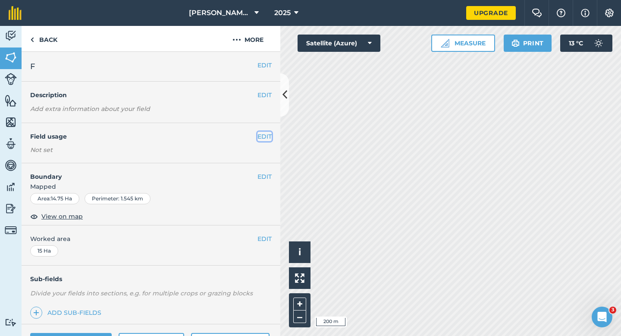
click at [265, 136] on button "EDIT" at bounding box center [264, 136] width 14 height 9
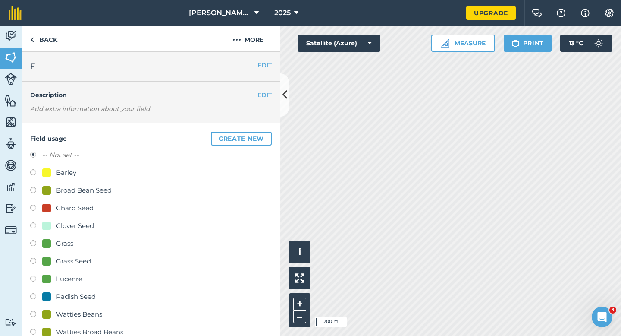
scroll to position [25, 0]
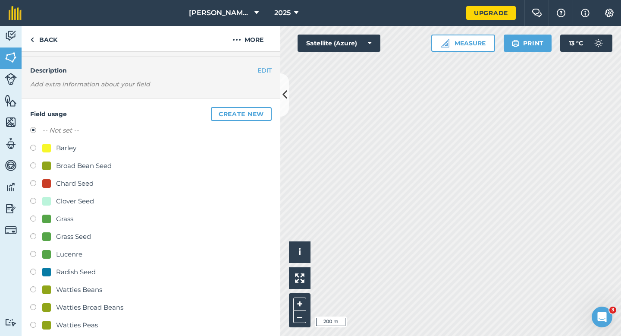
click at [91, 326] on div "Watties Peas" at bounding box center [77, 325] width 42 height 10
radio input "true"
radio input "false"
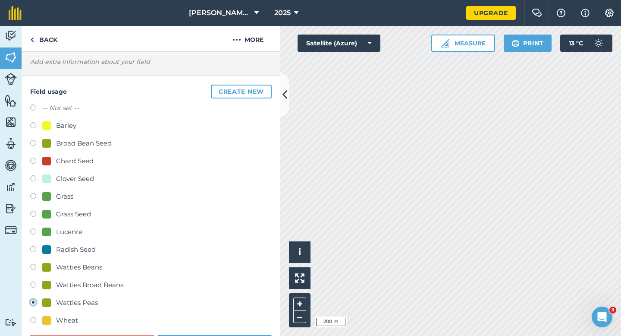
scroll to position [63, 0]
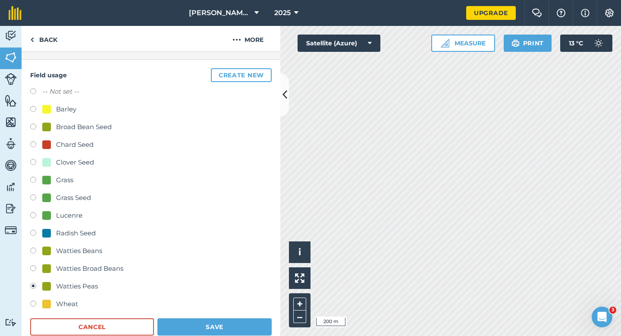
click at [68, 199] on div "Grass Seed" at bounding box center [73, 197] width 35 height 10
radio input "true"
radio input "false"
click at [235, 323] on button "Save" at bounding box center [214, 326] width 114 height 17
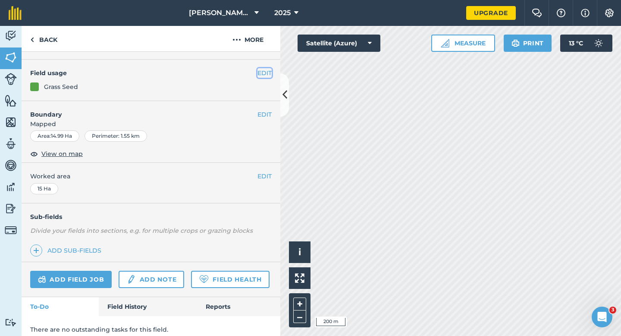
click at [264, 75] on button "EDIT" at bounding box center [264, 72] width 14 height 9
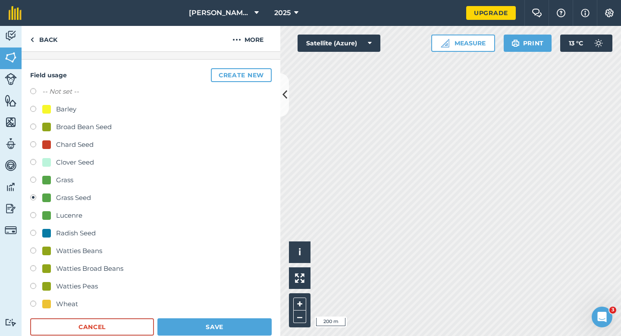
click at [84, 283] on div "Watties Peas" at bounding box center [77, 286] width 42 height 10
radio input "true"
radio input "false"
click at [203, 333] on button "Save" at bounding box center [214, 326] width 114 height 17
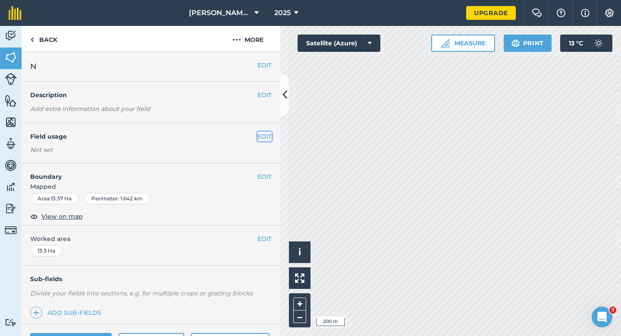
click at [261, 134] on button "EDIT" at bounding box center [264, 136] width 14 height 9
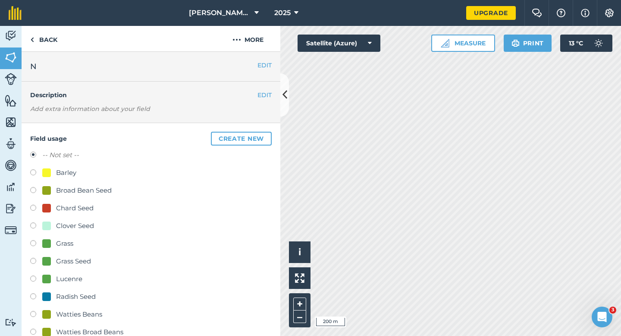
click at [75, 218] on div "-- Not set -- Barley Broad Bean Seed Chard Seed Clover Seed Grass Grass Seed Lu…" at bounding box center [151, 262] width 242 height 225
click at [75, 220] on div "Clover Seed" at bounding box center [75, 225] width 38 height 10
radio input "true"
radio input "false"
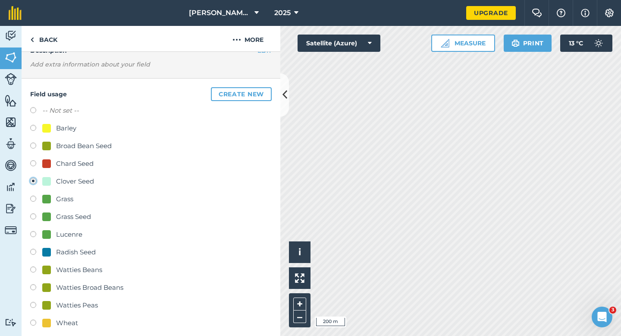
scroll to position [75, 0]
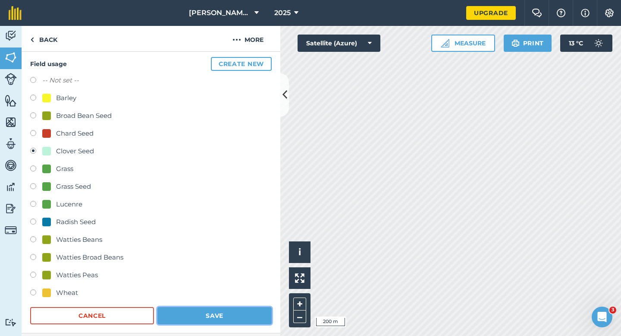
click at [214, 311] on button "Save" at bounding box center [214, 315] width 114 height 17
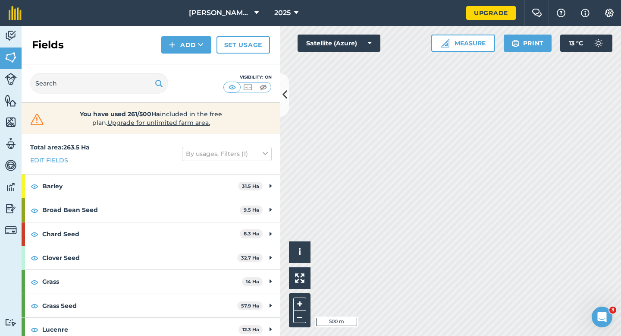
scroll to position [125, 0]
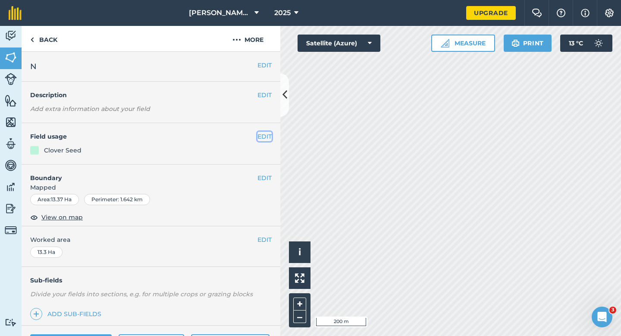
click at [262, 136] on button "EDIT" at bounding box center [264, 136] width 14 height 9
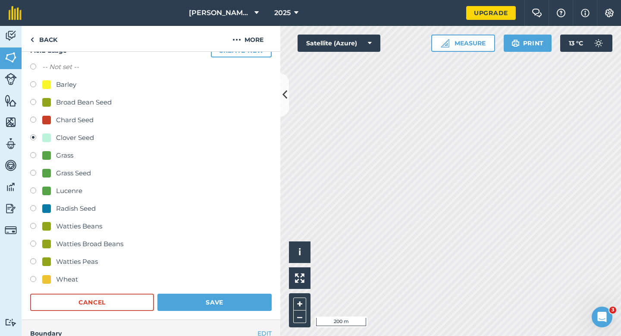
scroll to position [140, 0]
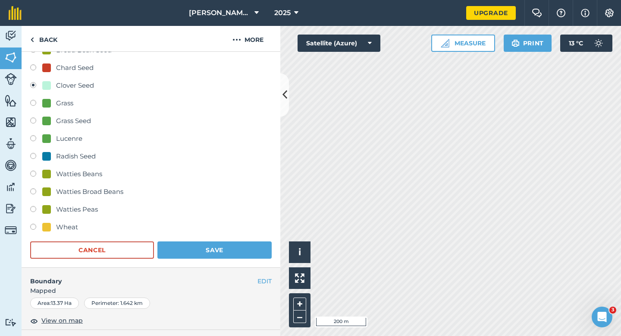
click at [66, 223] on div "Wheat" at bounding box center [67, 227] width 22 height 10
radio input "true"
radio input "false"
click at [203, 269] on h4 "Boundary" at bounding box center [140, 276] width 236 height 18
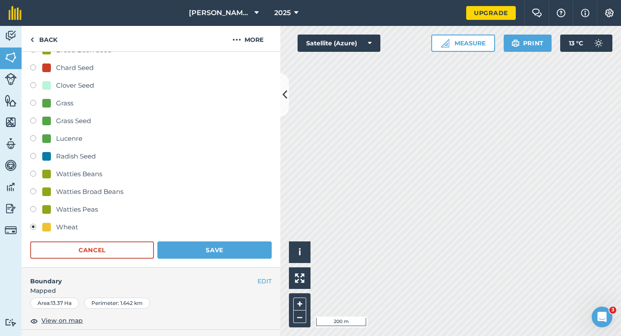
click at [204, 260] on div "Field usage Create new -- Not set -- Barley Broad Bean Seed Chard Seed Clover S…" at bounding box center [151, 125] width 259 height 285
click at [206, 251] on button "Save" at bounding box center [214, 249] width 114 height 17
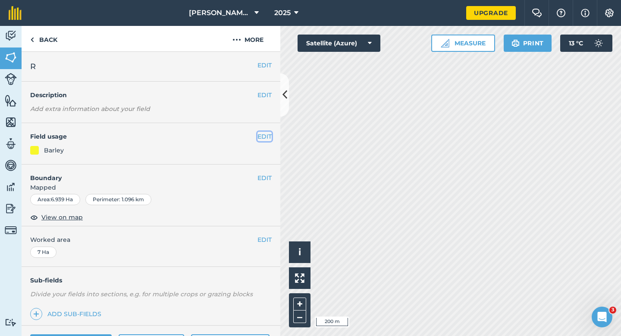
click at [263, 135] on button "EDIT" at bounding box center [264, 136] width 14 height 9
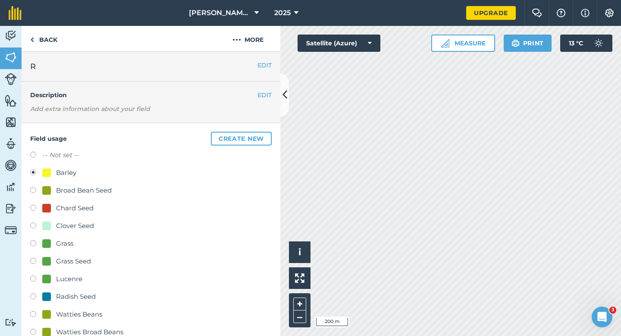
click at [61, 227] on div "Clover Seed" at bounding box center [75, 225] width 38 height 10
radio input "true"
radio input "false"
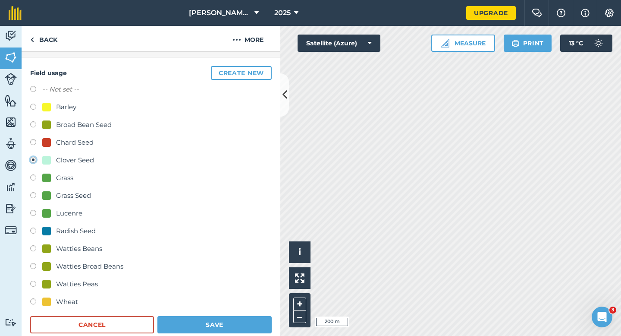
scroll to position [122, 0]
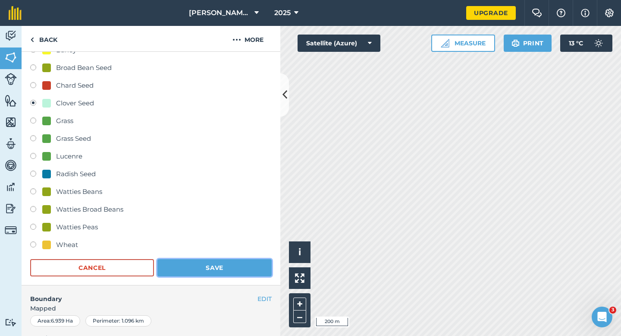
click at [222, 268] on button "Save" at bounding box center [214, 267] width 114 height 17
